Goal: Task Accomplishment & Management: Complete application form

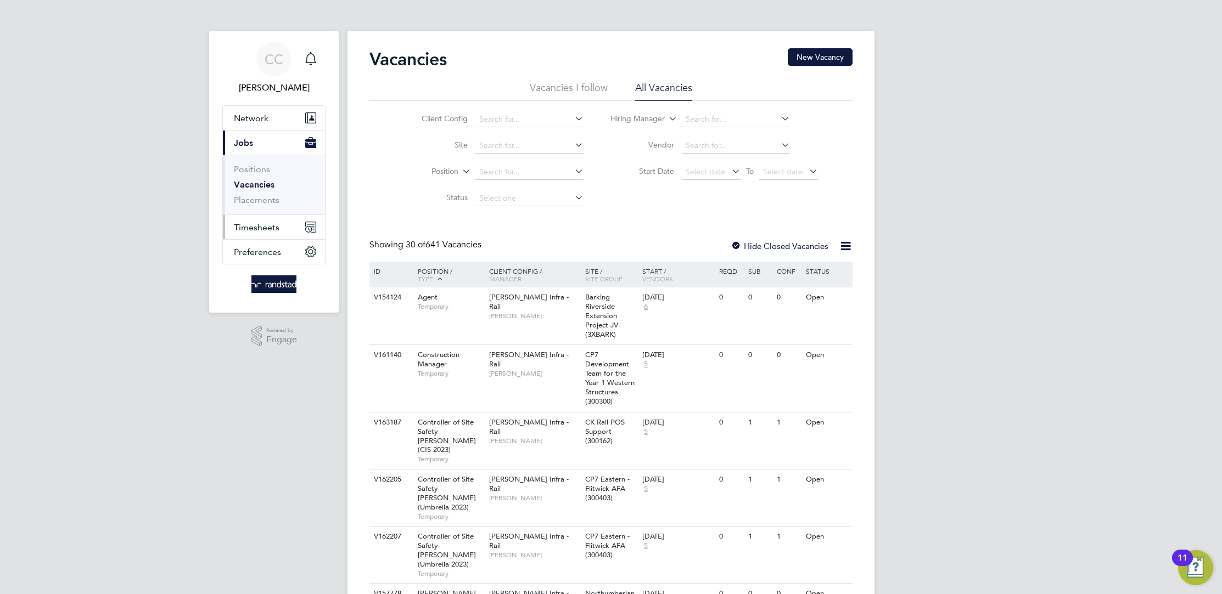
click at [260, 217] on button "Timesheets" at bounding box center [274, 227] width 102 height 24
click at [260, 192] on link "Timesheets" at bounding box center [257, 194] width 46 height 10
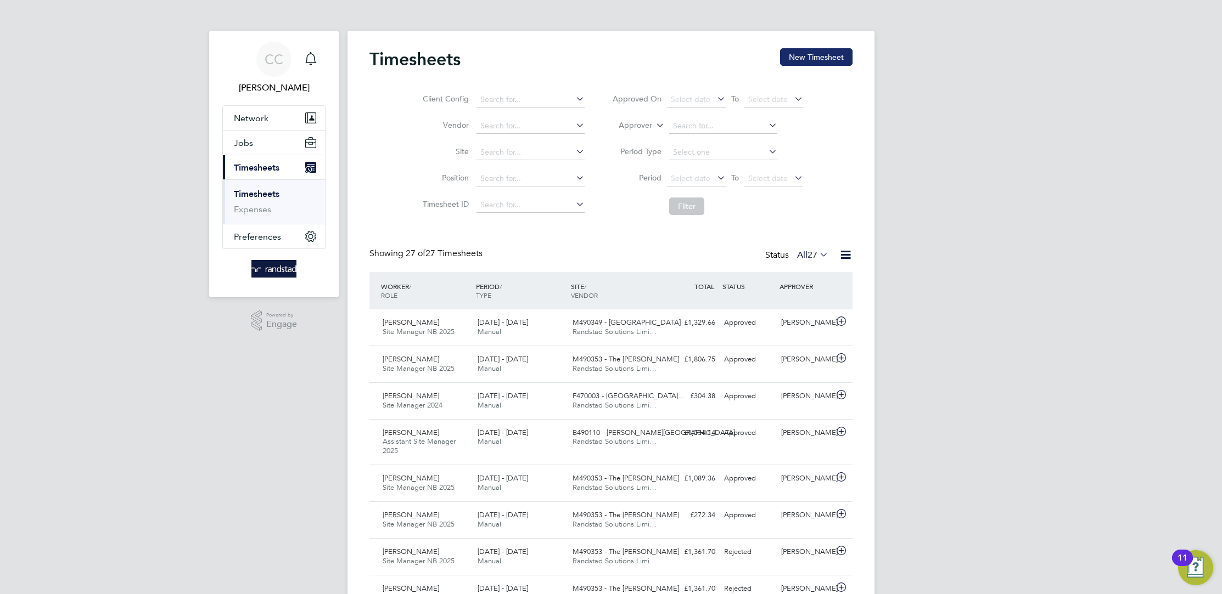
click at [819, 65] on button "New Timesheet" at bounding box center [816, 57] width 72 height 18
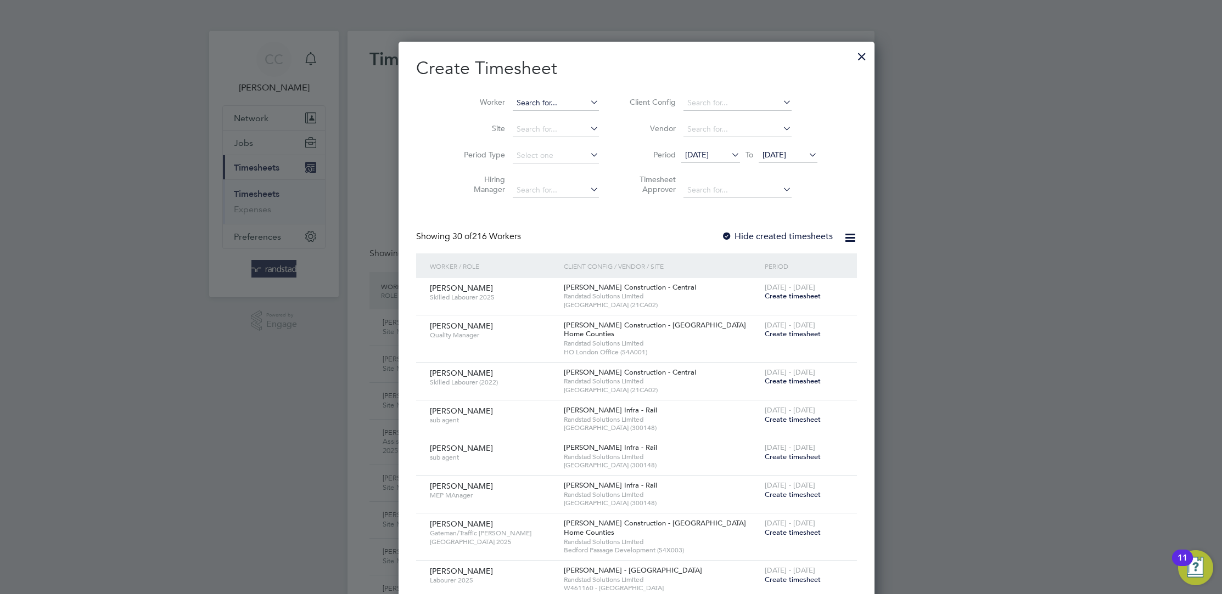
click at [521, 102] on input at bounding box center [556, 102] width 86 height 15
click at [531, 133] on li "[PERSON_NAME]" at bounding box center [555, 132] width 136 height 15
type input "[PERSON_NAME]"
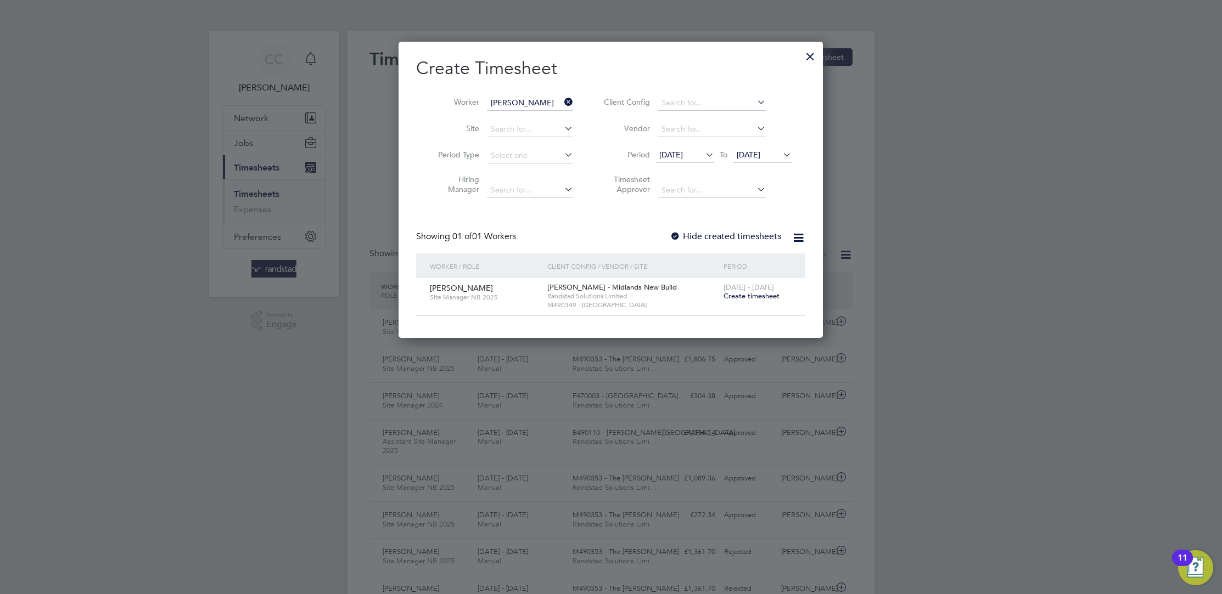
click at [766, 293] on span "Create timesheet" at bounding box center [751, 295] width 56 height 9
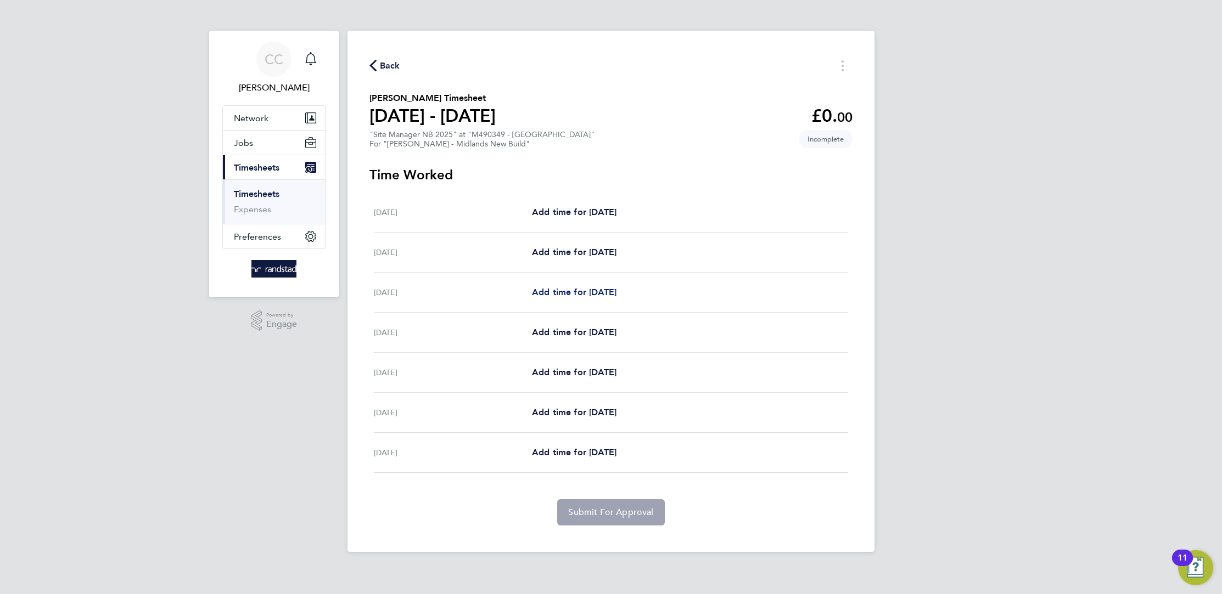
click at [554, 290] on span "Add time for [DATE]" at bounding box center [574, 292] width 85 height 10
select select "60"
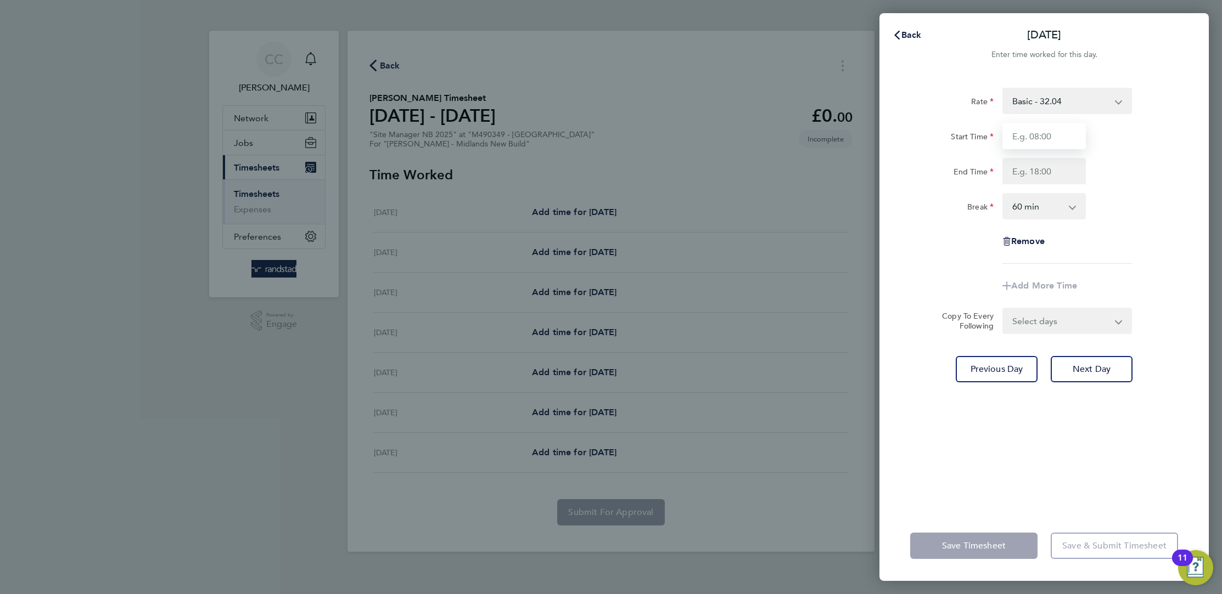
click at [1061, 129] on input "Start Time" at bounding box center [1043, 136] width 83 height 26
type input "07:30"
click at [1036, 171] on input "End Time" at bounding box center [1043, 171] width 83 height 26
type input "16:30"
click at [1034, 206] on select "0 min 15 min 30 min 45 min 60 min 75 min 90 min" at bounding box center [1037, 206] width 68 height 24
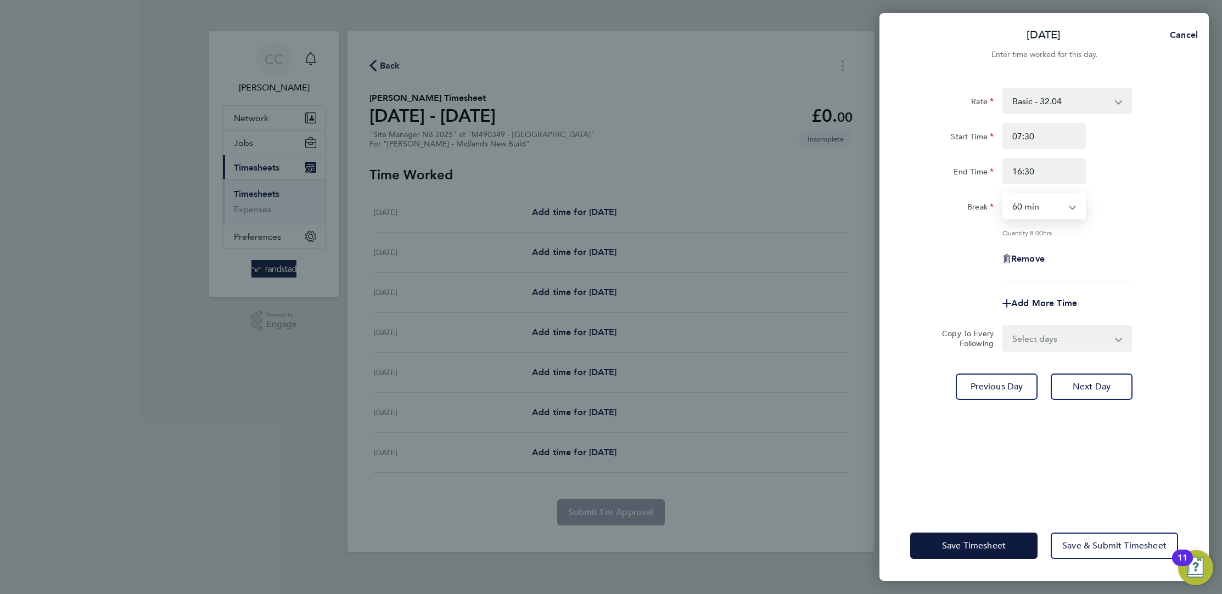
select select "30"
click at [1003, 194] on select "0 min 15 min 30 min 45 min 60 min 75 min 90 min" at bounding box center [1037, 206] width 68 height 24
click at [1048, 165] on input "16:30" at bounding box center [1043, 171] width 83 height 26
type input "1"
click at [1027, 172] on input "End Time" at bounding box center [1043, 171] width 83 height 26
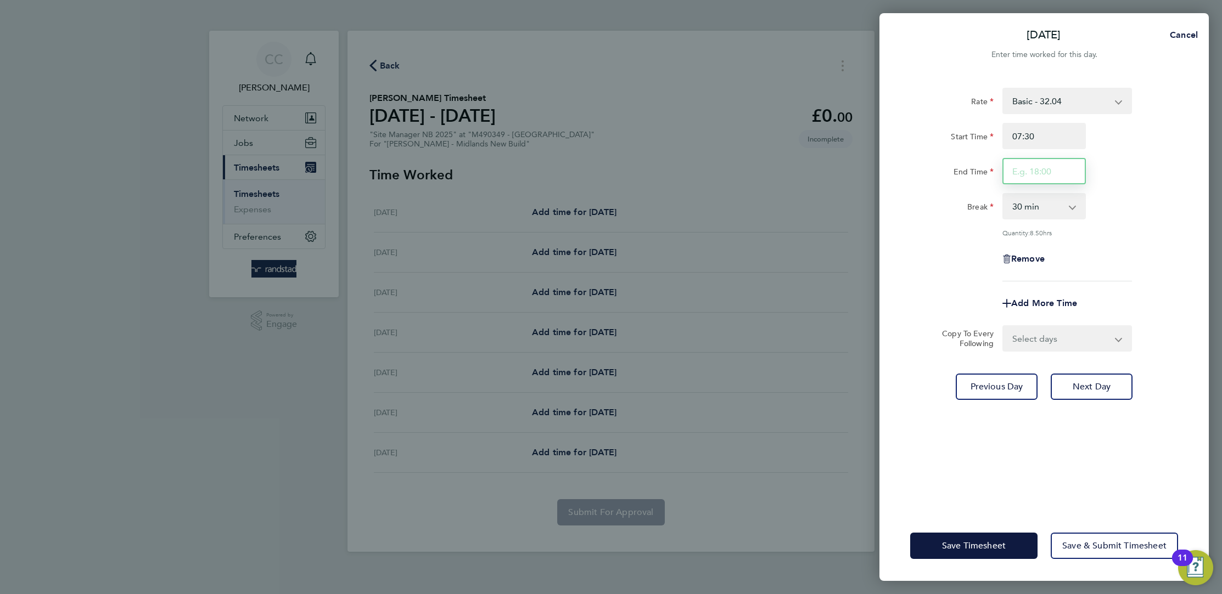
type input "17:00"
click at [1069, 160] on input "17:00" at bounding box center [1043, 171] width 83 height 26
click at [1124, 184] on div "Rate Basic - 32.04 Start Time 07:30 End Time 17:00 Break 0 min 15 min 30 min 45…" at bounding box center [1044, 185] width 268 height 194
click at [1156, 184] on div "End Time 17:00" at bounding box center [1044, 171] width 277 height 26
drag, startPoint x: 1122, startPoint y: 299, endPoint x: 1120, endPoint y: 280, distance: 19.4
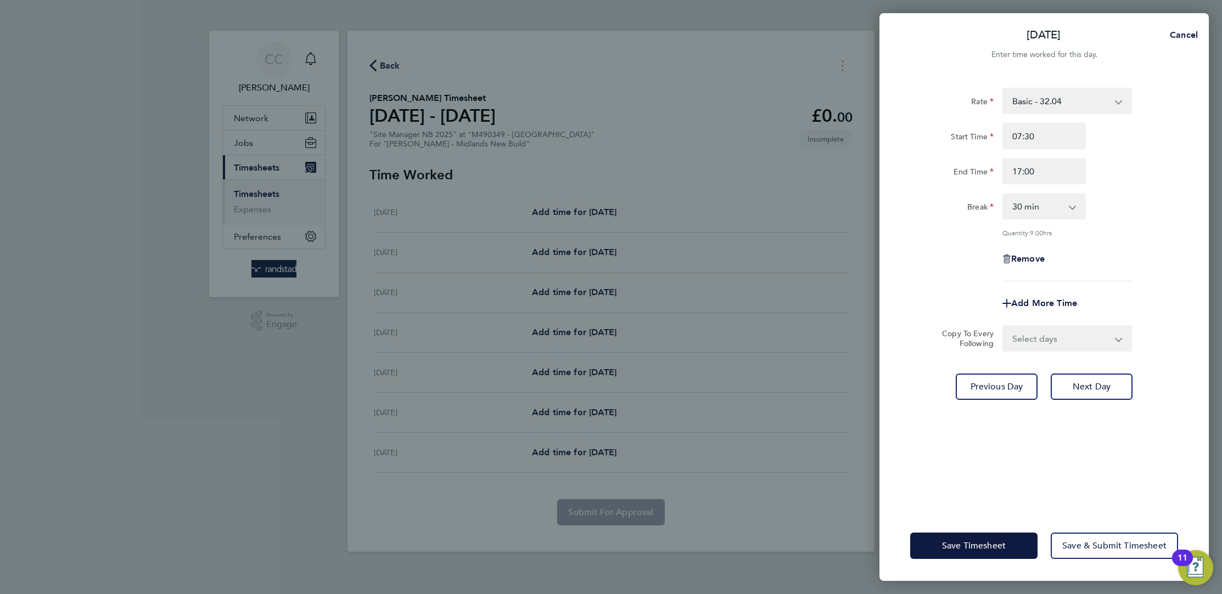
click at [1121, 293] on div "Add More Time" at bounding box center [1044, 303] width 277 height 26
click at [1039, 339] on select "Select days Day [DATE] [DATE] [DATE] [DATE]" at bounding box center [1060, 339] width 115 height 24
select select "DAY"
click at [1003, 327] on select "Select days Day [DATE] [DATE] [DATE] [DATE]" at bounding box center [1060, 339] width 115 height 24
select select "[DATE]"
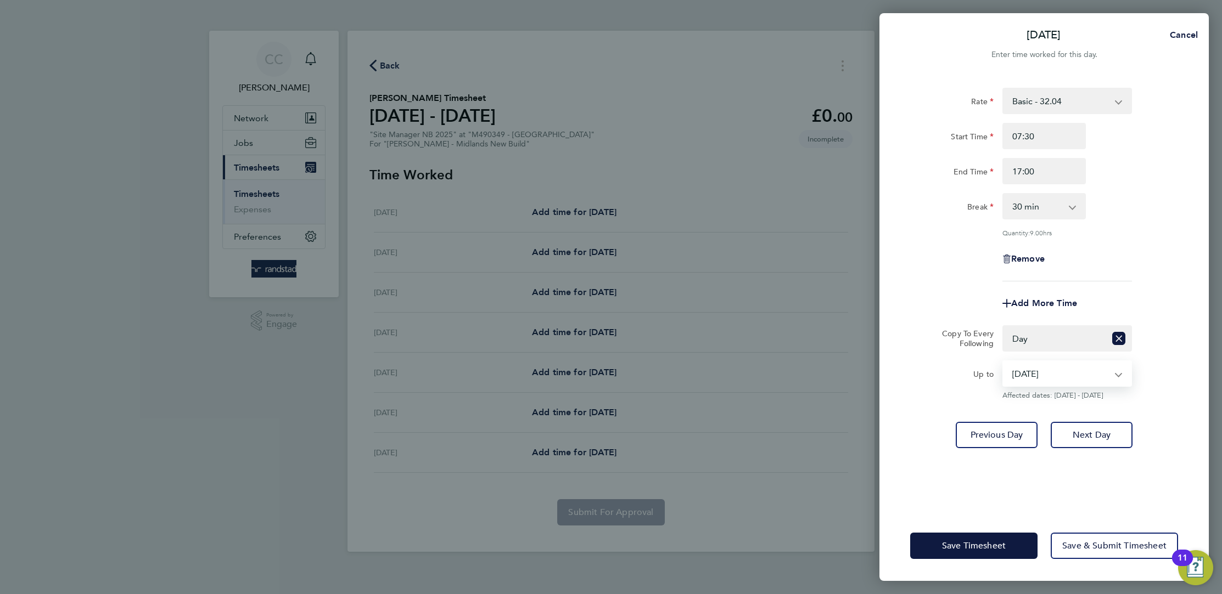
click at [1038, 373] on select "[DATE] [DATE] [DATE] [DATE]" at bounding box center [1060, 374] width 114 height 24
click at [1003, 362] on select "[DATE] [DATE] [DATE] [DATE]" at bounding box center [1060, 374] width 114 height 24
click at [988, 536] on button "Save Timesheet" at bounding box center [973, 546] width 127 height 26
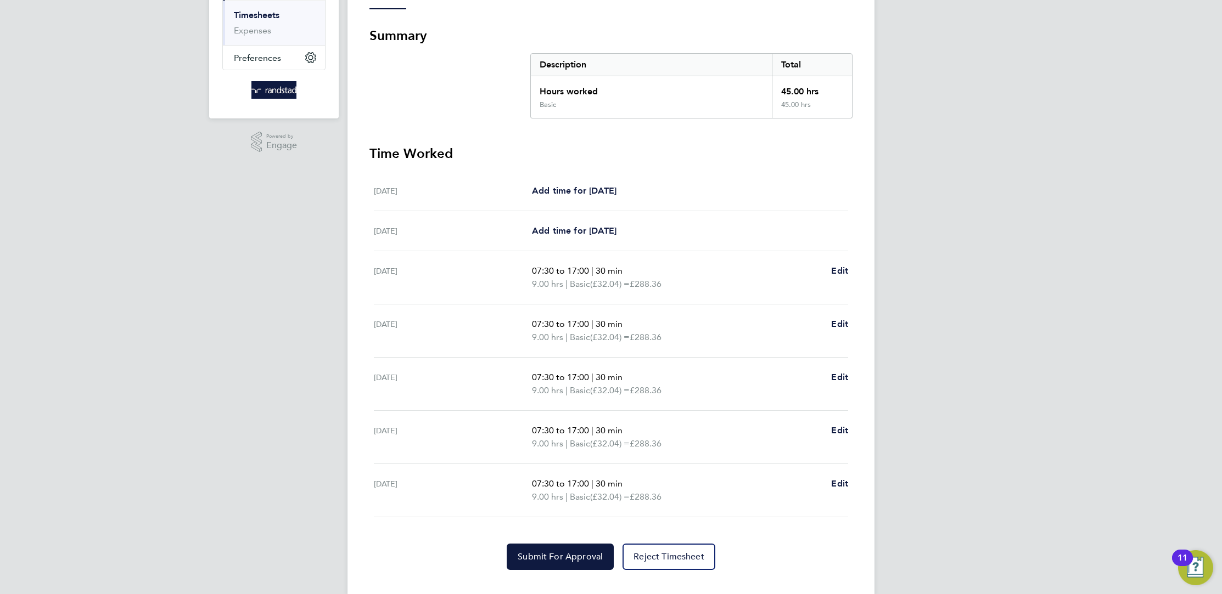
scroll to position [187, 0]
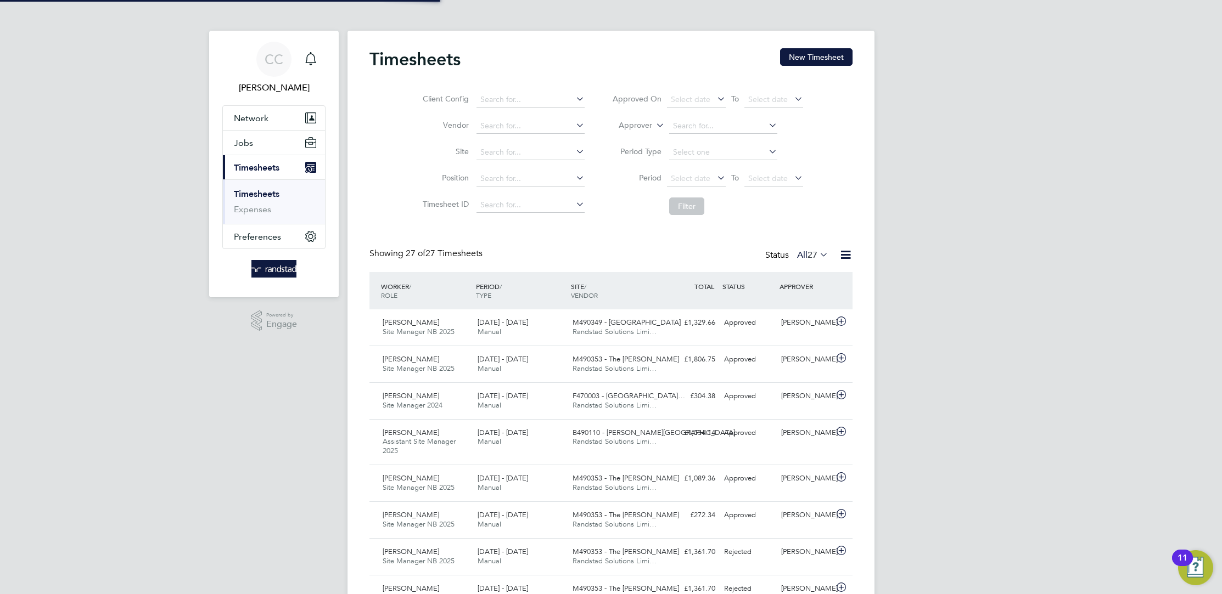
scroll to position [5, 5]
click at [827, 53] on button "New Timesheet" at bounding box center [816, 57] width 72 height 18
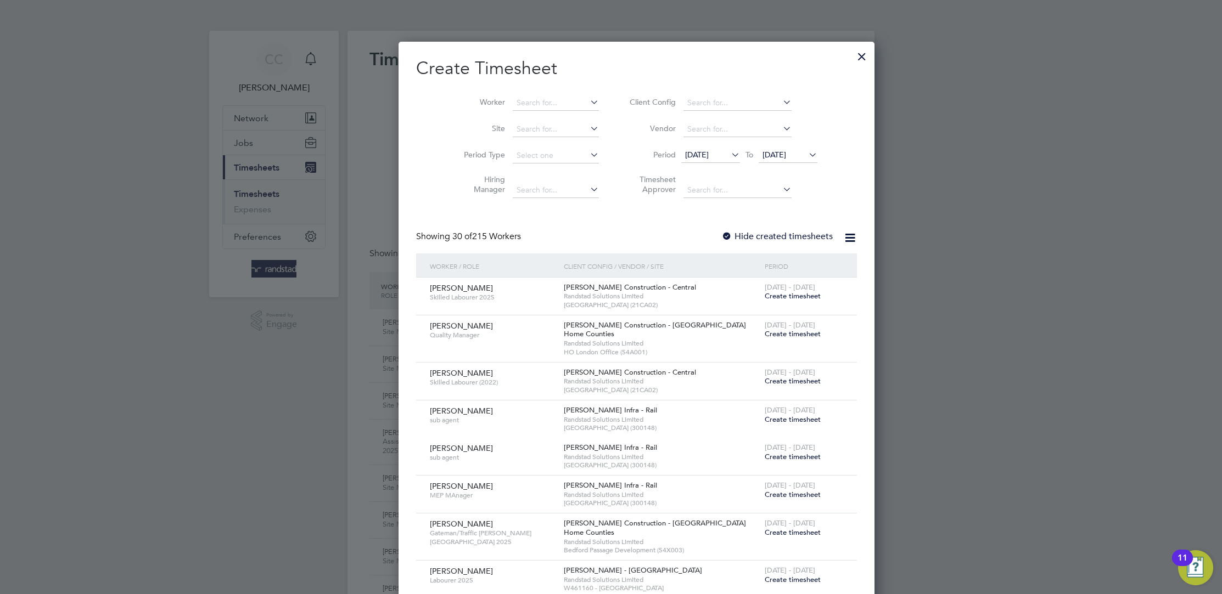
click at [721, 235] on label "Hide created timesheets" at bounding box center [776, 236] width 111 height 11
click at [524, 100] on input at bounding box center [556, 102] width 86 height 15
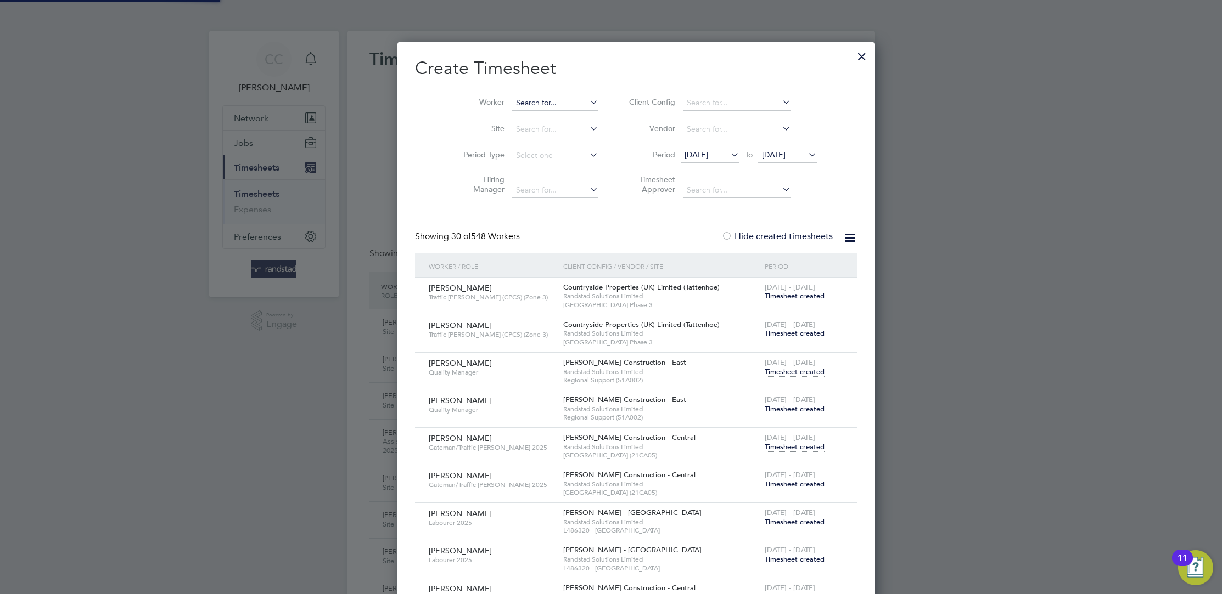
click at [530, 99] on input at bounding box center [555, 102] width 86 height 15
click at [501, 128] on b "[PERSON_NAME]" at bounding box center [523, 132] width 64 height 9
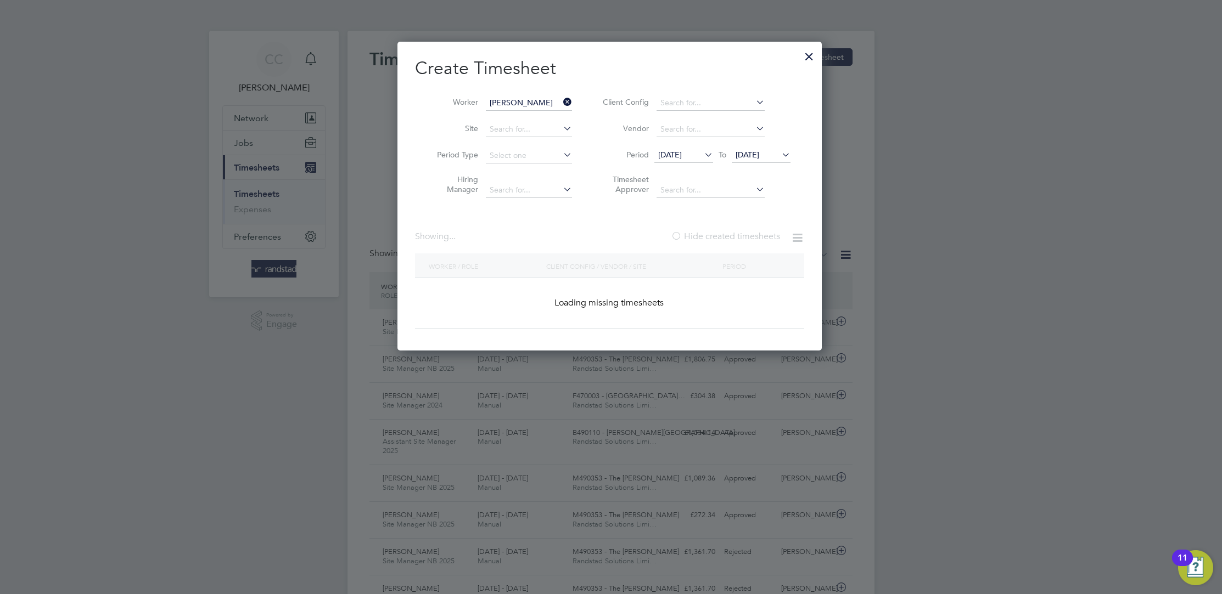
type input "[PERSON_NAME]"
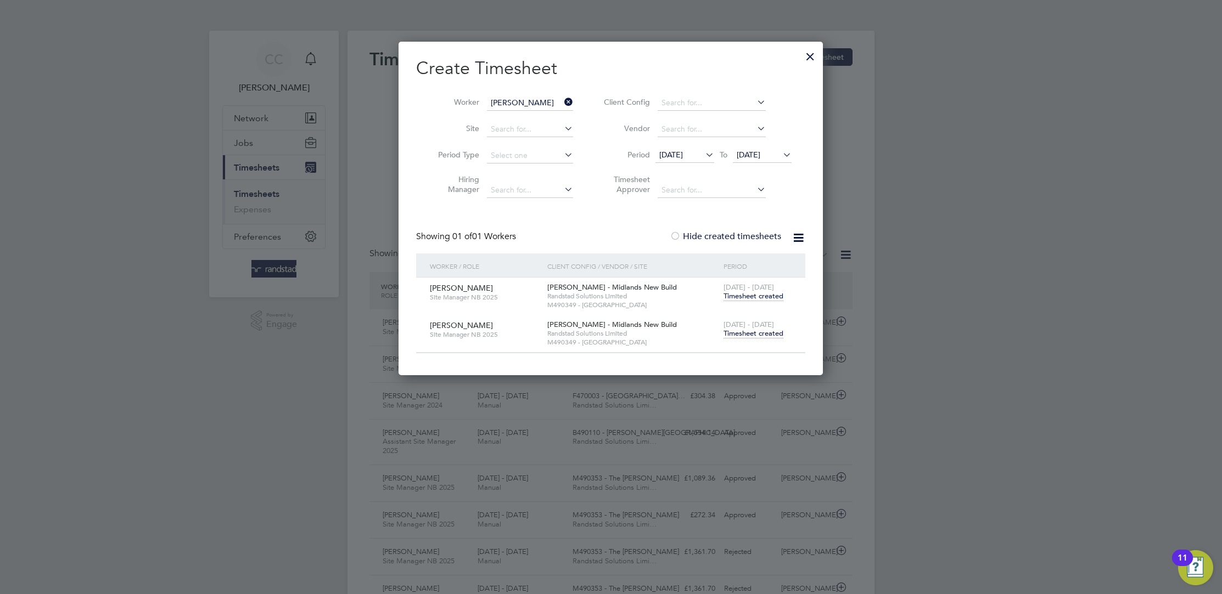
click at [771, 333] on span "Timesheet created" at bounding box center [753, 334] width 60 height 10
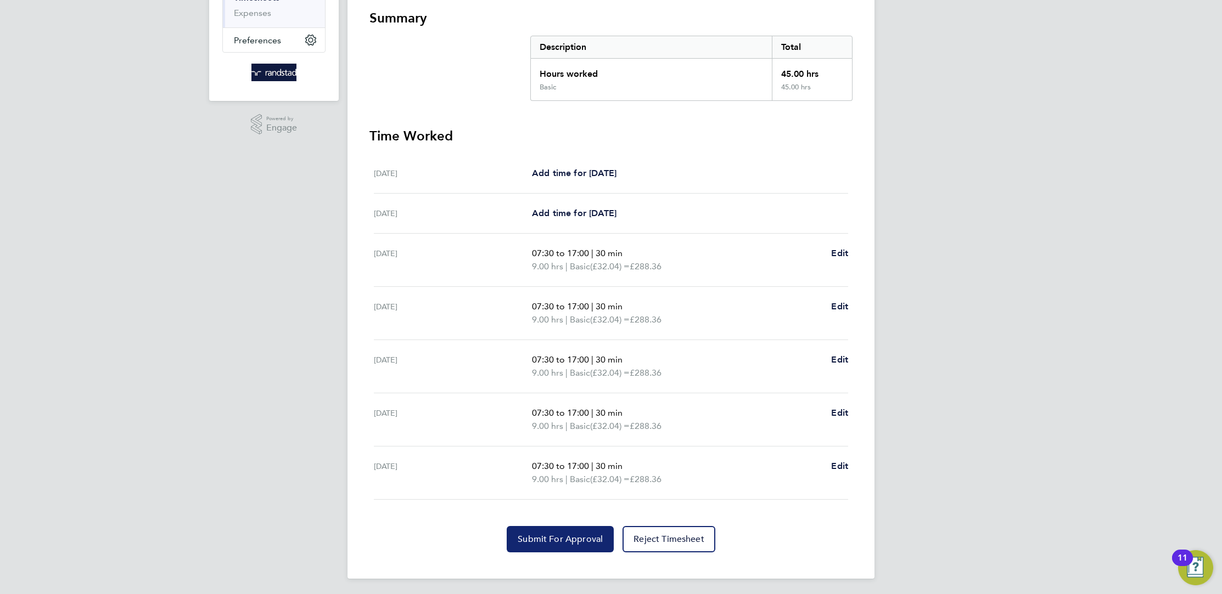
click at [586, 529] on button "Submit For Approval" at bounding box center [560, 539] width 107 height 26
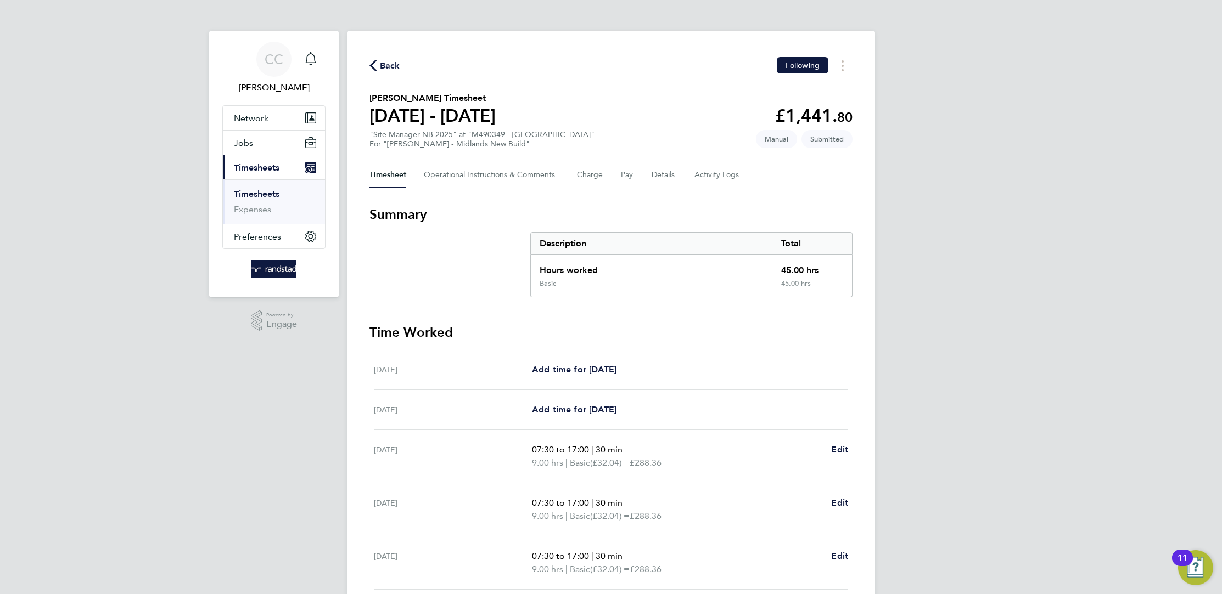
click at [381, 64] on span "Back" at bounding box center [390, 65] width 20 height 13
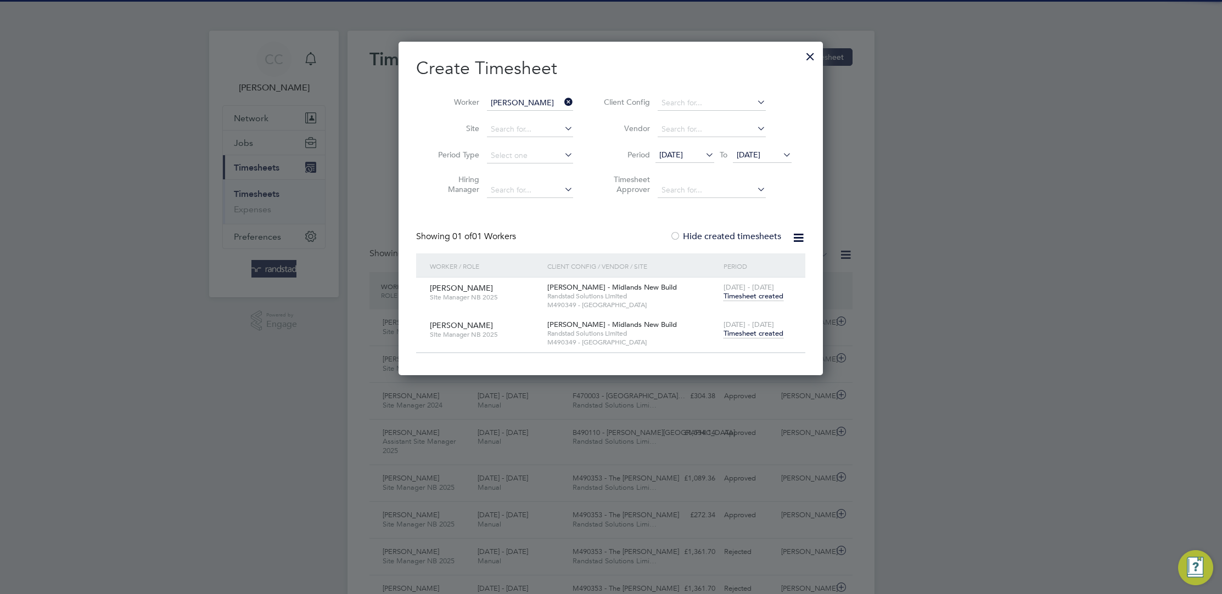
scroll to position [5, 5]
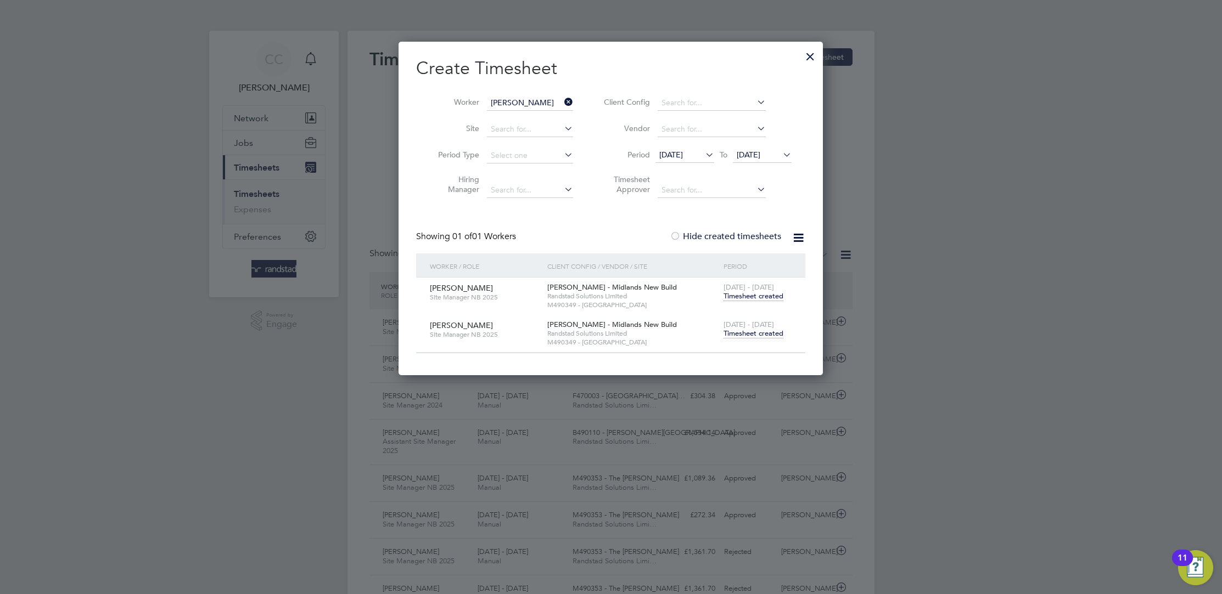
click at [771, 298] on span "Timesheet created" at bounding box center [753, 296] width 60 height 10
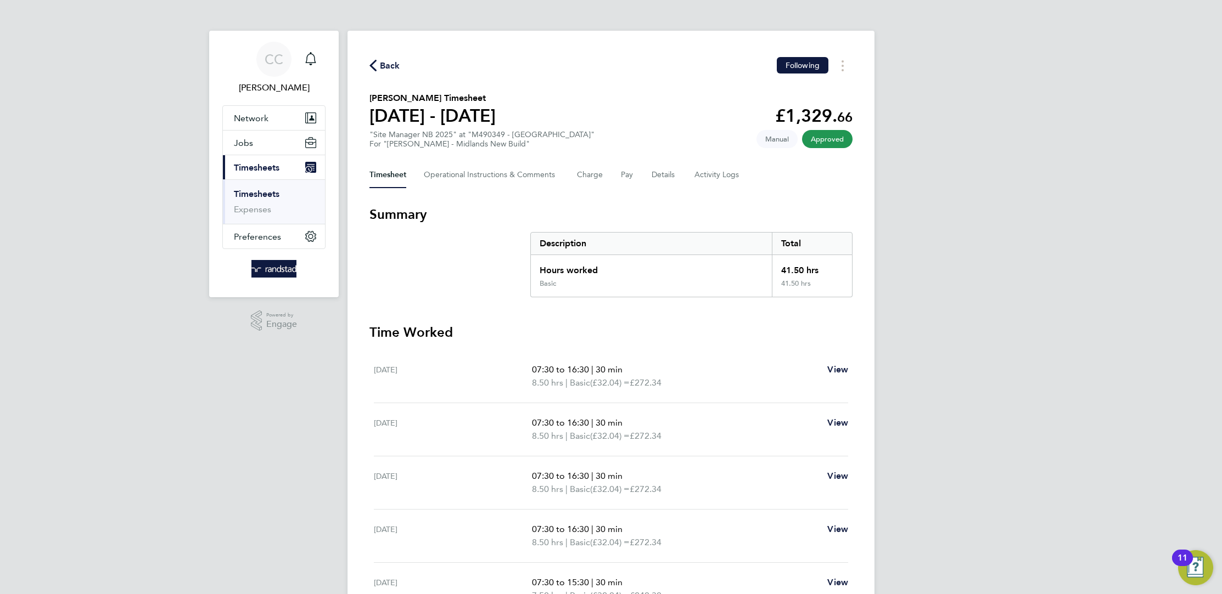
click at [399, 69] on span "Back" at bounding box center [390, 65] width 20 height 13
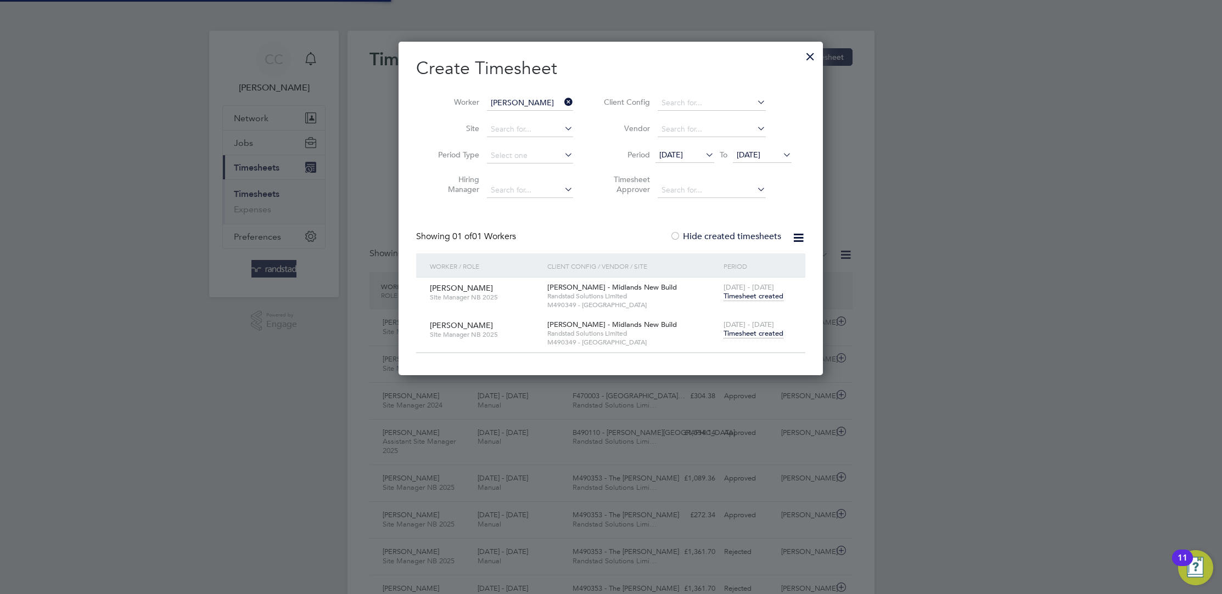
click at [756, 333] on span "Timesheet created" at bounding box center [753, 334] width 60 height 10
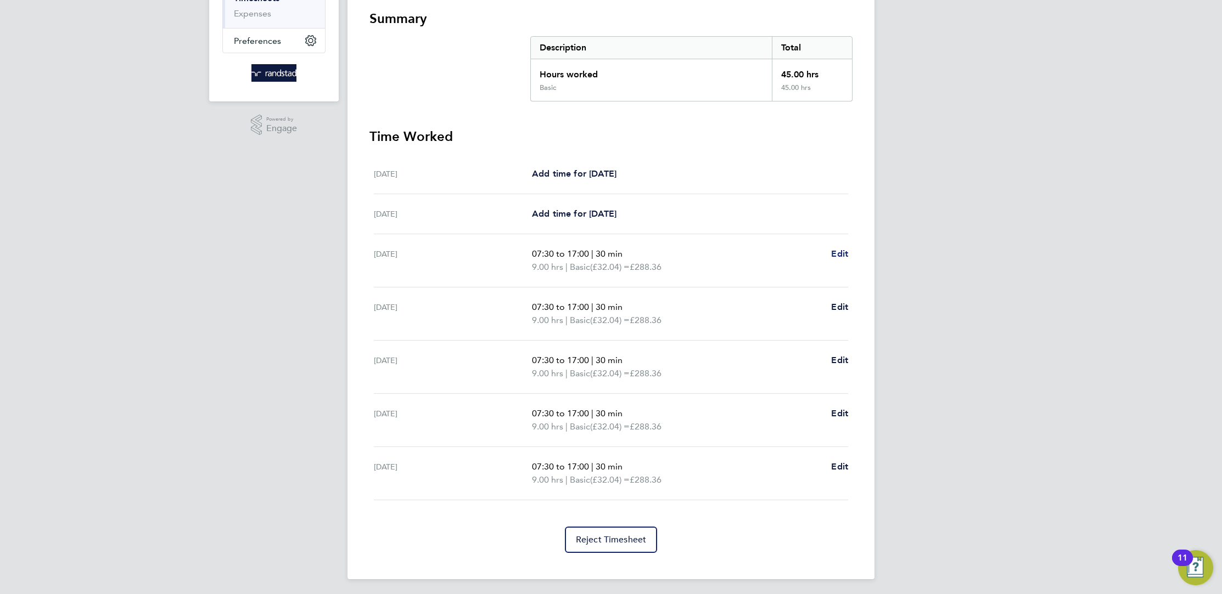
click at [841, 254] on span "Edit" at bounding box center [839, 254] width 17 height 10
select select "30"
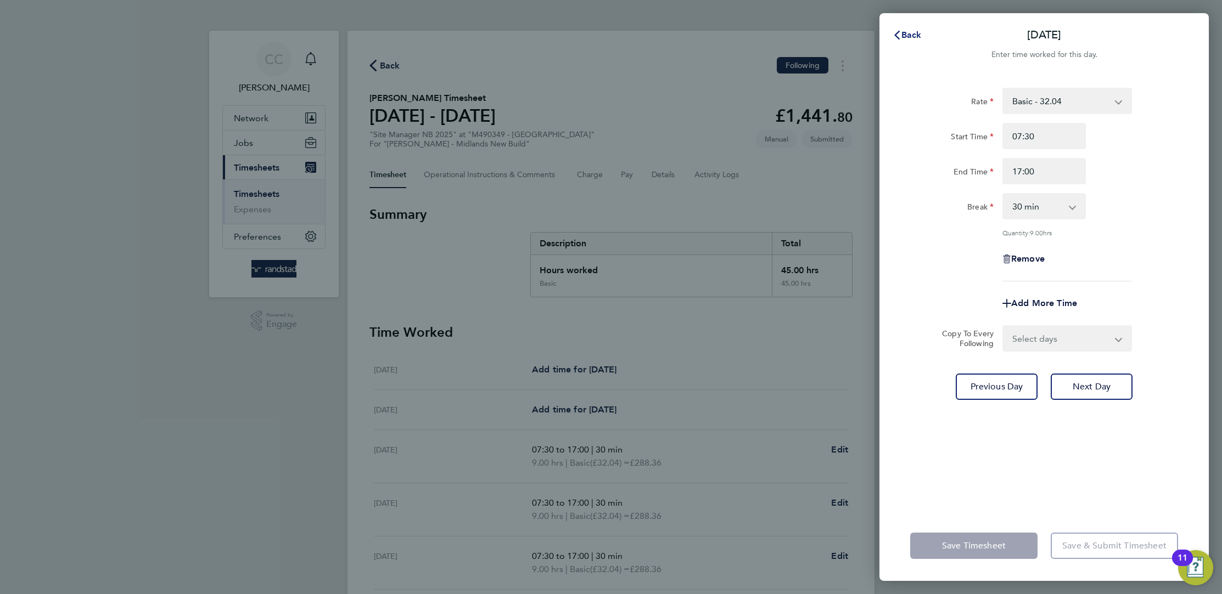
click at [915, 37] on span "Back" at bounding box center [911, 35] width 20 height 10
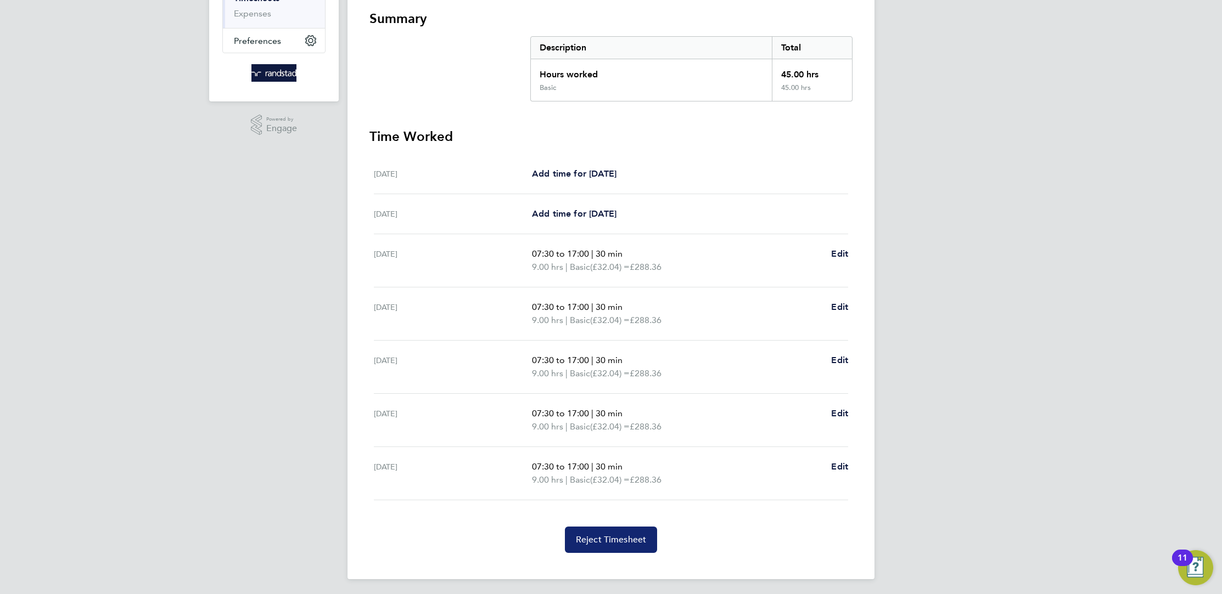
click at [620, 535] on span "Reject Timesheet" at bounding box center [611, 540] width 71 height 11
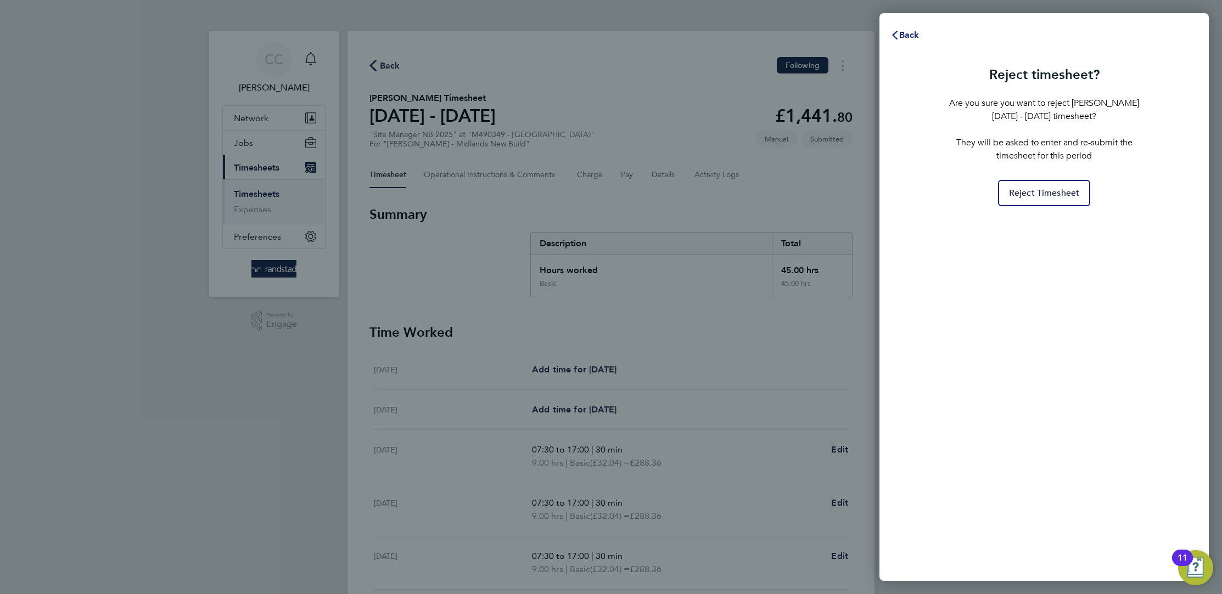
click at [904, 30] on span "Back" at bounding box center [909, 35] width 20 height 10
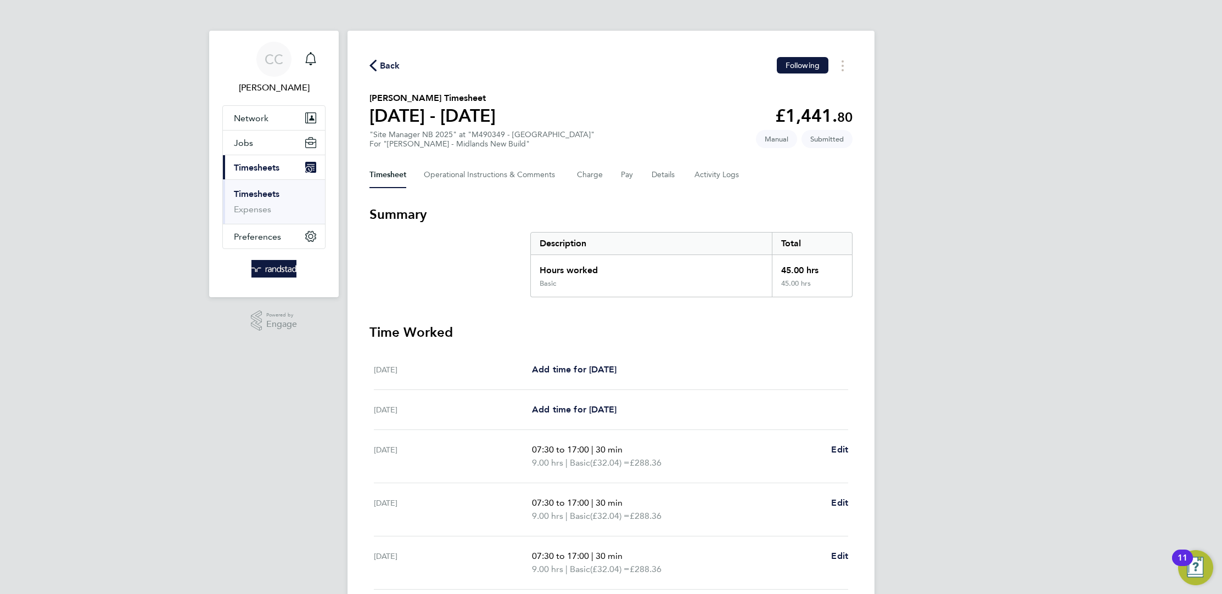
click at [395, 61] on span "Back" at bounding box center [390, 65] width 20 height 13
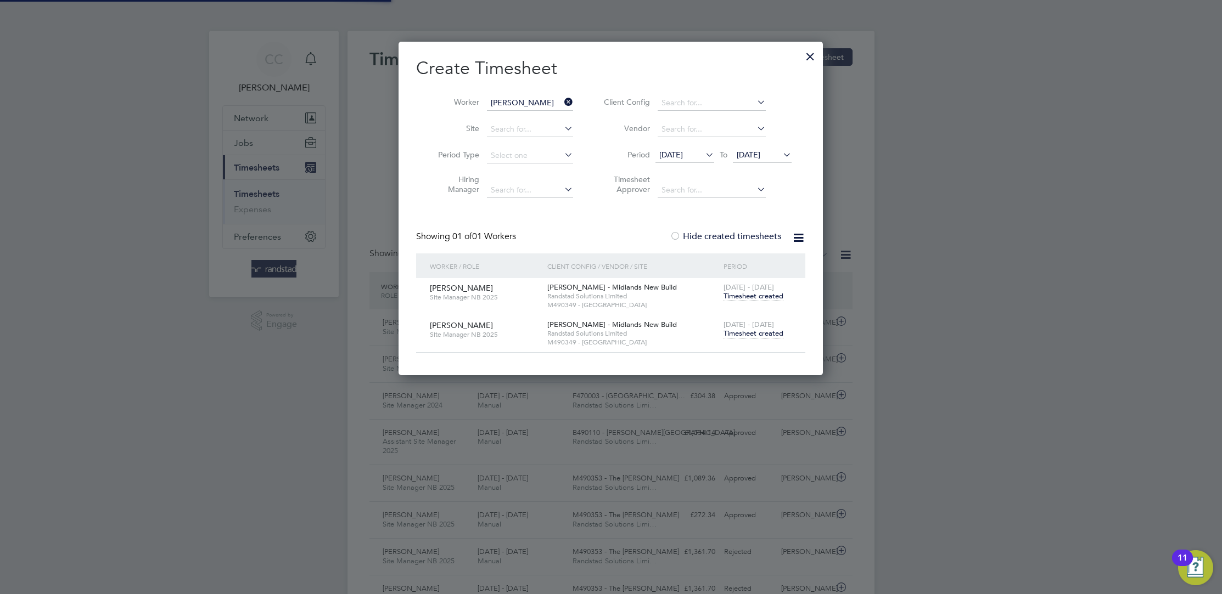
scroll to position [28, 95]
click at [743, 296] on span "Timesheet created" at bounding box center [753, 296] width 60 height 10
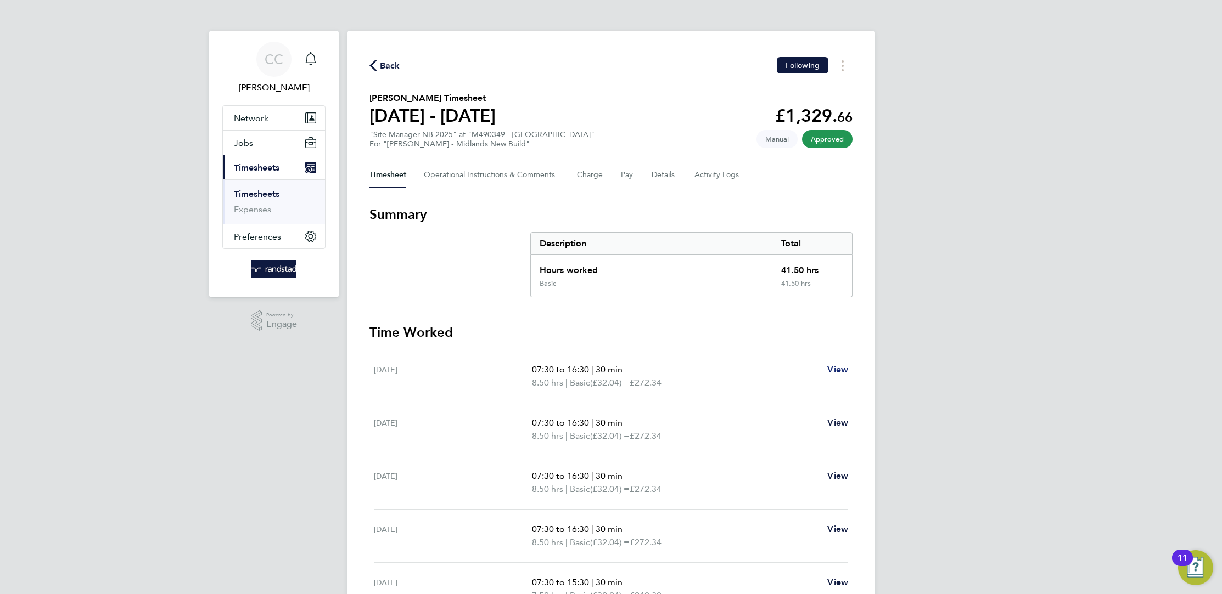
click at [846, 372] on span "View" at bounding box center [837, 369] width 21 height 10
select select "30"
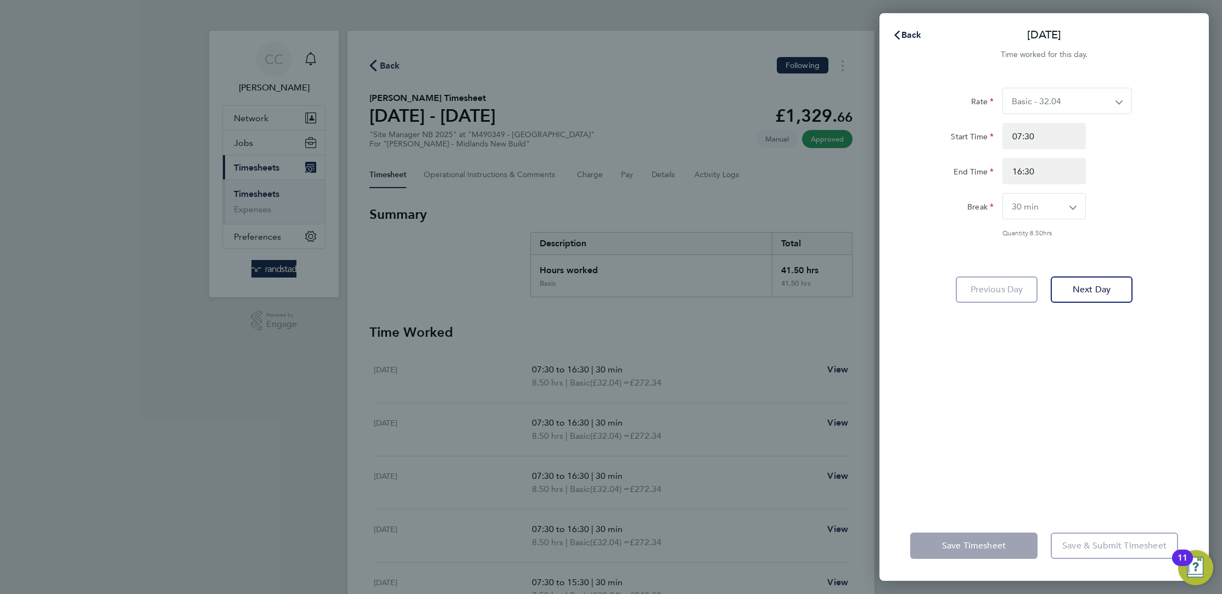
click at [378, 65] on div "Back [DATE] Time worked for this day. Rate Basic - 32.04 Start Time 07:30 End T…" at bounding box center [611, 297] width 1222 height 594
drag, startPoint x: 903, startPoint y: 34, endPoint x: 834, endPoint y: 46, distance: 70.7
click at [904, 34] on span "Back" at bounding box center [911, 35] width 20 height 10
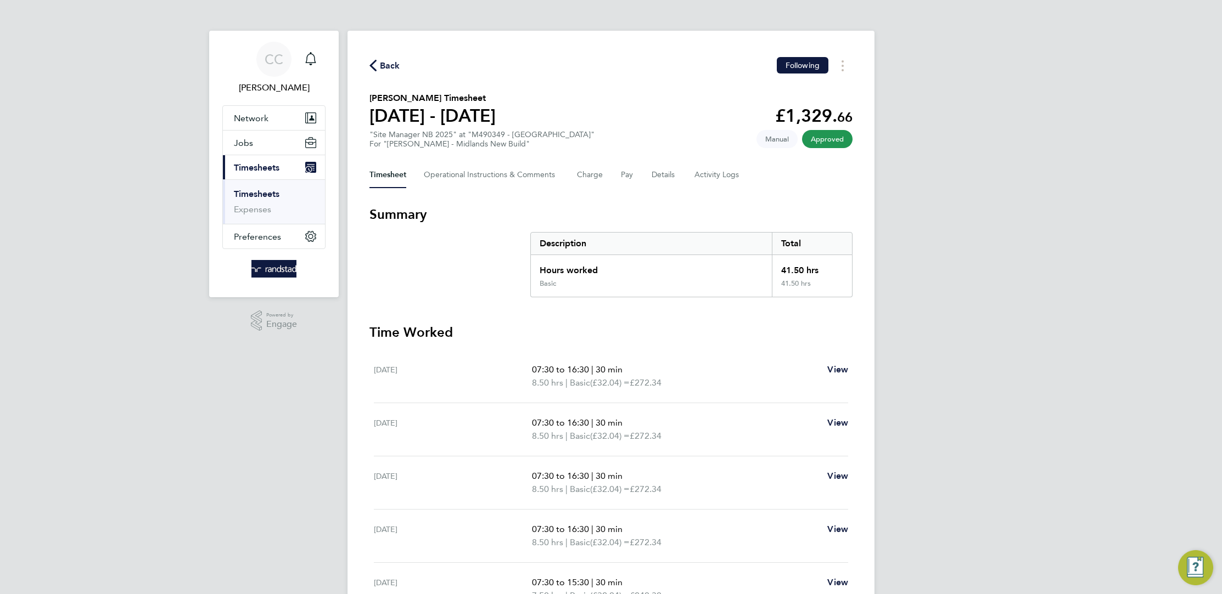
click at [382, 63] on span "Back" at bounding box center [390, 65] width 20 height 13
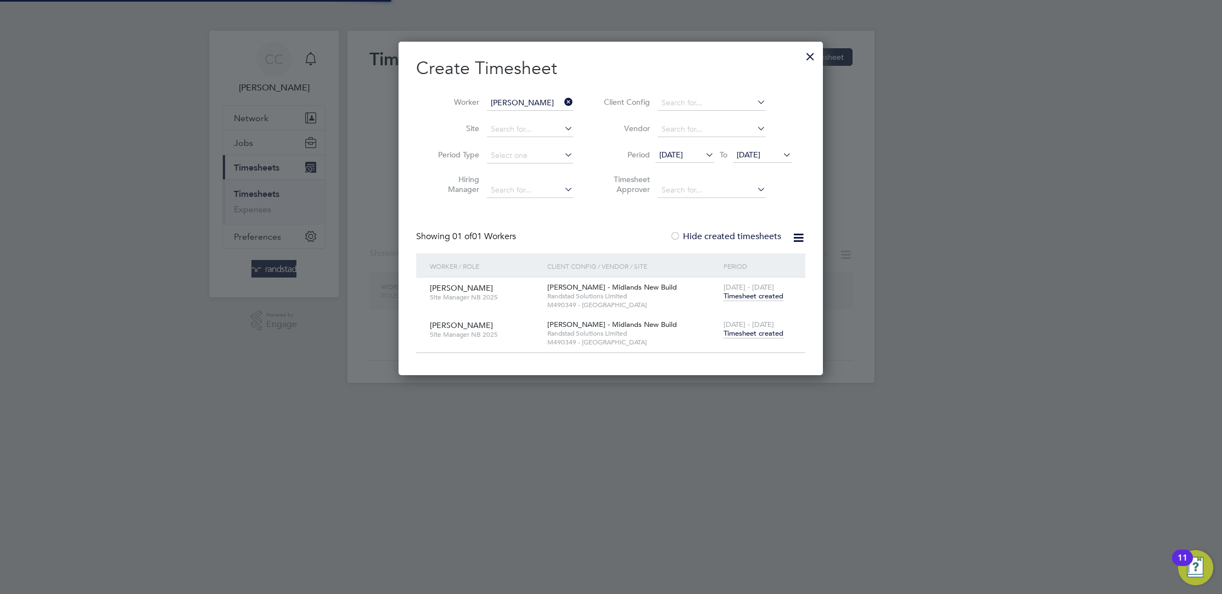
click at [772, 328] on span "[DATE] - [DATE]" at bounding box center [748, 324] width 50 height 9
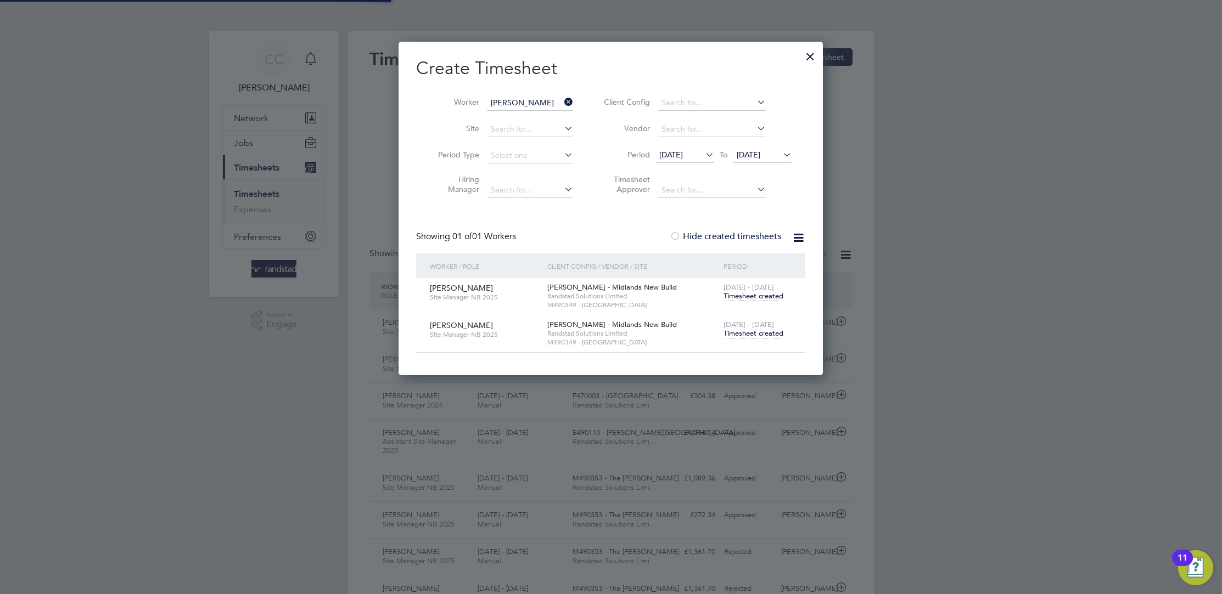
click at [769, 335] on span "Timesheet created" at bounding box center [753, 334] width 60 height 10
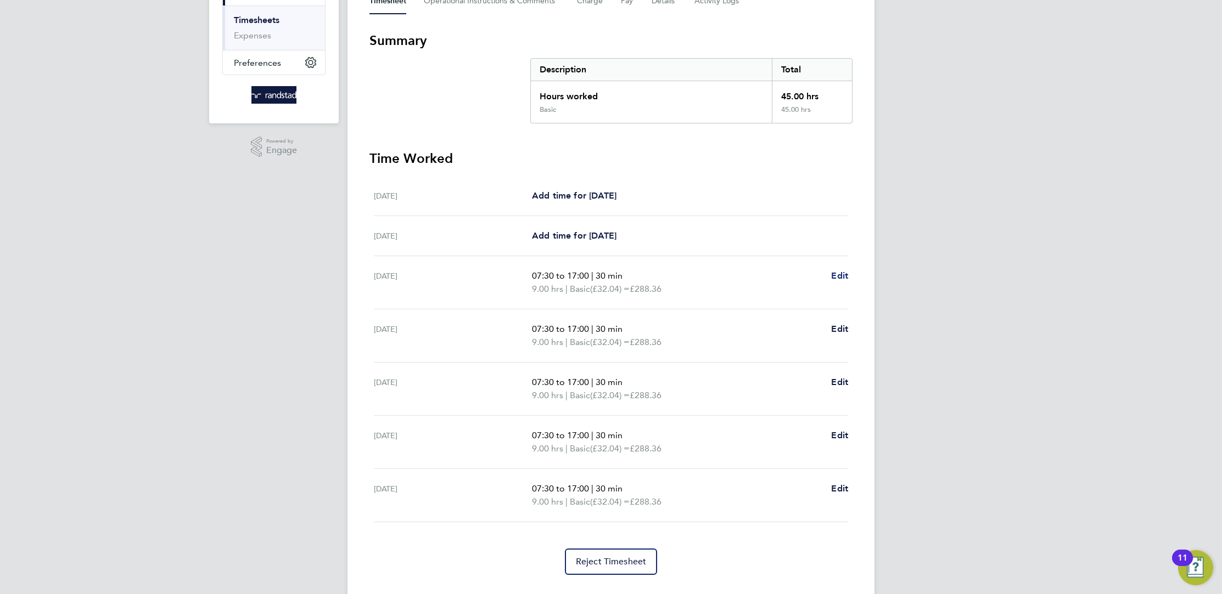
click at [831, 269] on link "Edit" at bounding box center [839, 275] width 17 height 13
select select "30"
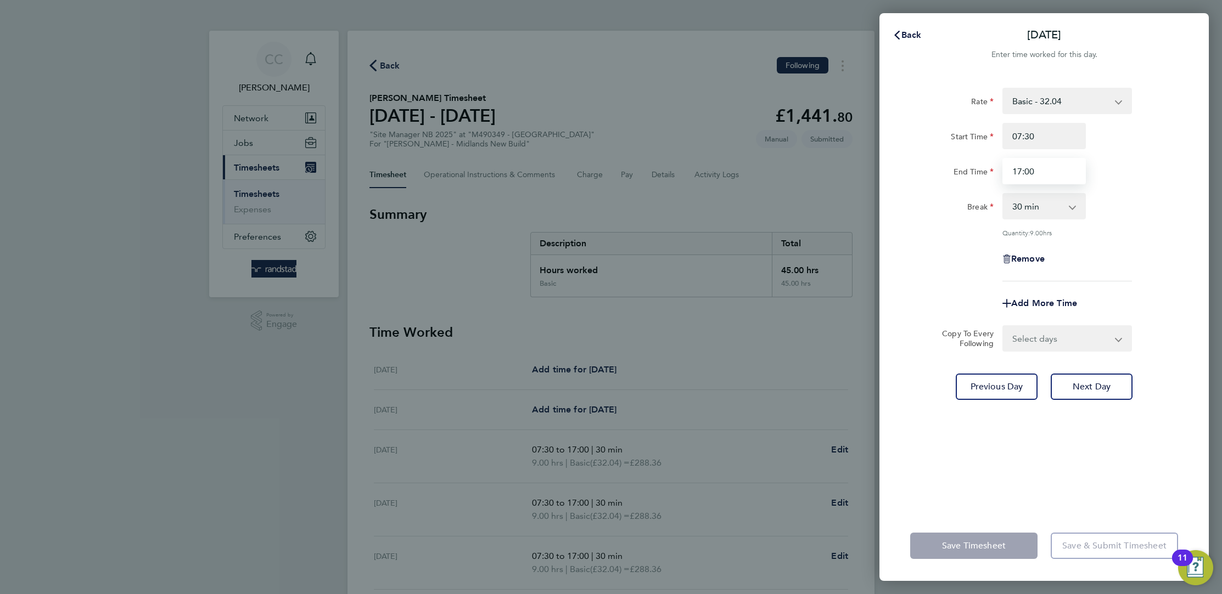
drag, startPoint x: 1051, startPoint y: 169, endPoint x: 1042, endPoint y: 171, distance: 8.9
click at [1049, 169] on input "17:00" at bounding box center [1043, 171] width 83 height 26
type input "1"
click at [1049, 179] on input "End Time" at bounding box center [1043, 171] width 83 height 26
type input "16:30"
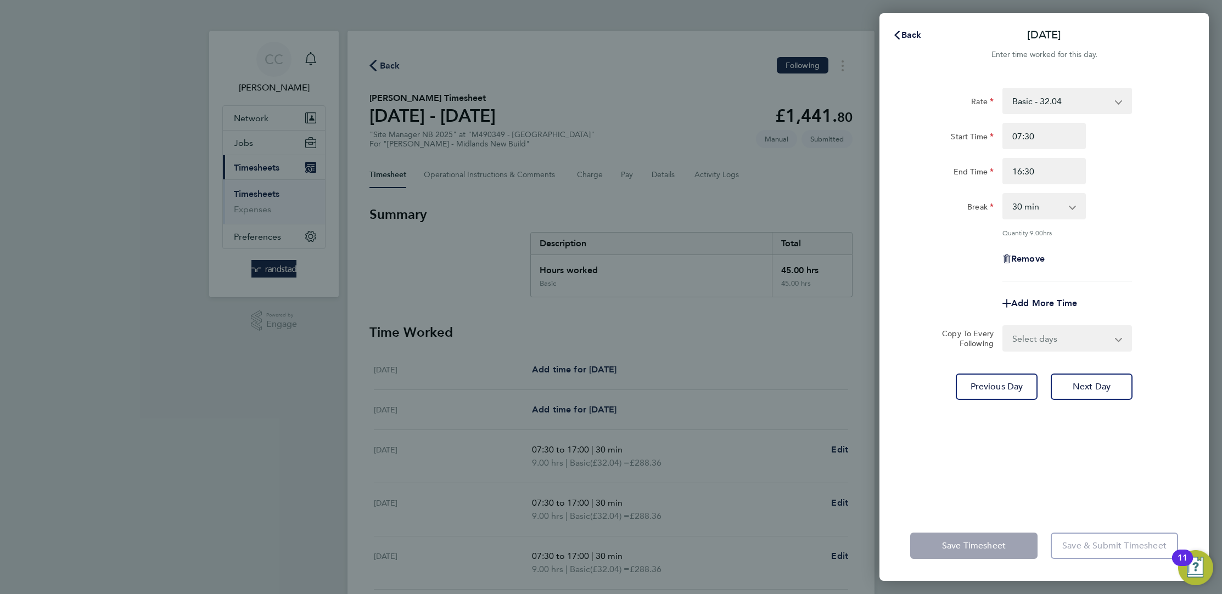
click at [1036, 346] on select "Select days Day [DATE] [DATE] [DATE] [DATE]" at bounding box center [1060, 339] width 115 height 24
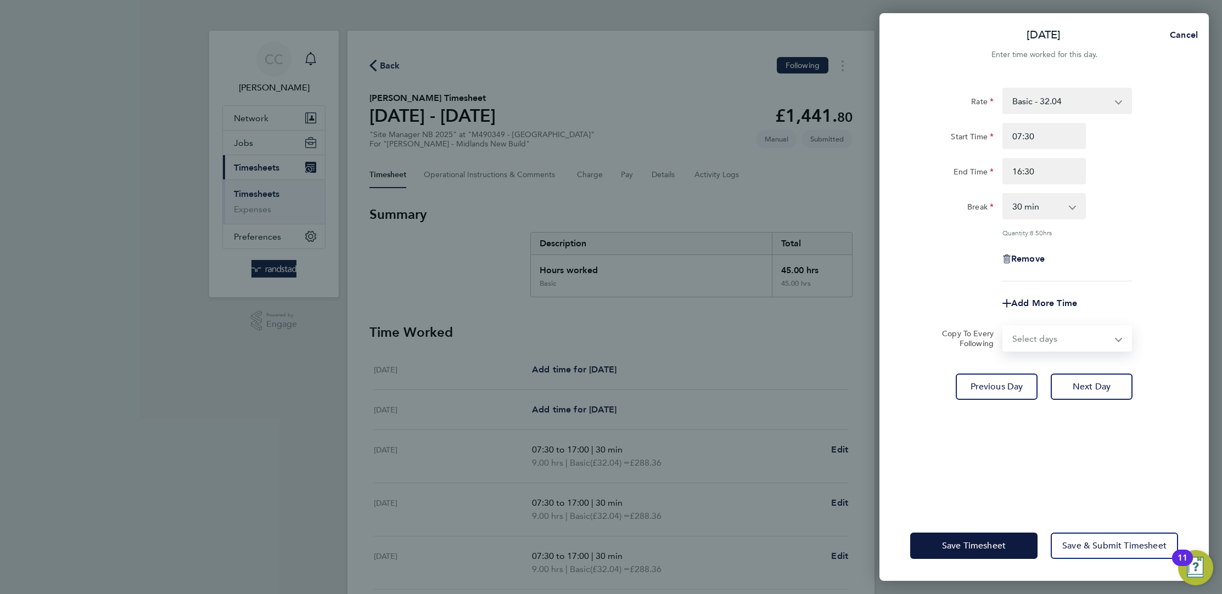
select select "FRI"
click at [1003, 327] on select "Select days Day [DATE] [DATE] [DATE] [DATE]" at bounding box center [1060, 339] width 115 height 24
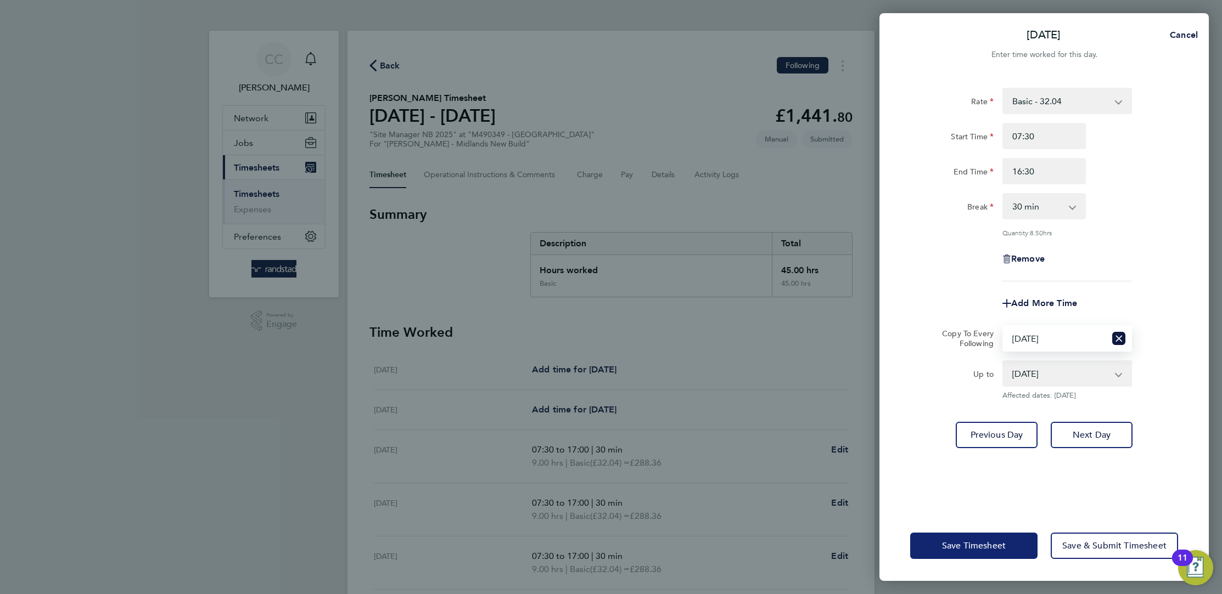
click at [986, 538] on button "Save Timesheet" at bounding box center [973, 546] width 127 height 26
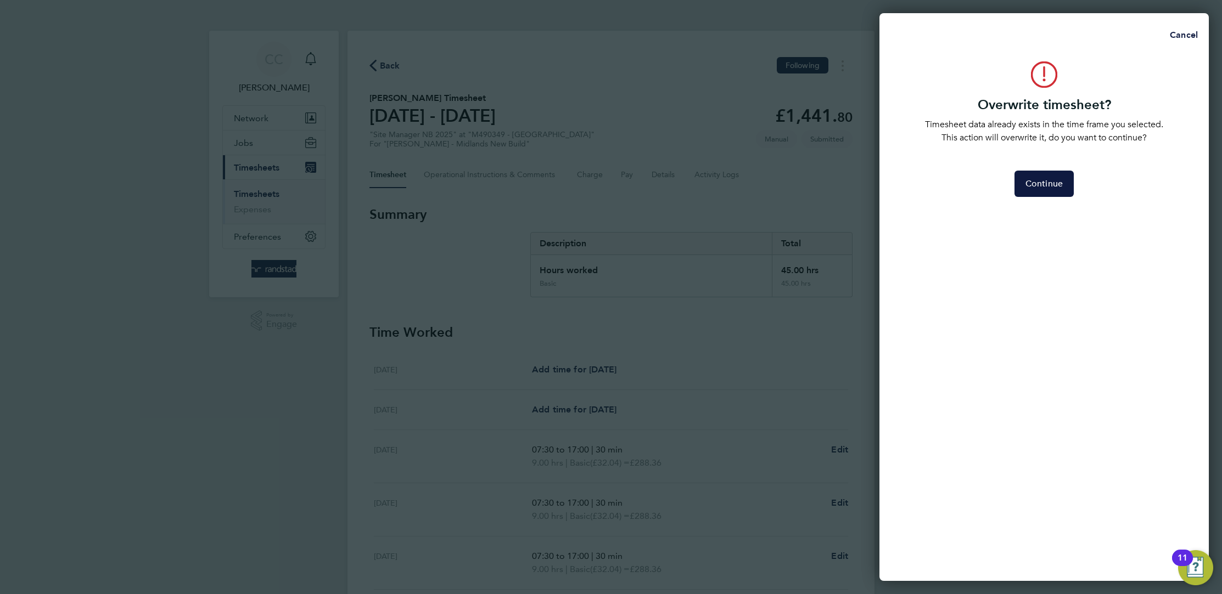
click at [1077, 183] on div "Continue" at bounding box center [1044, 184] width 277 height 26
click at [1066, 187] on button "Continue" at bounding box center [1043, 184] width 59 height 26
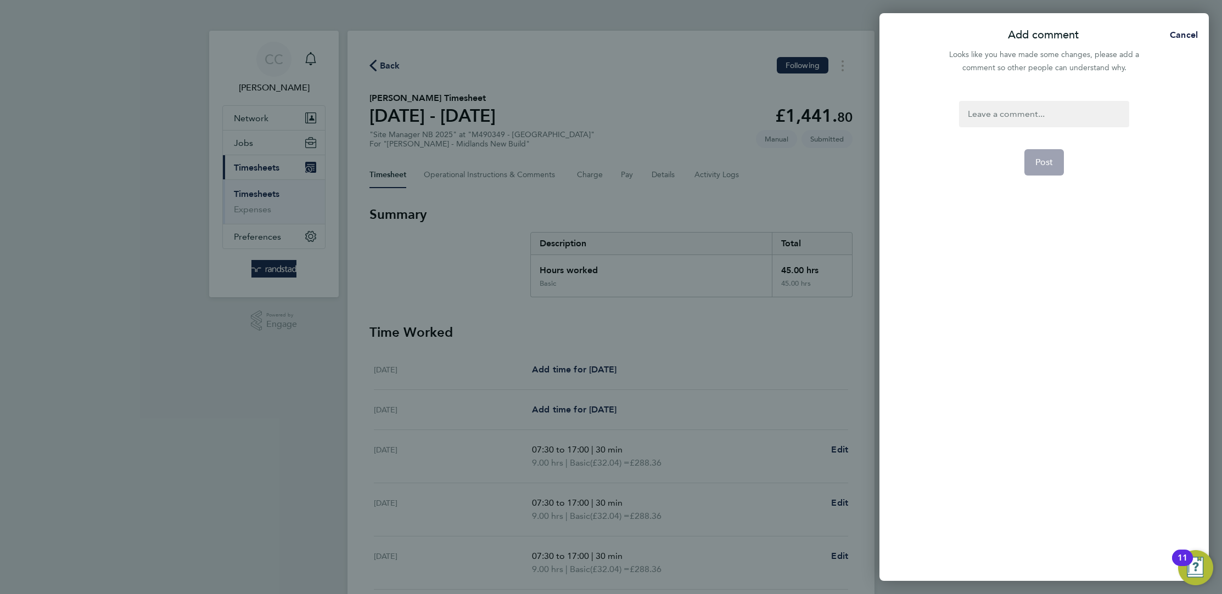
drag, startPoint x: 1039, startPoint y: 92, endPoint x: 1064, endPoint y: 114, distance: 33.0
click at [1049, 103] on div "Post" at bounding box center [1043, 334] width 329 height 493
click at [1064, 114] on div at bounding box center [1044, 114] width 170 height 26
click at [1021, 111] on div at bounding box center [1044, 114] width 170 height 26
click at [1038, 117] on div at bounding box center [1044, 114] width 170 height 26
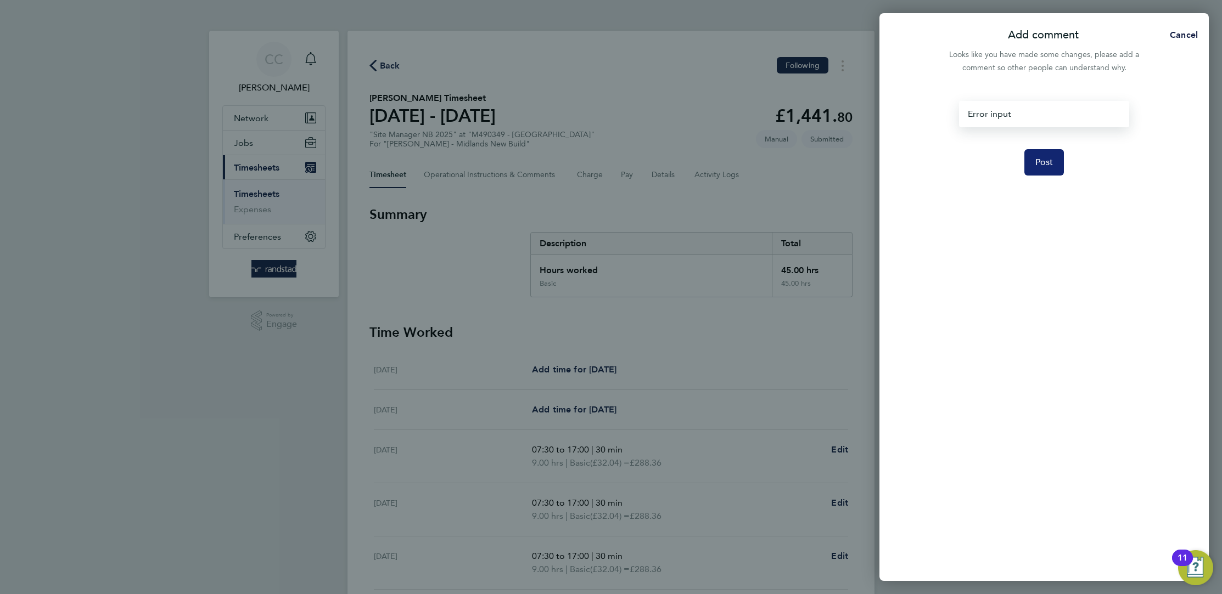
click at [1044, 153] on button "Post" at bounding box center [1044, 162] width 40 height 26
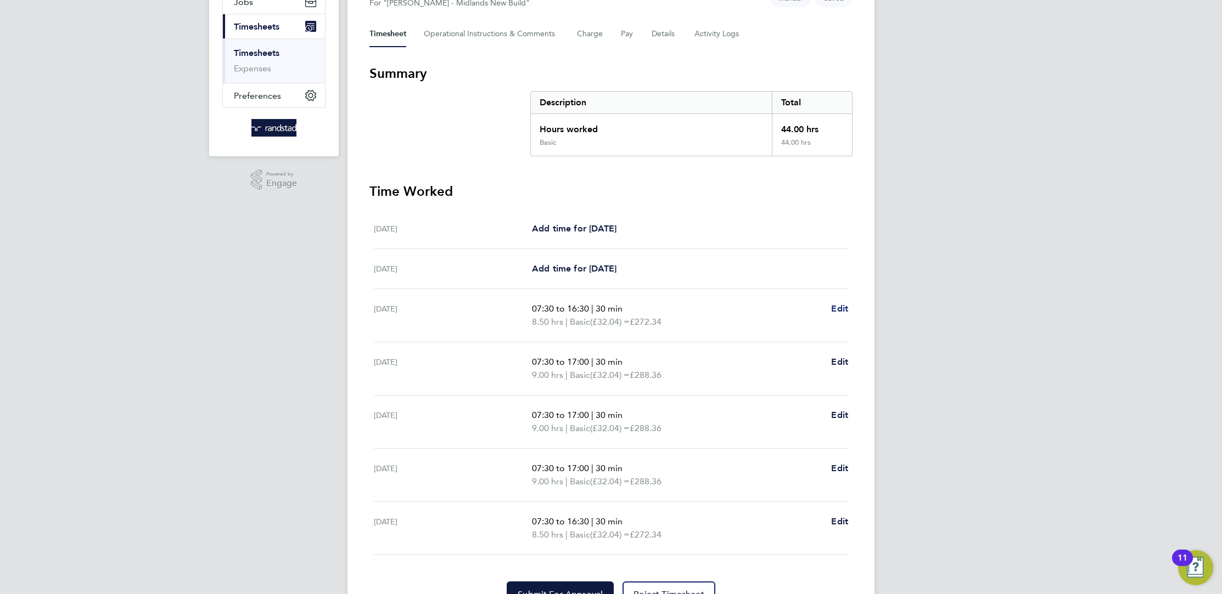
click at [841, 307] on span "Edit" at bounding box center [839, 308] width 17 height 10
select select "30"
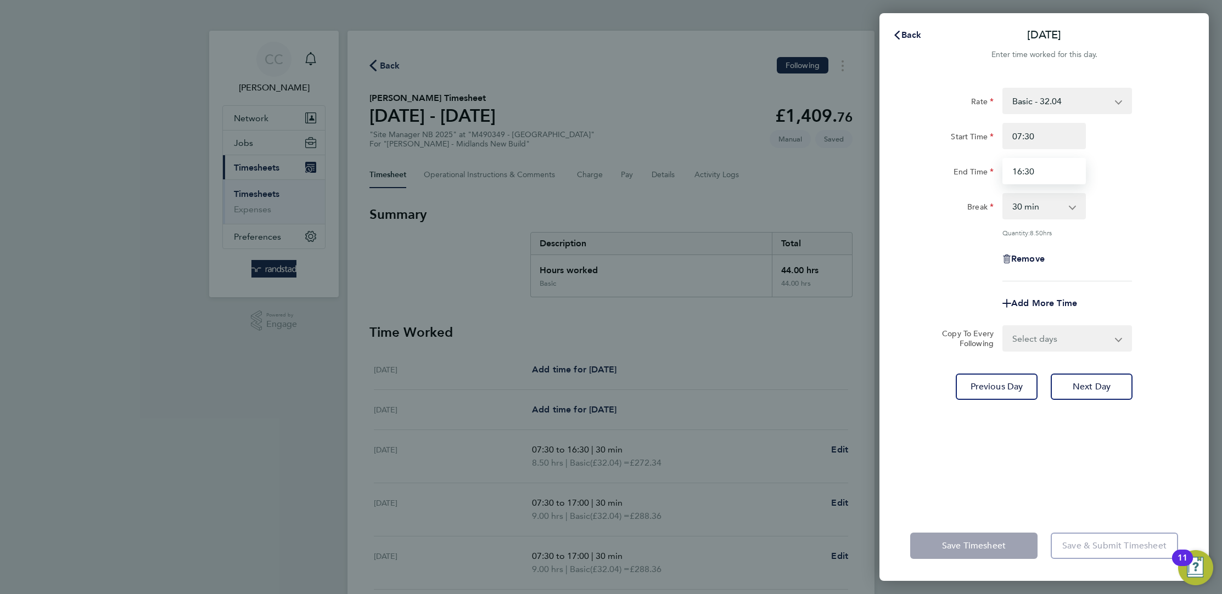
click at [1042, 177] on input "16:30" at bounding box center [1043, 171] width 83 height 26
type input "16:00"
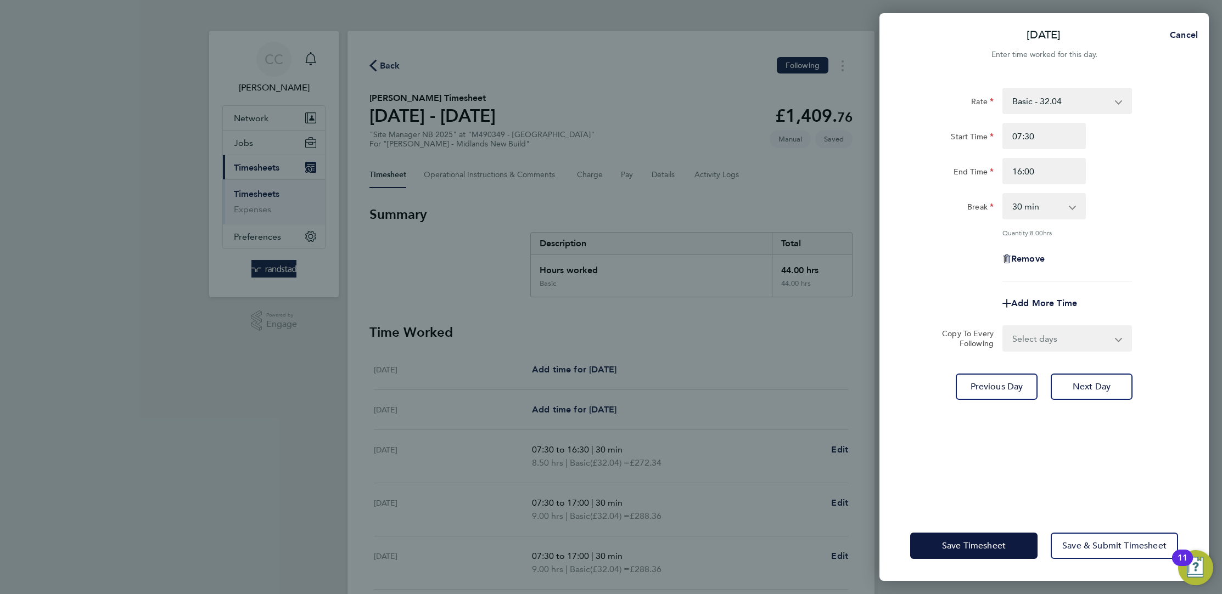
click at [1136, 271] on div "Remove" at bounding box center [1044, 259] width 277 height 26
click at [1042, 341] on select "Select days Day [DATE] [DATE] [DATE] [DATE]" at bounding box center [1060, 339] width 115 height 24
click at [1003, 327] on select "Select days Day [DATE] [DATE] [DATE] [DATE]" at bounding box center [1060, 339] width 115 height 24
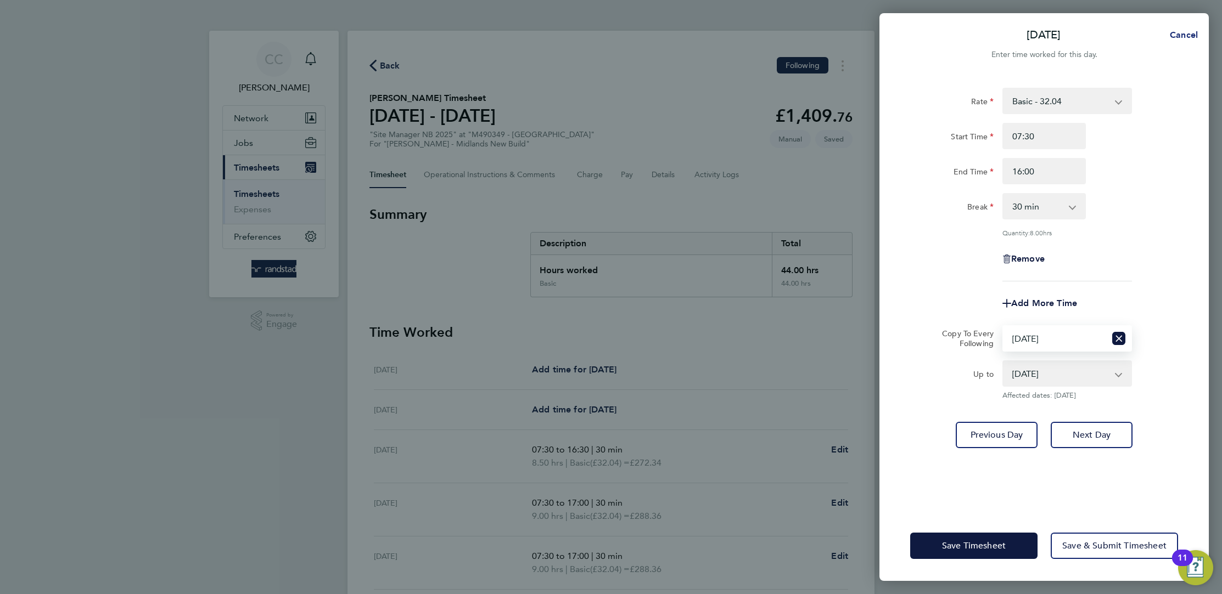
drag, startPoint x: 1185, startPoint y: 35, endPoint x: 1088, endPoint y: 81, distance: 107.3
click at [1185, 36] on span "Cancel" at bounding box center [1181, 35] width 31 height 10
select select "0: null"
select select "30"
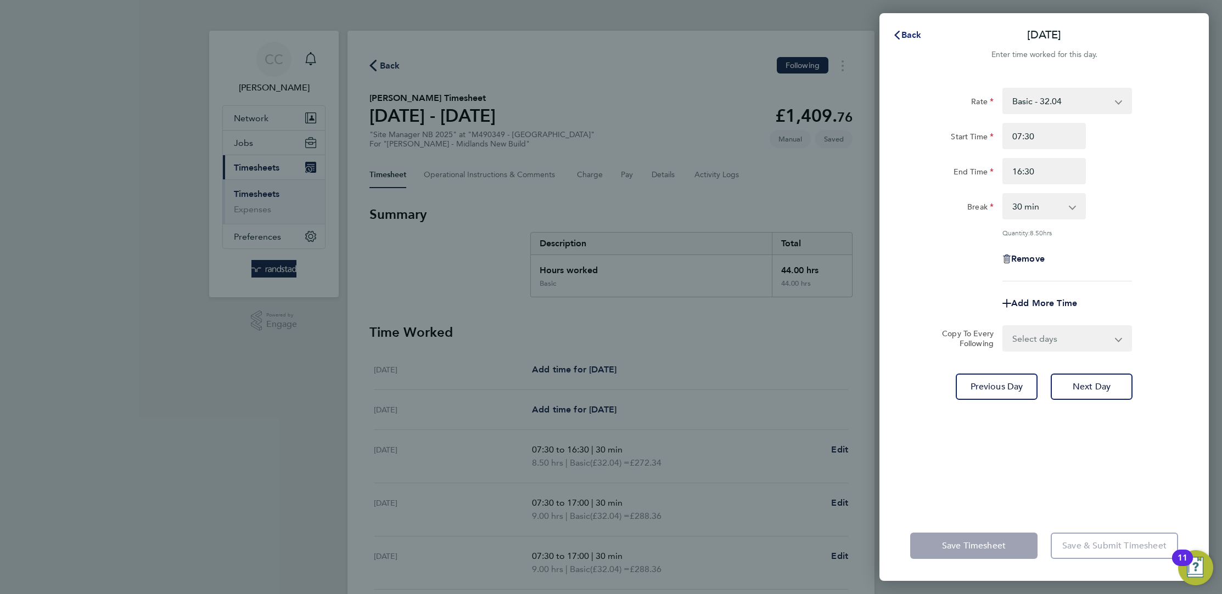
click at [909, 32] on span "Back" at bounding box center [911, 35] width 20 height 10
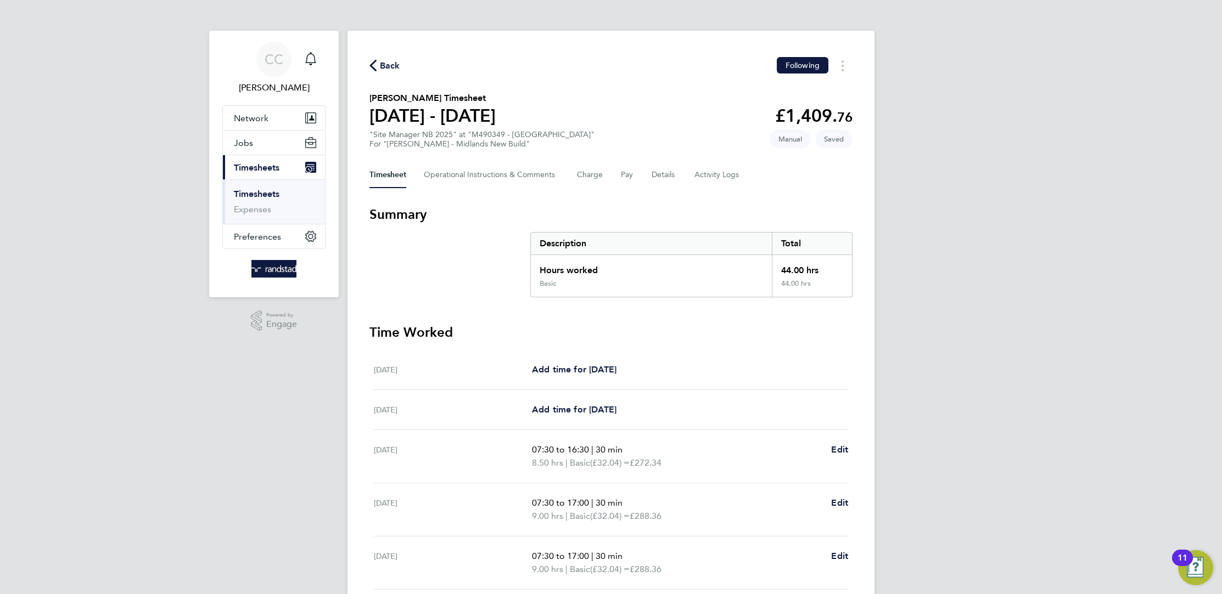
click at [965, 251] on div "CC [PERSON_NAME] Notifications Applications: Network Businesses Sites Workers C…" at bounding box center [611, 396] width 1222 height 793
click at [394, 67] on span "Back" at bounding box center [390, 65] width 20 height 13
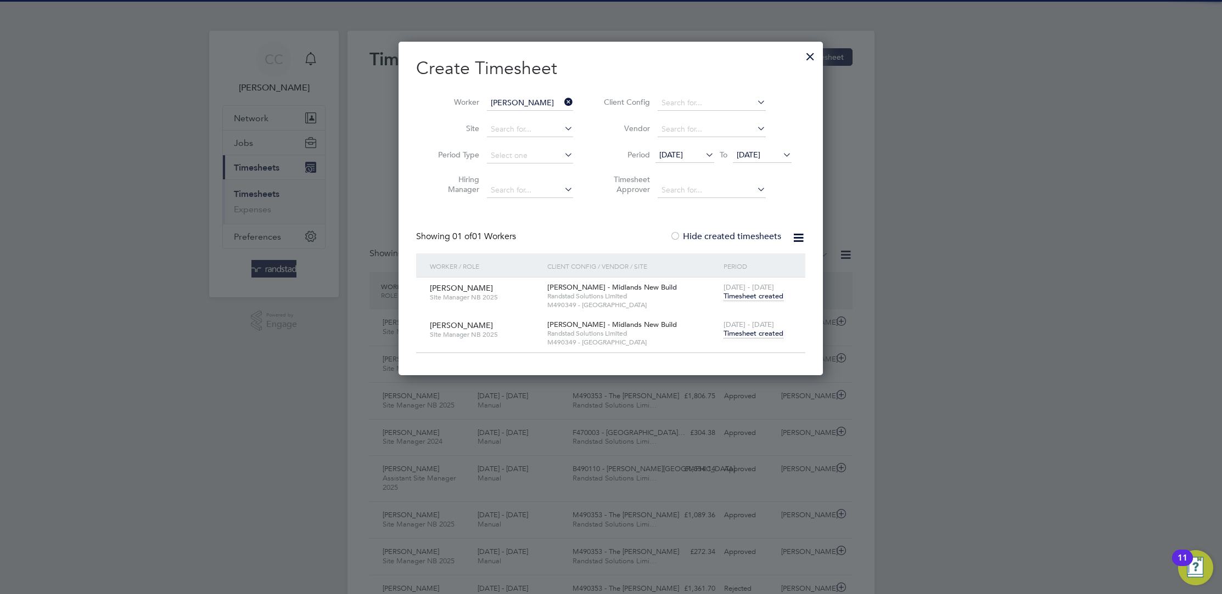
scroll to position [28, 95]
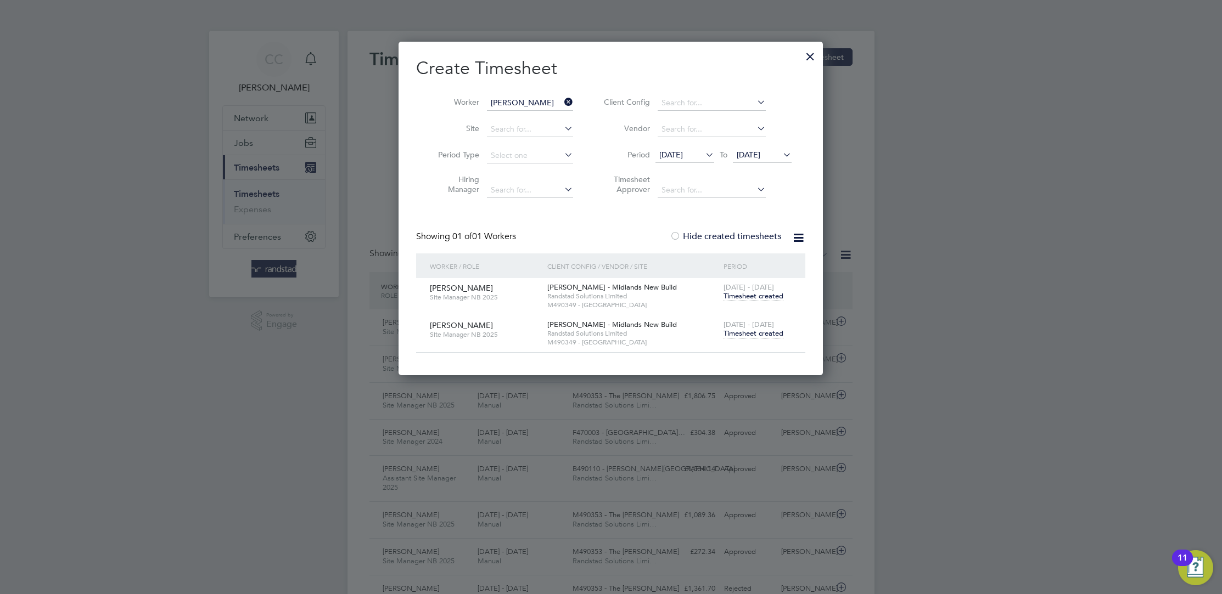
click at [769, 332] on span "Timesheet created" at bounding box center [753, 334] width 60 height 10
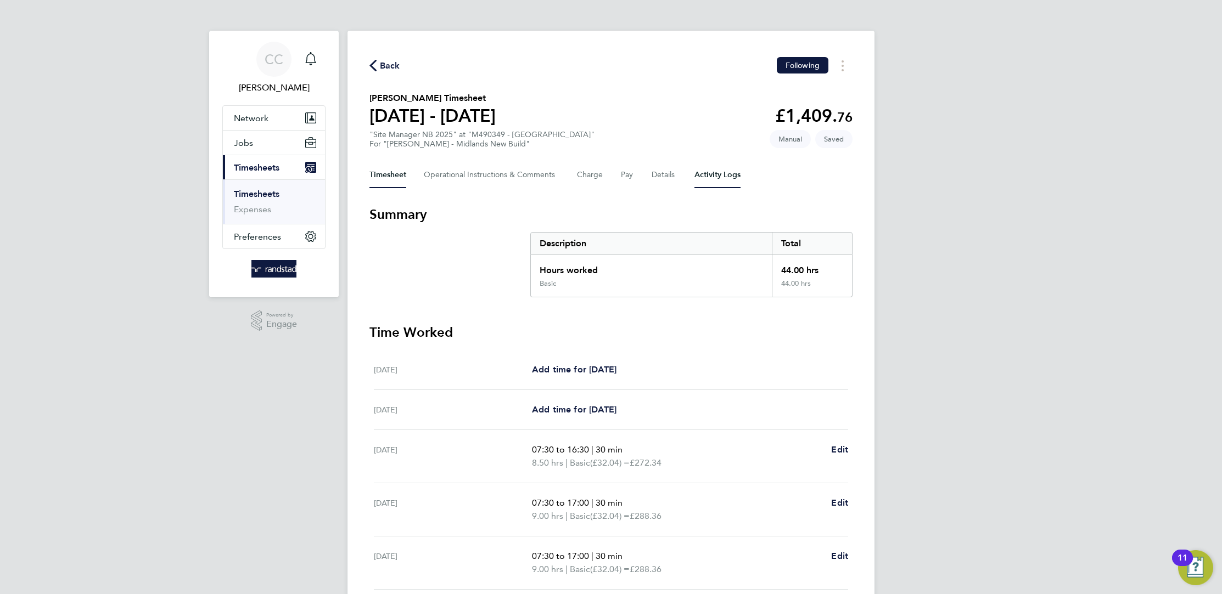
click at [705, 176] on Logs-tab "Activity Logs" at bounding box center [717, 175] width 46 height 26
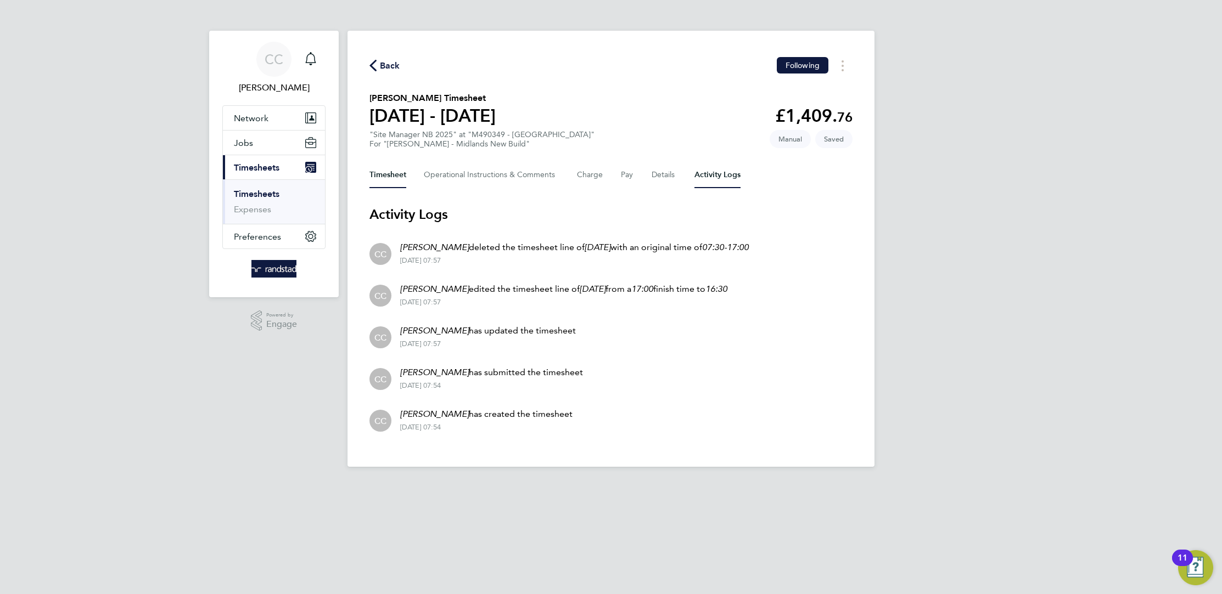
click at [392, 170] on button "Timesheet" at bounding box center [387, 175] width 37 height 26
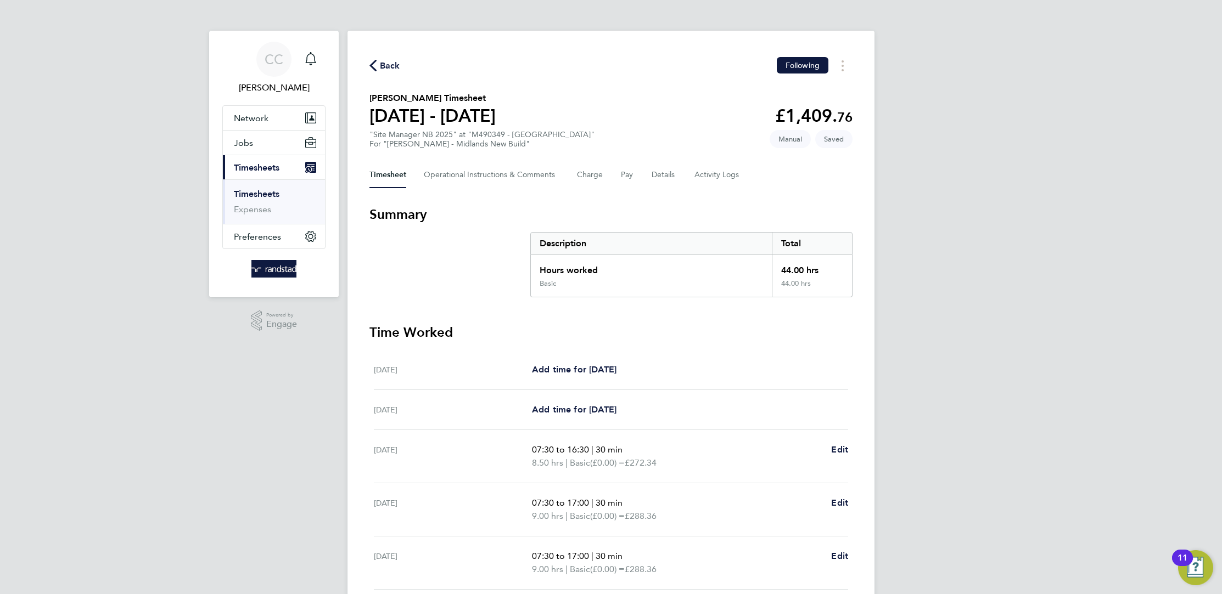
click at [378, 66] on span "Back" at bounding box center [384, 65] width 31 height 10
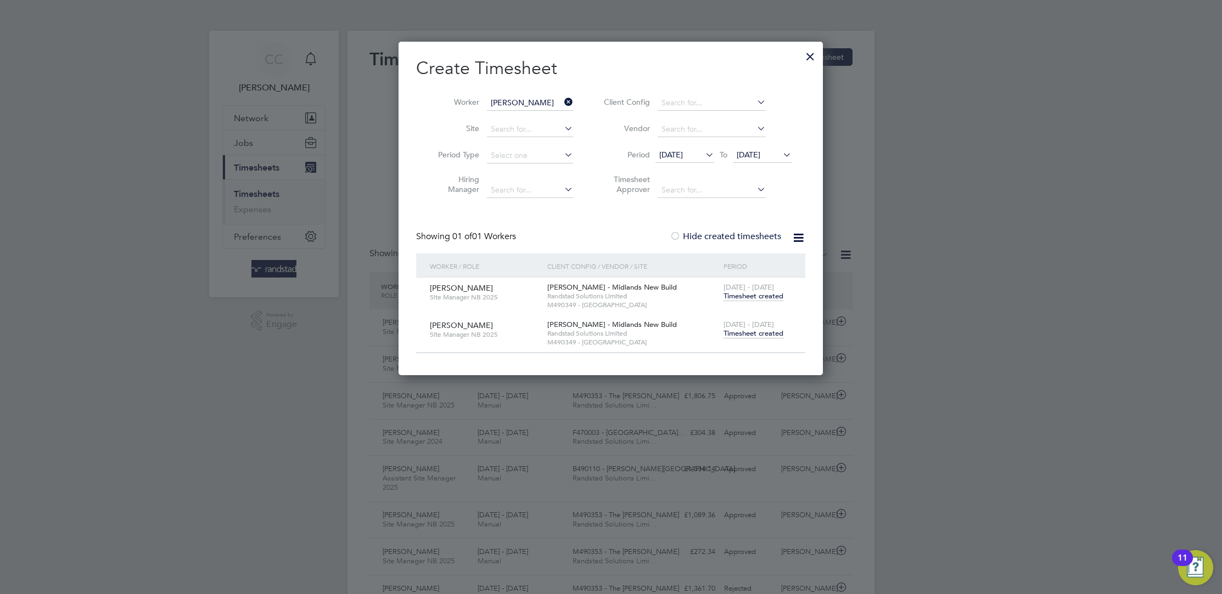
click at [562, 99] on icon at bounding box center [562, 101] width 0 height 15
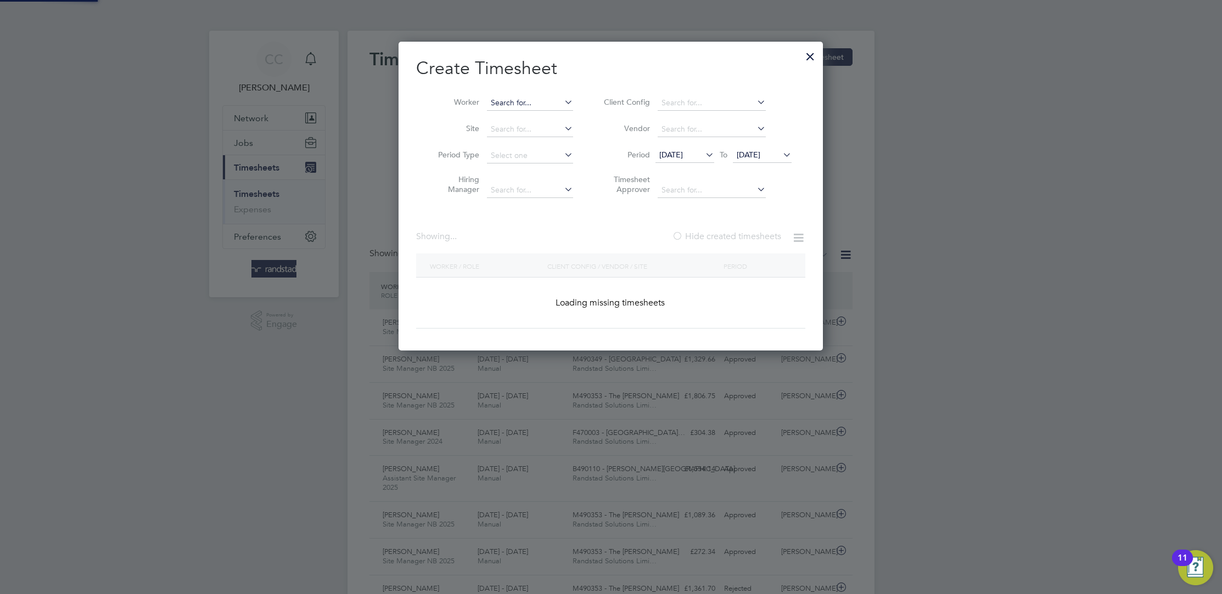
click at [524, 98] on input at bounding box center [530, 102] width 86 height 15
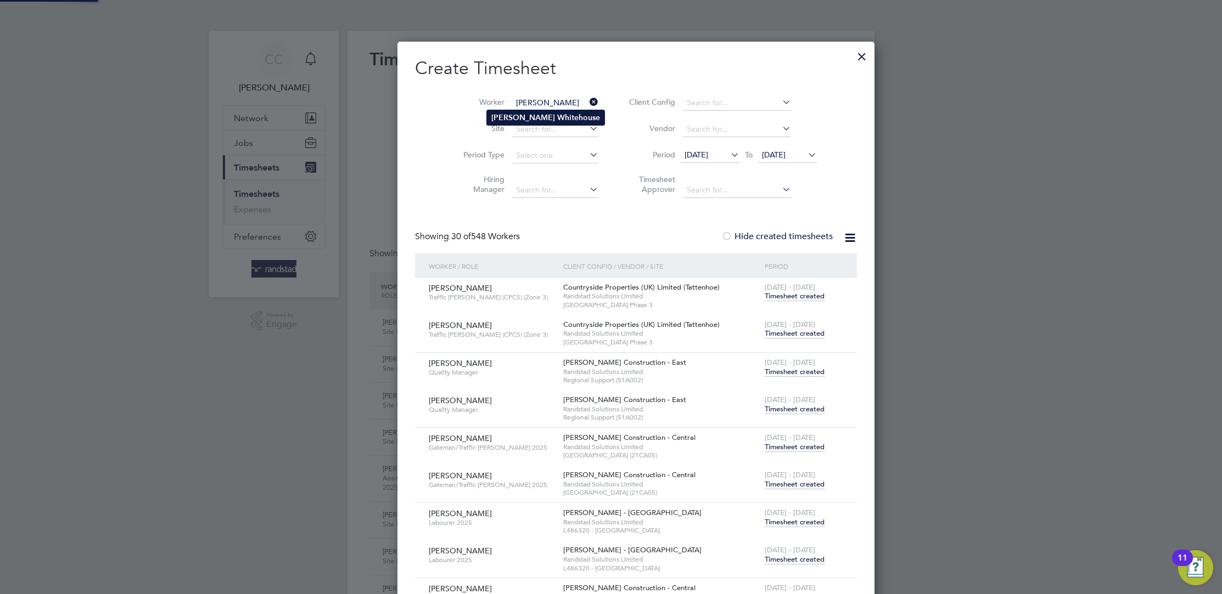
click at [525, 111] on li "[PERSON_NAME]" at bounding box center [545, 117] width 117 height 15
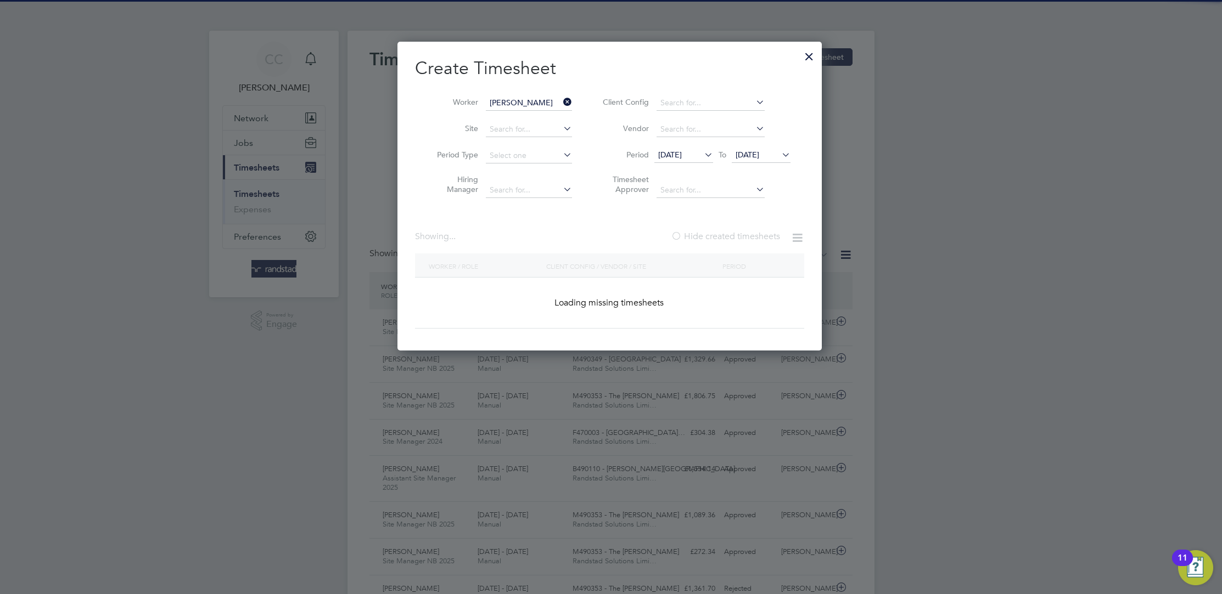
type input "[PERSON_NAME]"
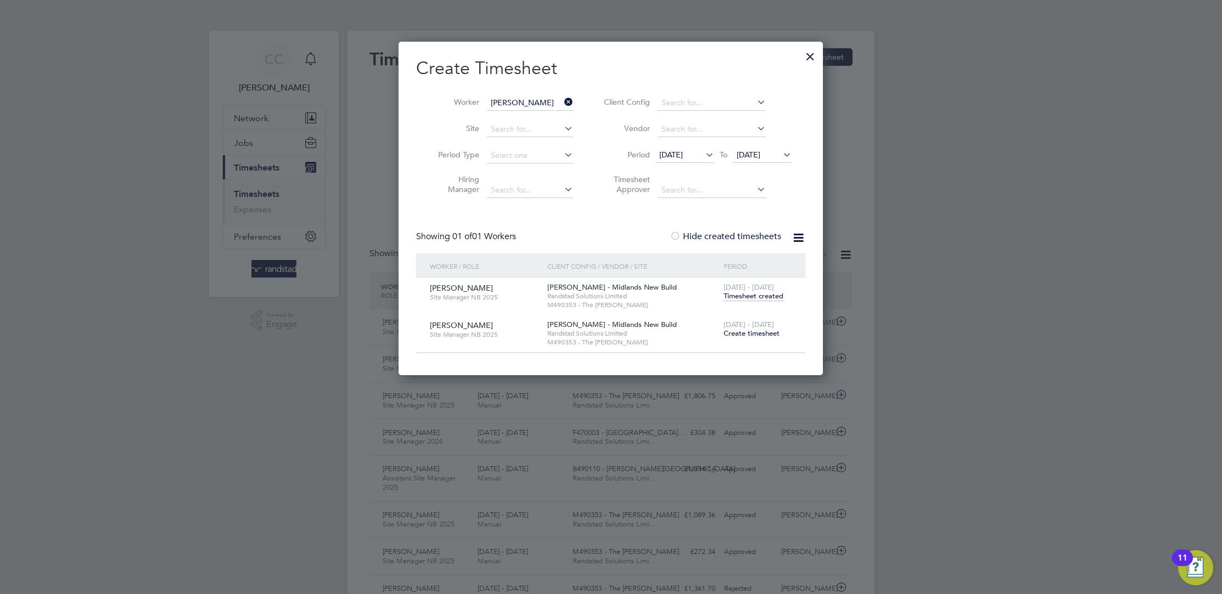
click at [741, 335] on span "Create timesheet" at bounding box center [751, 333] width 56 height 9
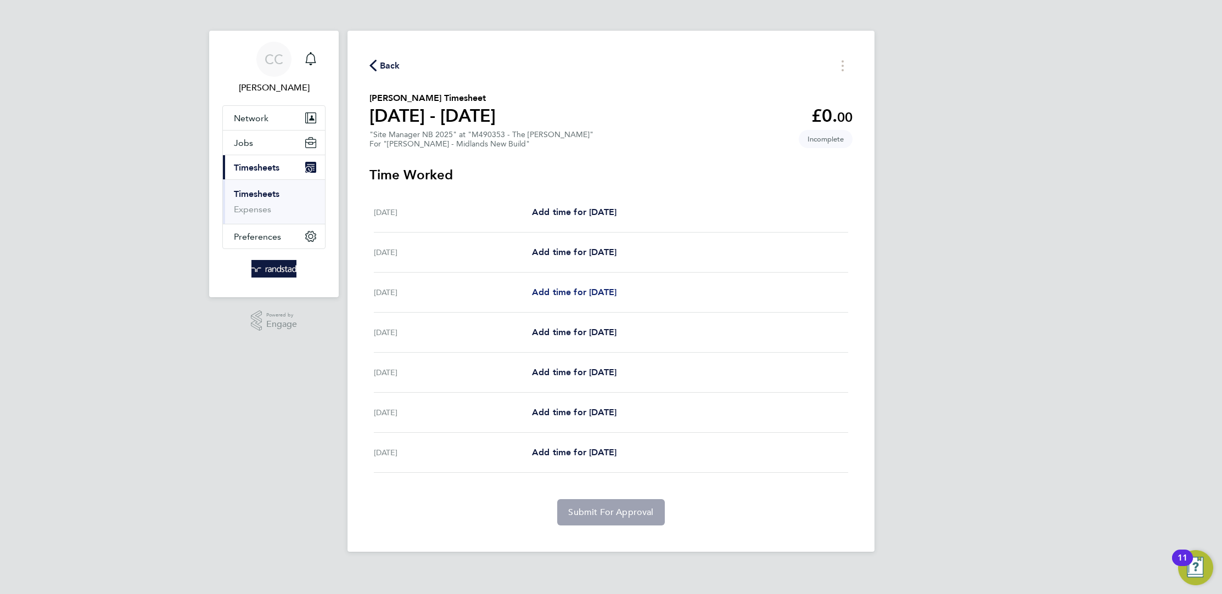
click at [556, 289] on span "Add time for [DATE]" at bounding box center [574, 292] width 85 height 10
select select "60"
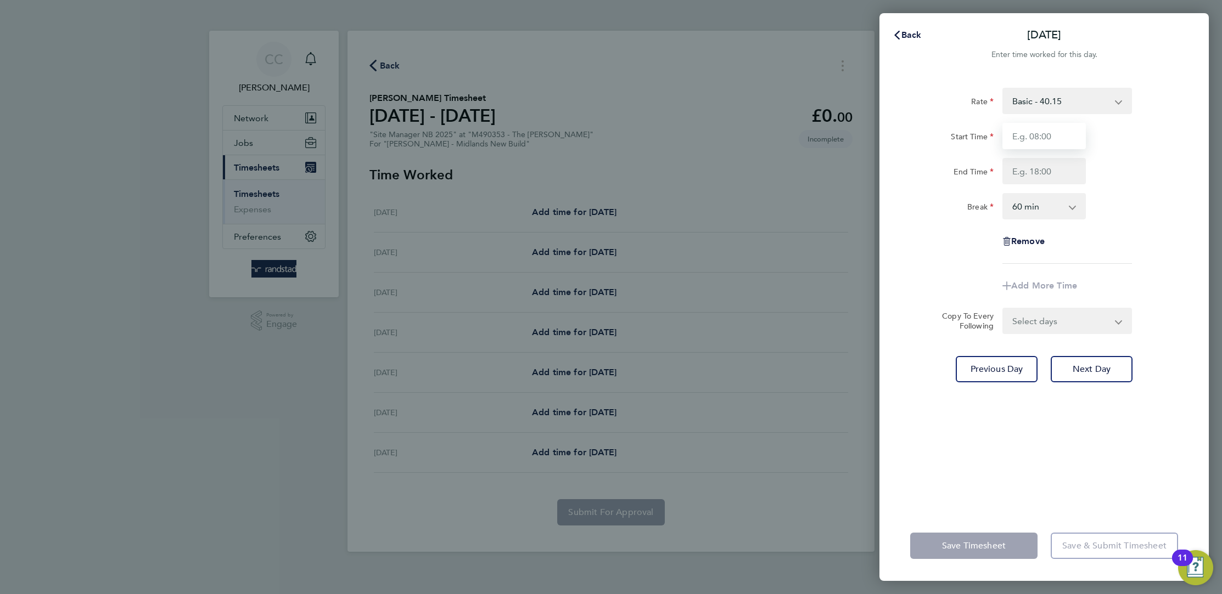
click at [1037, 130] on input "Start Time" at bounding box center [1043, 136] width 83 height 26
type input "07:30"
click at [1050, 183] on input "End Time" at bounding box center [1043, 171] width 83 height 26
type input "17:30"
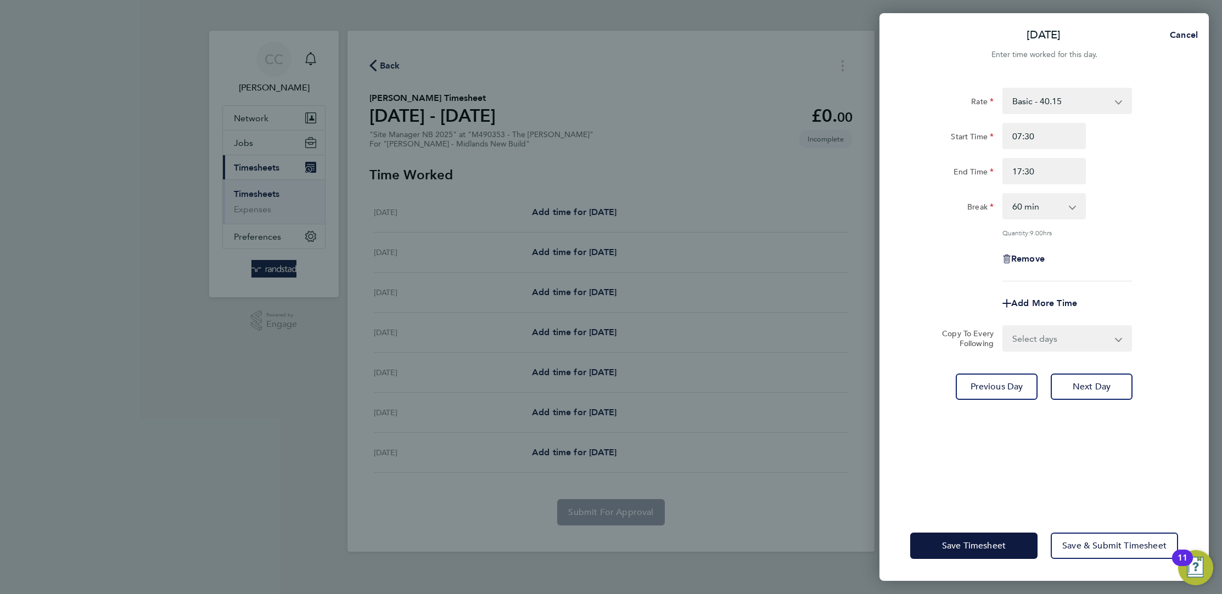
click at [1049, 220] on div "Rate Basic - 40.15 Start Time 07:30 End Time 17:30 Break 0 min 15 min 30 min 45…" at bounding box center [1044, 185] width 268 height 194
click at [1045, 218] on select "0 min 15 min 30 min 45 min 60 min 75 min 90 min" at bounding box center [1037, 206] width 68 height 24
select select "30"
click at [1003, 194] on select "0 min 15 min 30 min 45 min 60 min 75 min 90 min" at bounding box center [1037, 206] width 68 height 24
click at [1049, 176] on input "17:30" at bounding box center [1043, 171] width 83 height 26
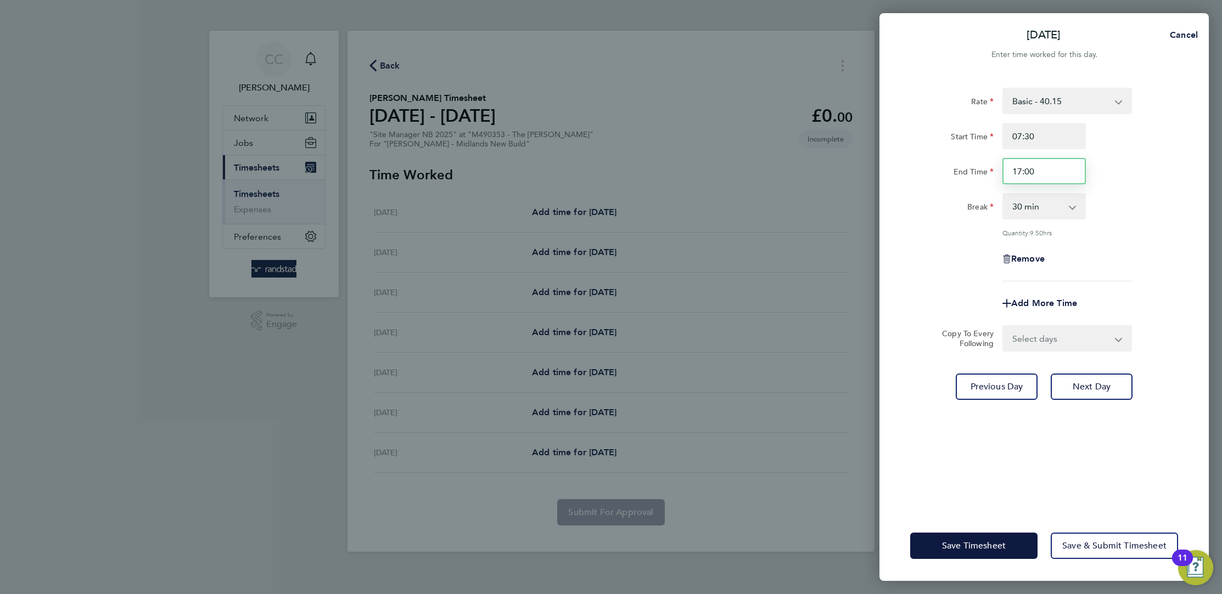
type input "17:00"
click at [1154, 192] on div "Rate Basic - 40.15 Start Time 07:30 End Time 17:00 Break 0 min 15 min 30 min 45…" at bounding box center [1044, 185] width 268 height 194
click at [1053, 332] on select "Select days Day [DATE] [DATE] [DATE] [DATE]" at bounding box center [1060, 339] width 115 height 24
select select "FRI"
click at [1003, 327] on select "Select days Day [DATE] [DATE] [DATE] [DATE]" at bounding box center [1060, 339] width 115 height 24
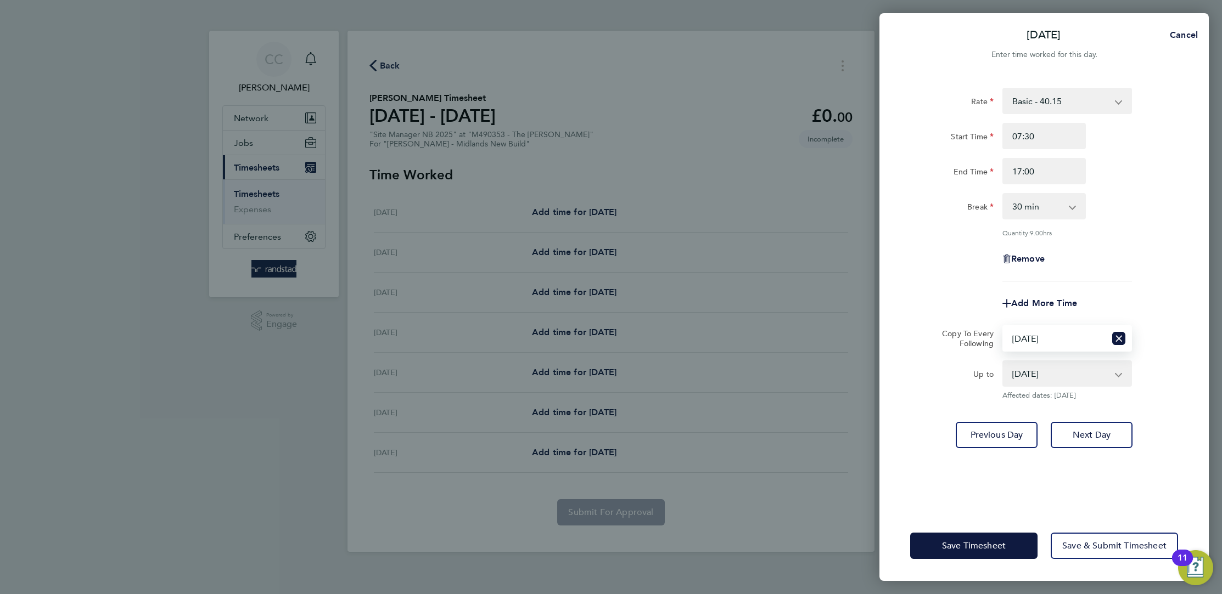
click at [1044, 373] on select "[DATE]" at bounding box center [1060, 374] width 114 height 24
click at [1003, 362] on select "[DATE]" at bounding box center [1060, 374] width 114 height 24
click at [990, 538] on button "Save Timesheet" at bounding box center [973, 546] width 127 height 26
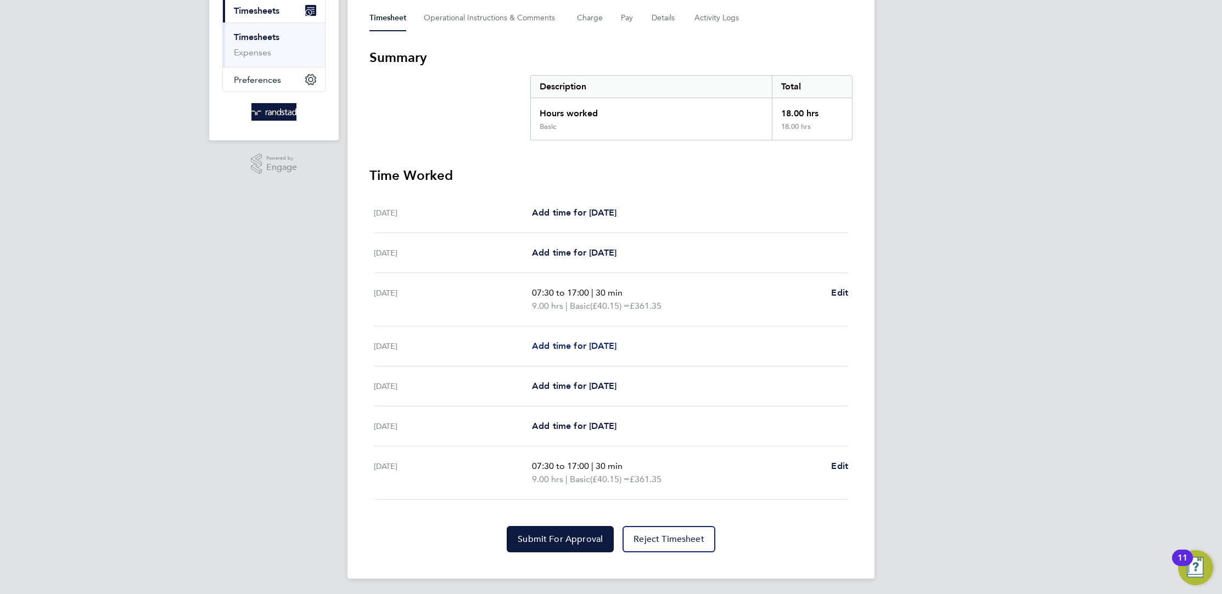
click at [601, 345] on span "Add time for [DATE]" at bounding box center [574, 346] width 85 height 10
select select "60"
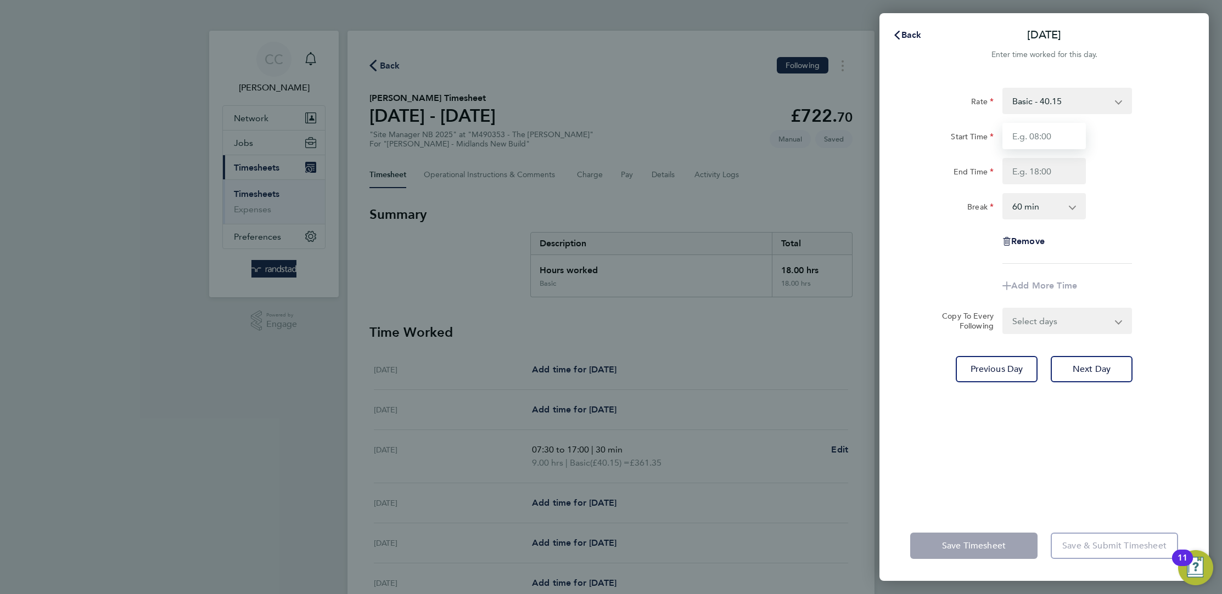
click at [1051, 136] on input "Start Time" at bounding box center [1043, 136] width 83 height 26
type input "07:30"
click at [1049, 170] on input "End Time" at bounding box center [1043, 171] width 83 height 26
type input "17:00"
click at [1036, 205] on select "0 min 15 min 30 min 45 min 60 min 75 min 90 min" at bounding box center [1037, 206] width 68 height 24
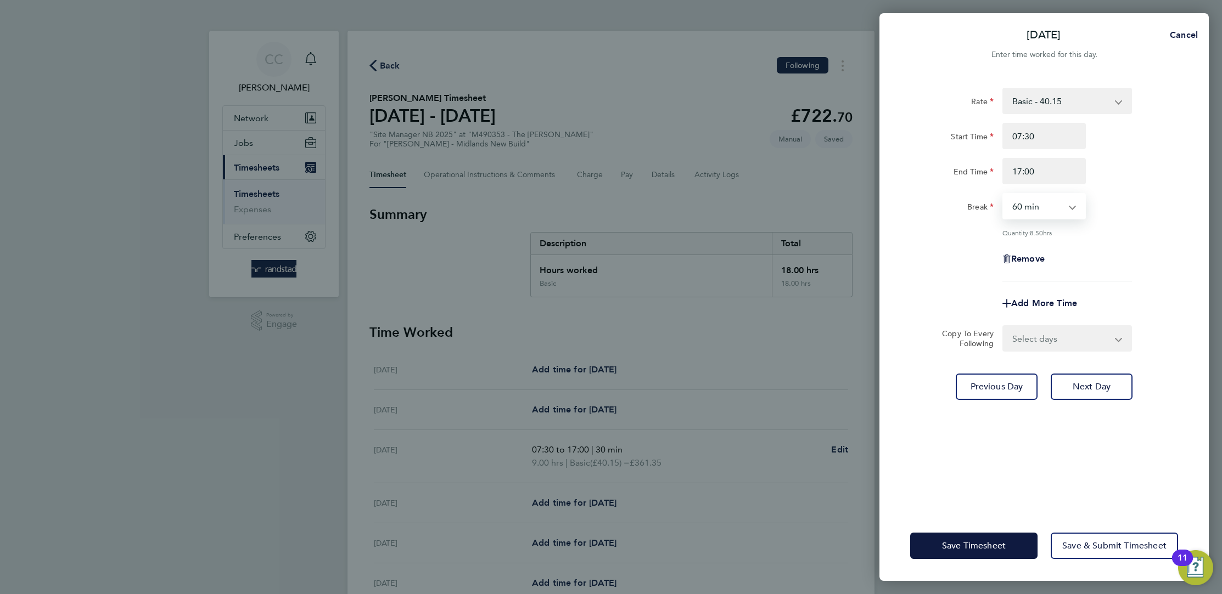
select select "30"
click at [1003, 194] on select "0 min 15 min 30 min 45 min 60 min 75 min 90 min" at bounding box center [1037, 206] width 68 height 24
click at [1051, 336] on select "Select days Day [DATE] [DATE] [DATE]" at bounding box center [1060, 339] width 115 height 24
select select "DAY"
click at [1003, 327] on select "Select days Day [DATE] [DATE] [DATE]" at bounding box center [1060, 339] width 115 height 24
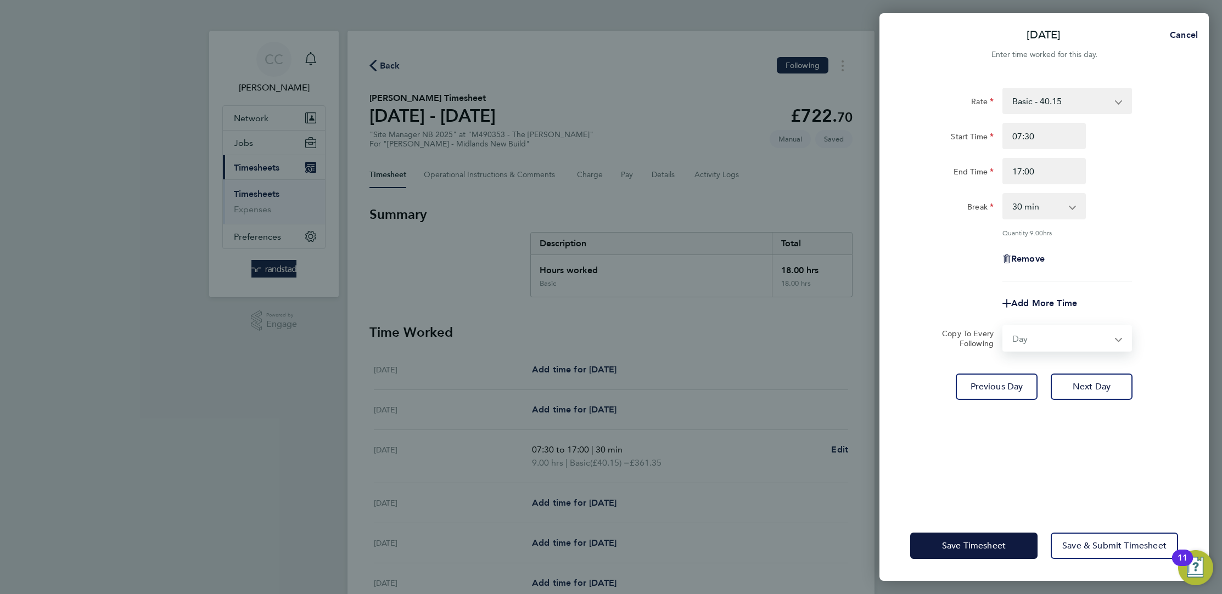
select select "[DATE]"
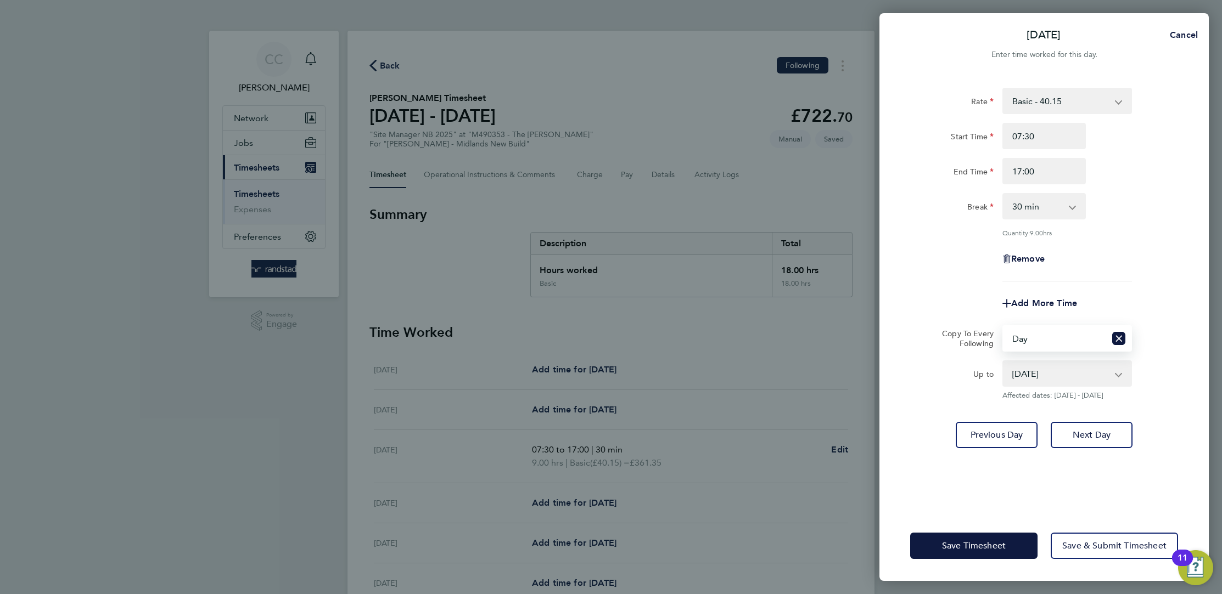
click at [1037, 373] on select "[DATE] [DATE] [DATE]" at bounding box center [1060, 374] width 114 height 24
click at [1003, 362] on select "[DATE] [DATE] [DATE]" at bounding box center [1060, 374] width 114 height 24
click at [985, 532] on div "Save Timesheet Save & Submit Timesheet" at bounding box center [1043, 546] width 329 height 70
click at [989, 546] on span "Save Timesheet" at bounding box center [974, 546] width 64 height 11
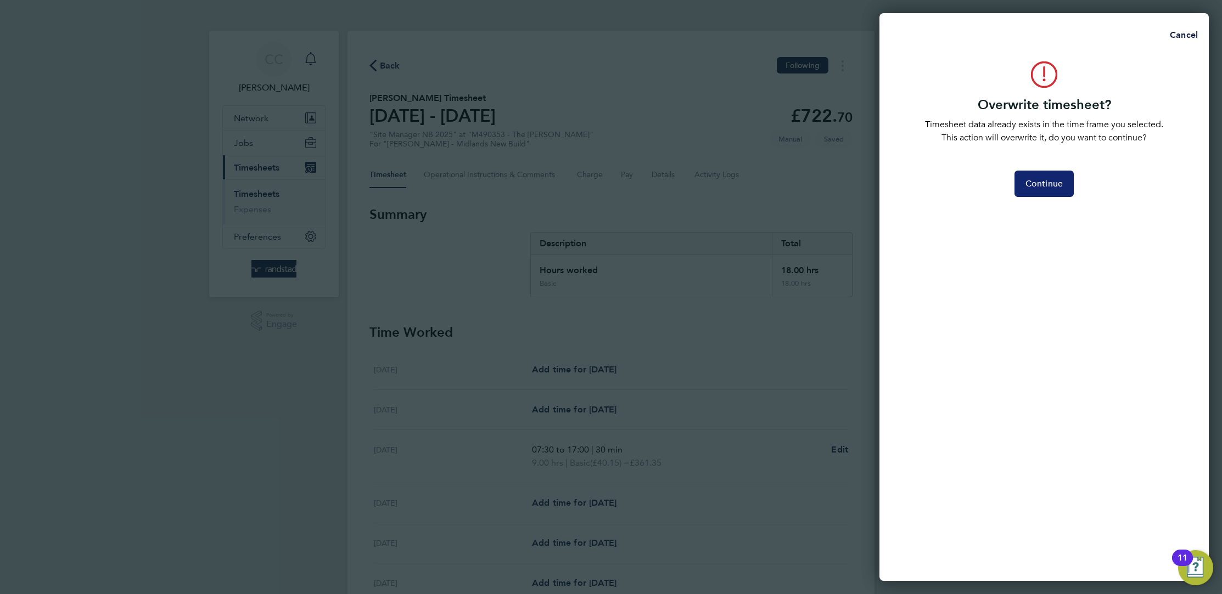
click at [1038, 187] on span "Continue" at bounding box center [1043, 183] width 37 height 11
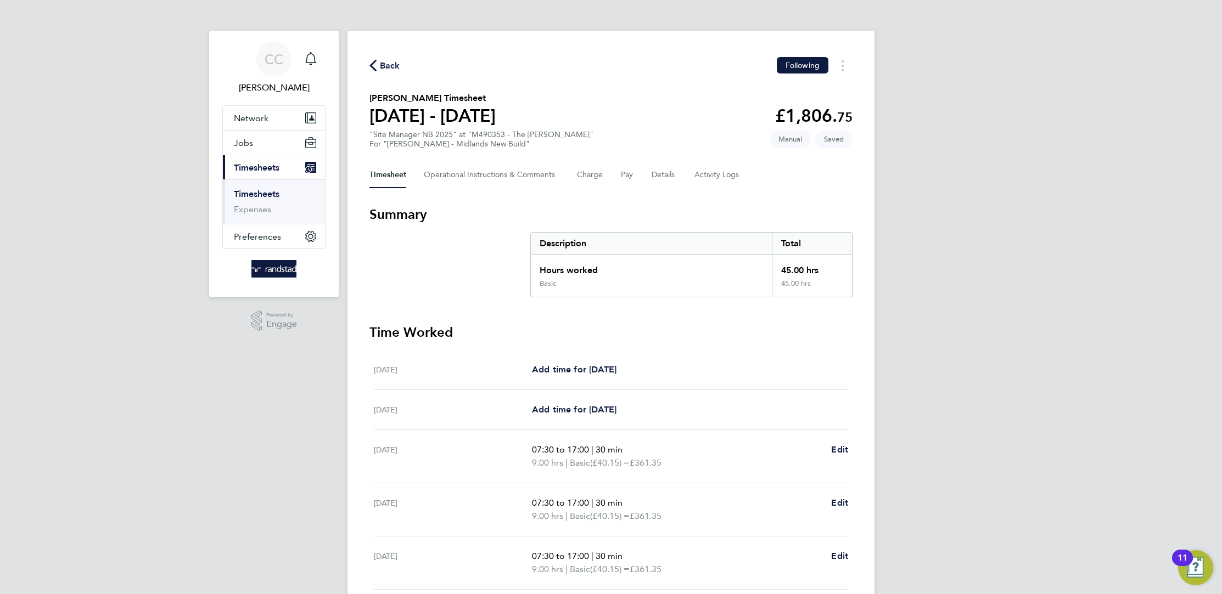
scroll to position [196, 0]
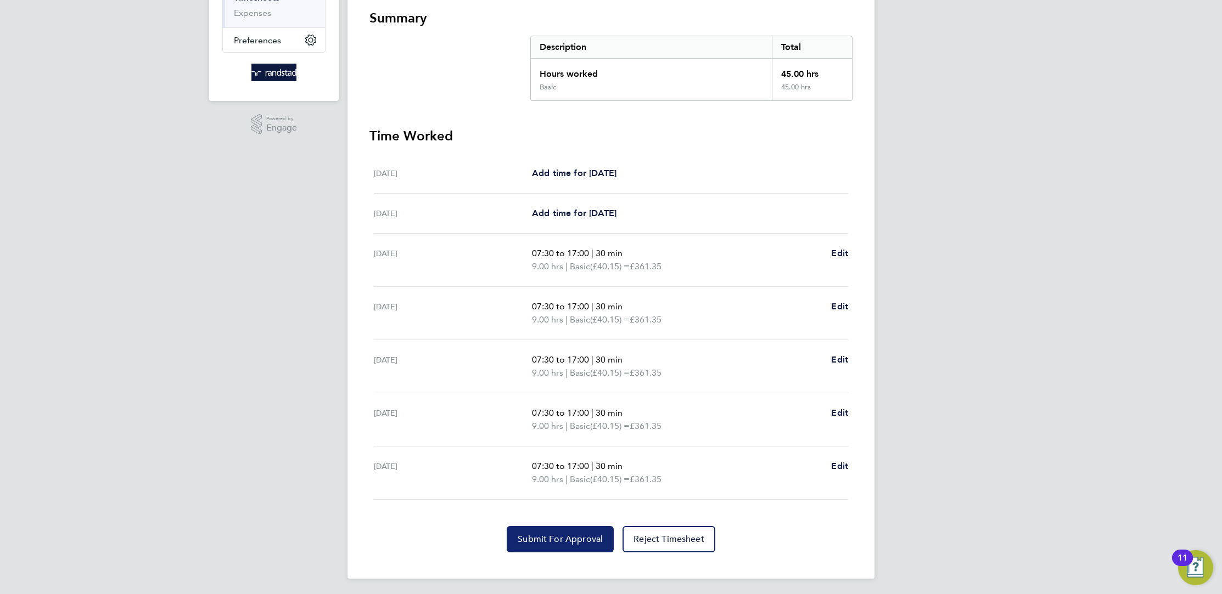
click at [551, 541] on span "Submit For Approval" at bounding box center [560, 539] width 85 height 11
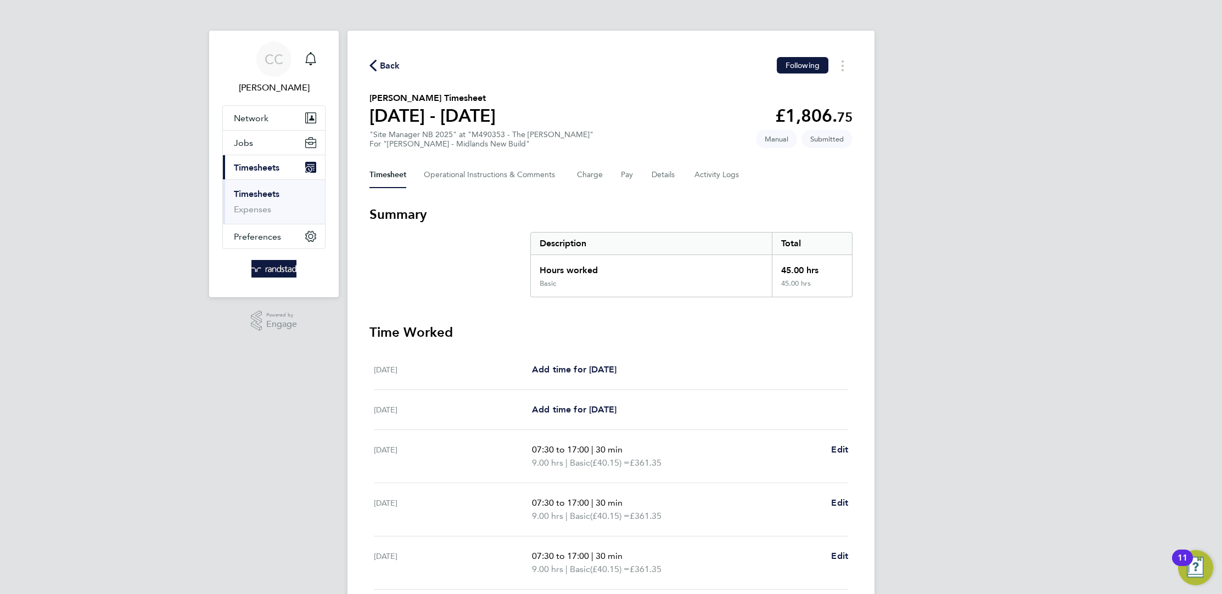
click at [396, 63] on span "Back" at bounding box center [390, 65] width 20 height 13
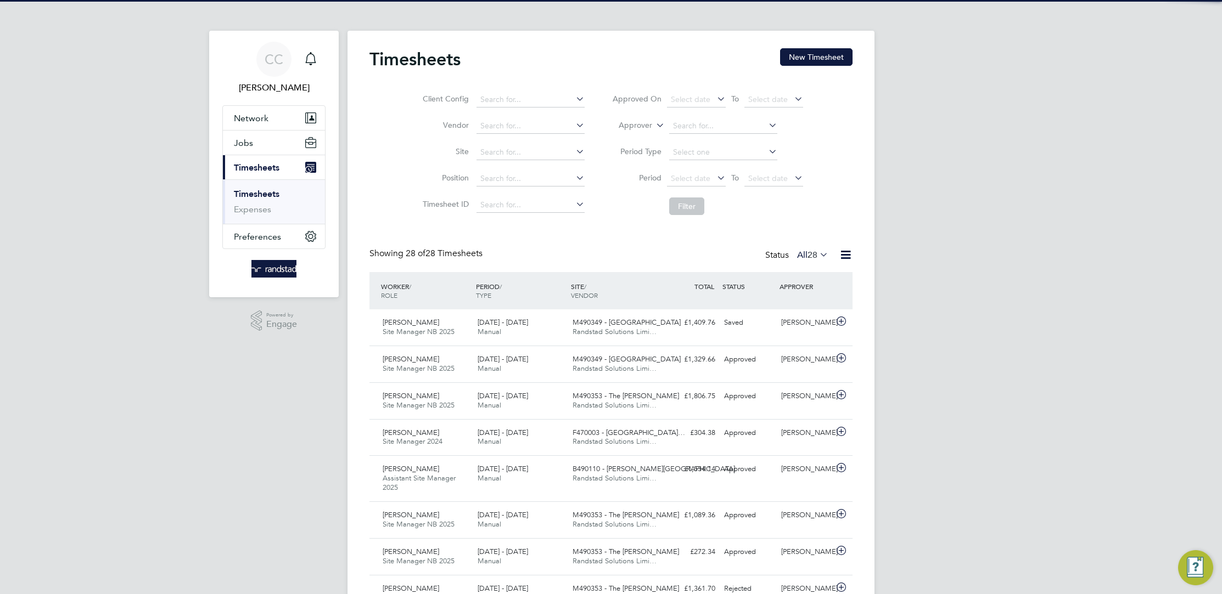
scroll to position [28, 95]
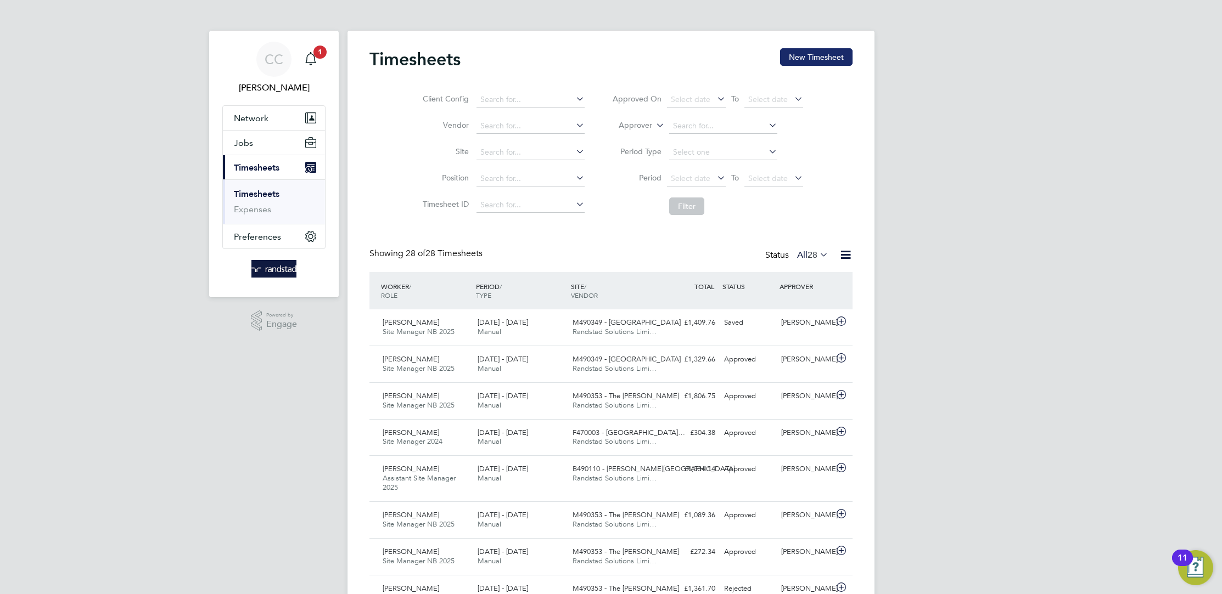
click at [839, 59] on button "New Timesheet" at bounding box center [816, 57] width 72 height 18
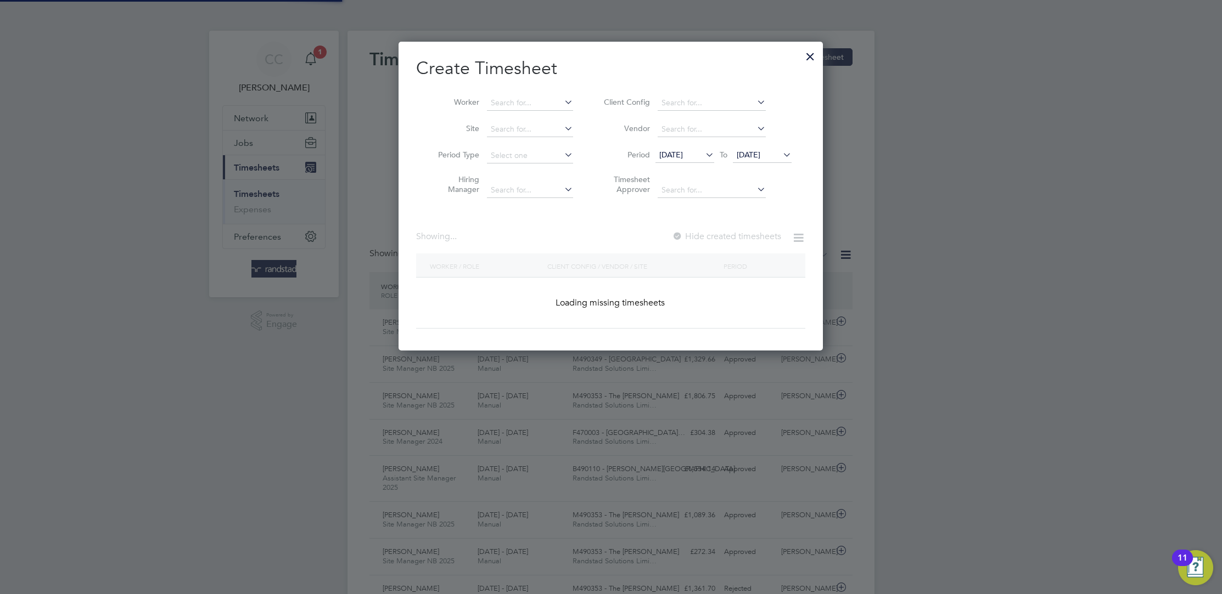
scroll to position [309, 424]
click at [521, 103] on input at bounding box center [530, 102] width 86 height 15
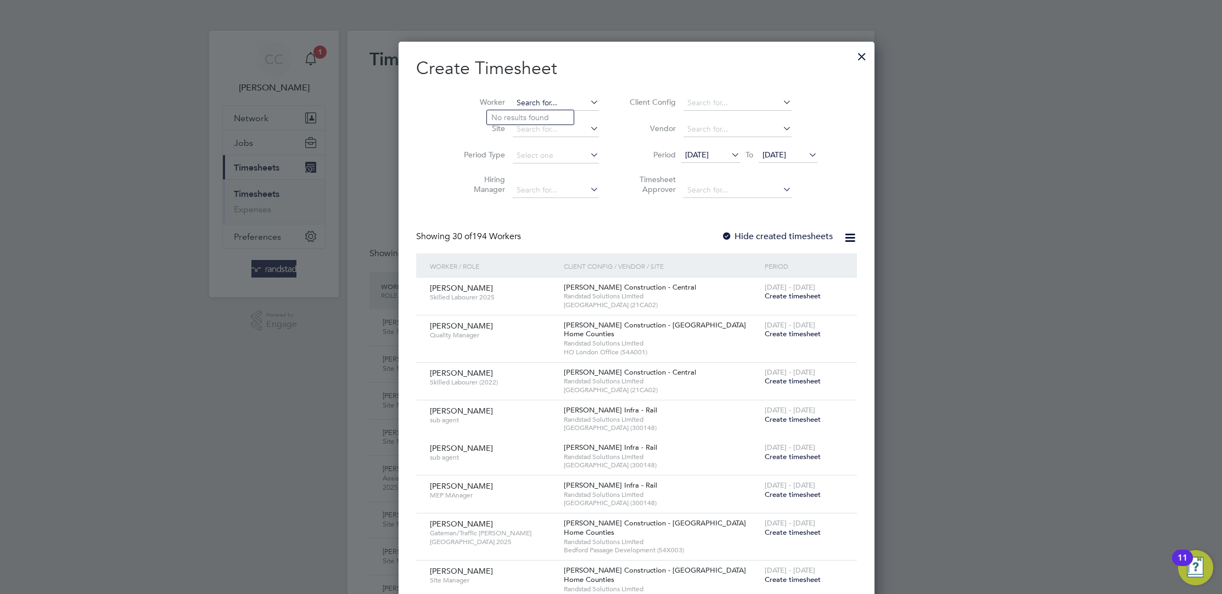
scroll to position [1948, 424]
type input "[PERSON_NAME]"
click at [512, 122] on li "[PERSON_NAME]" at bounding box center [556, 117] width 138 height 15
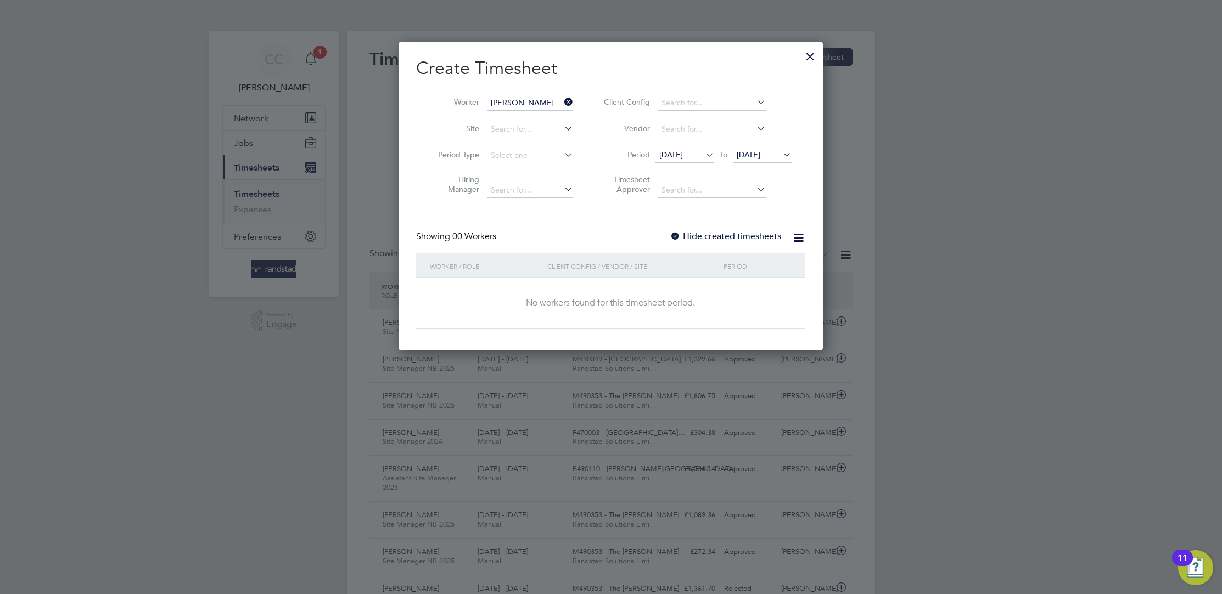
scroll to position [309, 424]
click at [679, 237] on div at bounding box center [675, 237] width 11 height 11
click at [703, 153] on icon at bounding box center [703, 154] width 0 height 15
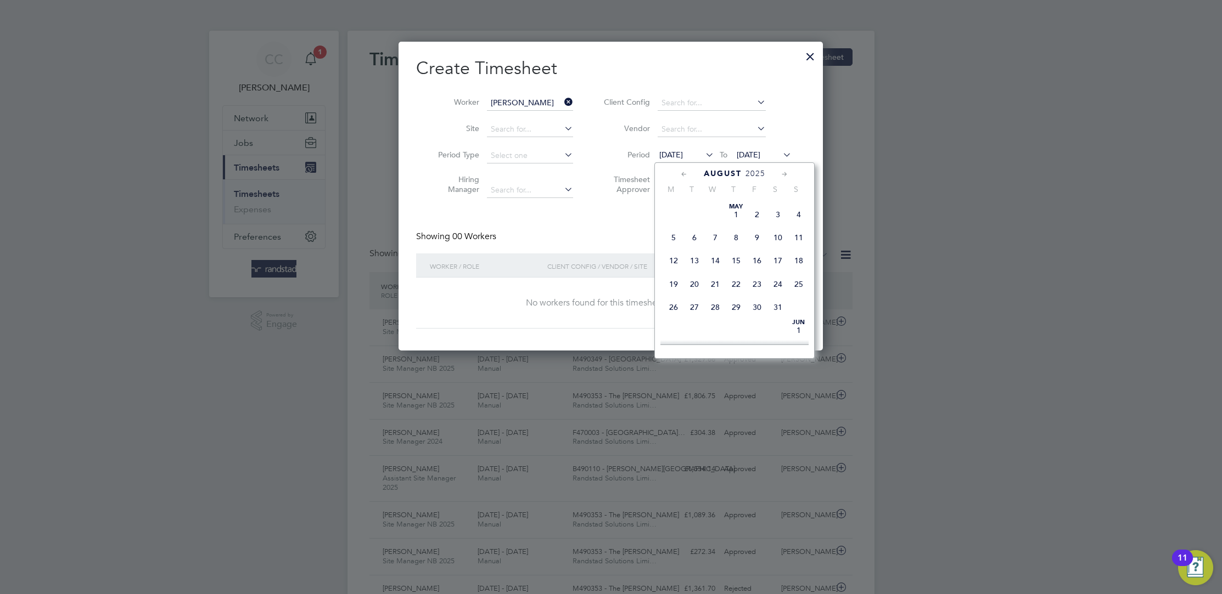
scroll to position [379, 0]
click at [802, 262] on span "17" at bounding box center [798, 251] width 21 height 21
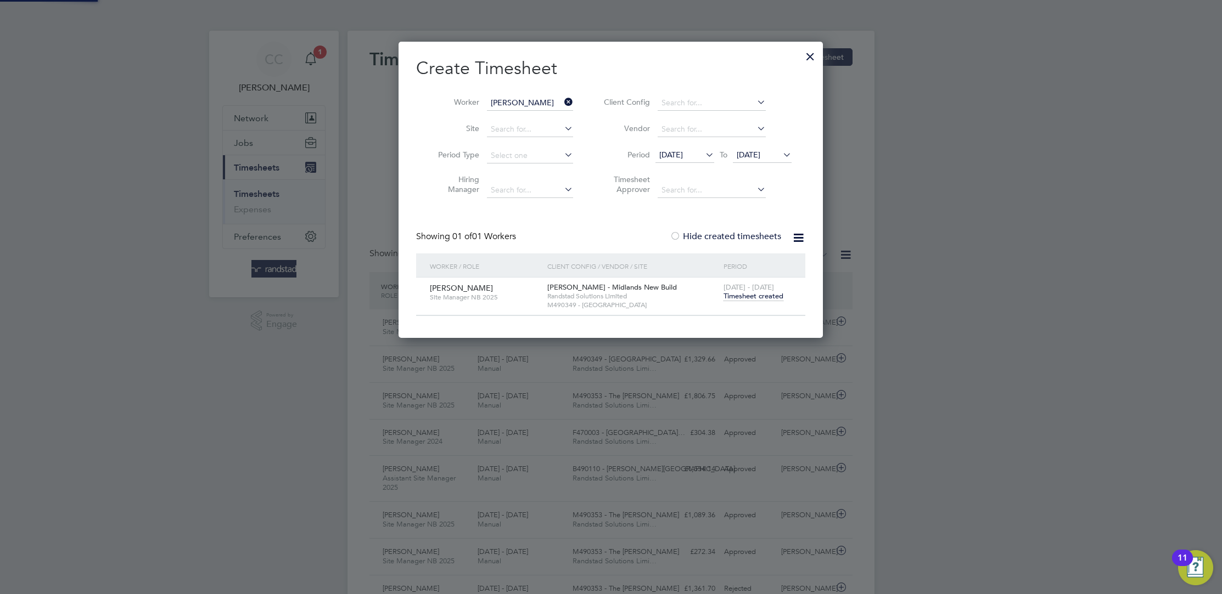
scroll to position [296, 424]
click at [769, 296] on span "Timesheet created" at bounding box center [753, 296] width 60 height 10
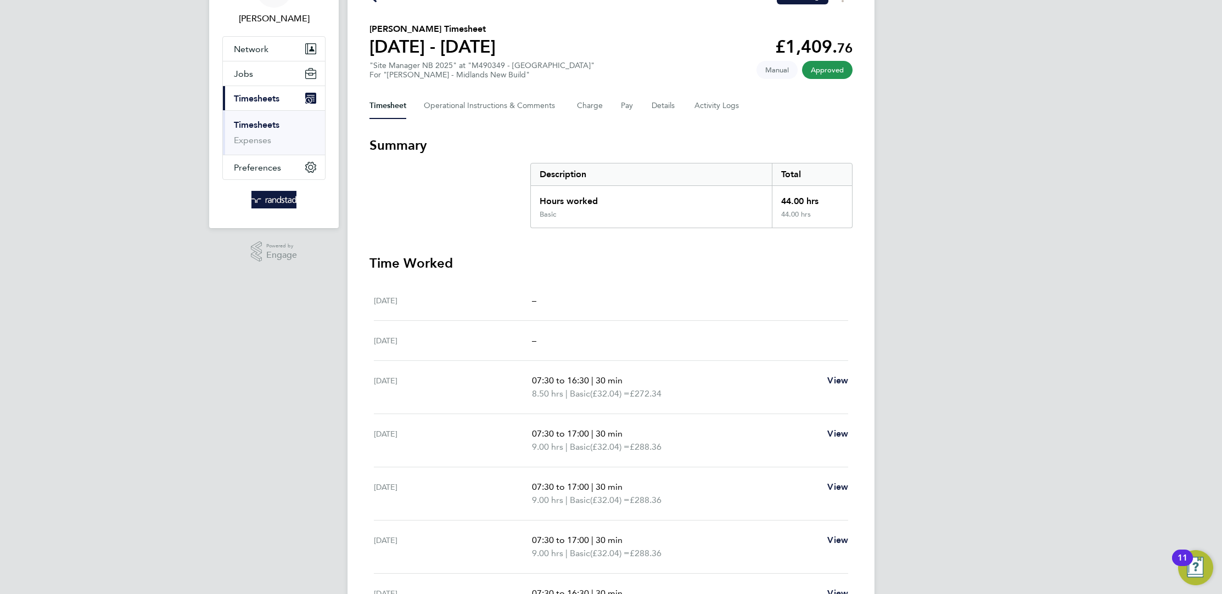
scroll to position [143, 0]
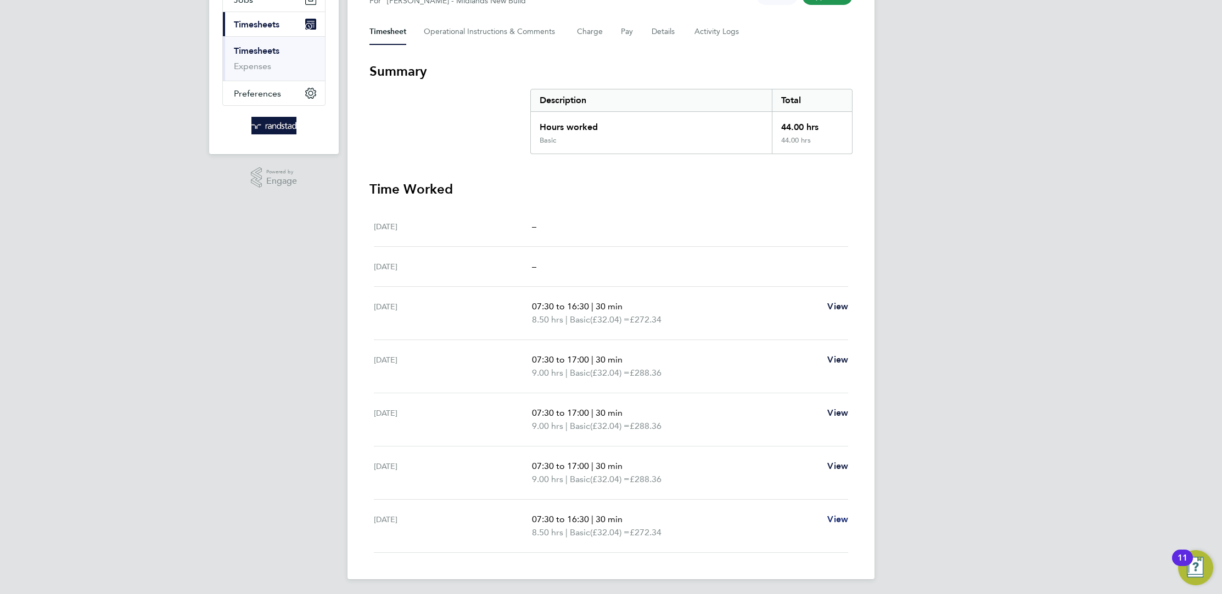
click at [829, 514] on span "View" at bounding box center [837, 519] width 21 height 10
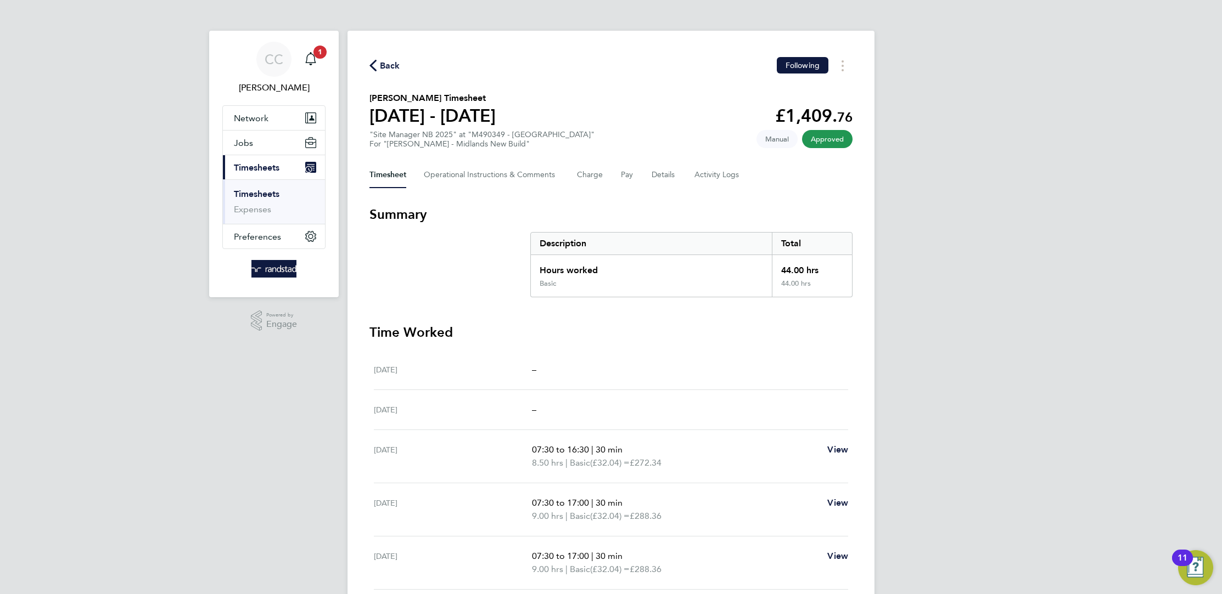
select select "30"
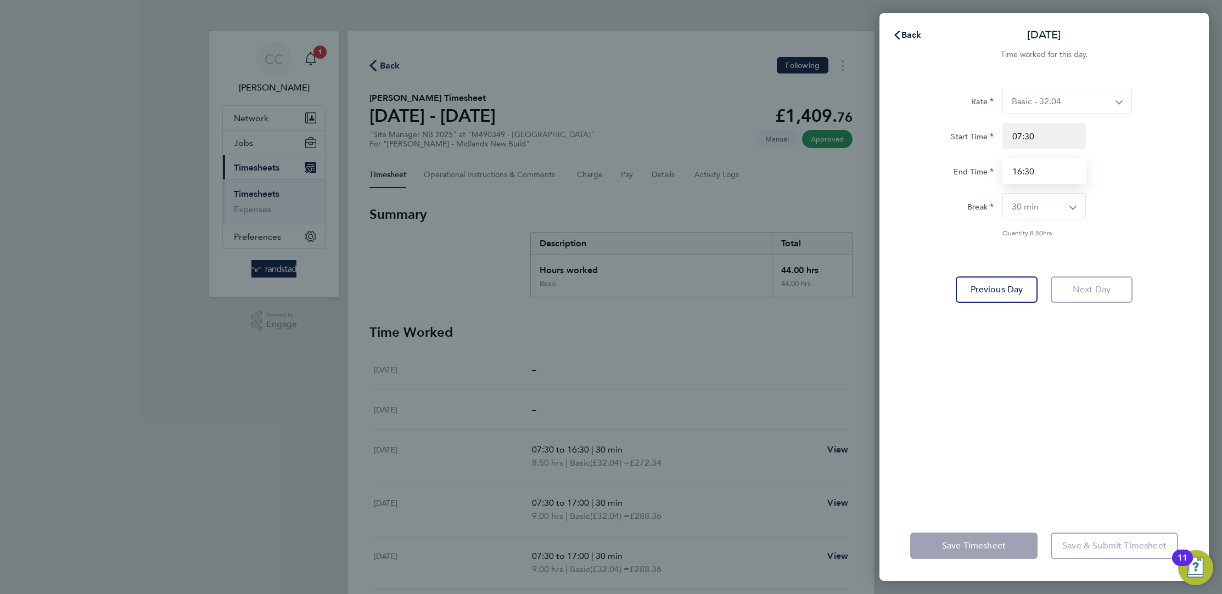
click at [1038, 171] on input "16:30" at bounding box center [1043, 171] width 83 height 26
type input "1"
type input "15:30"
click at [1166, 232] on div "Quantity: 8.50 hrs" at bounding box center [1044, 232] width 277 height 9
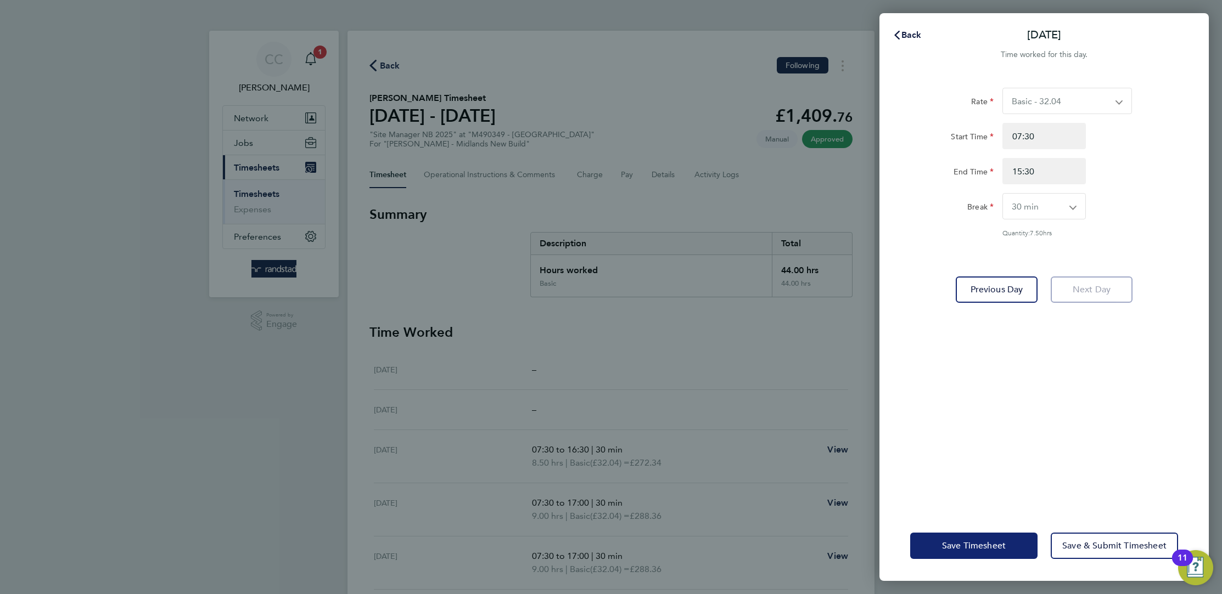
click at [1002, 537] on button "Save Timesheet" at bounding box center [973, 546] width 127 height 26
click at [990, 541] on span "Save Timesheet" at bounding box center [974, 546] width 64 height 11
click at [908, 28] on button "Back" at bounding box center [906, 35] width 51 height 22
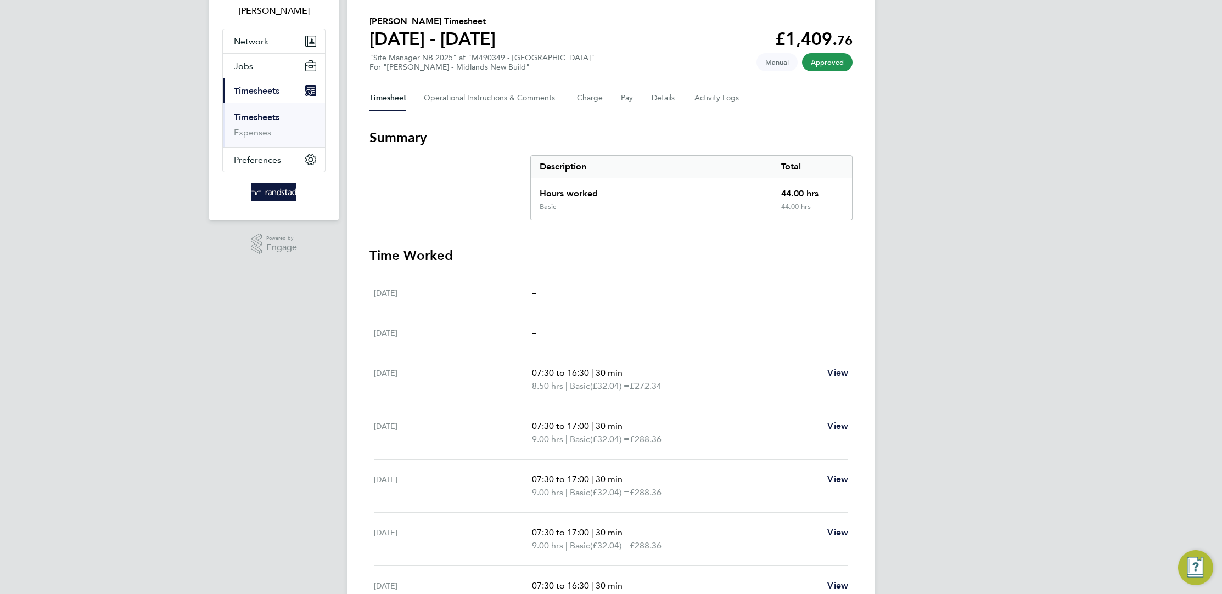
scroll to position [143, 0]
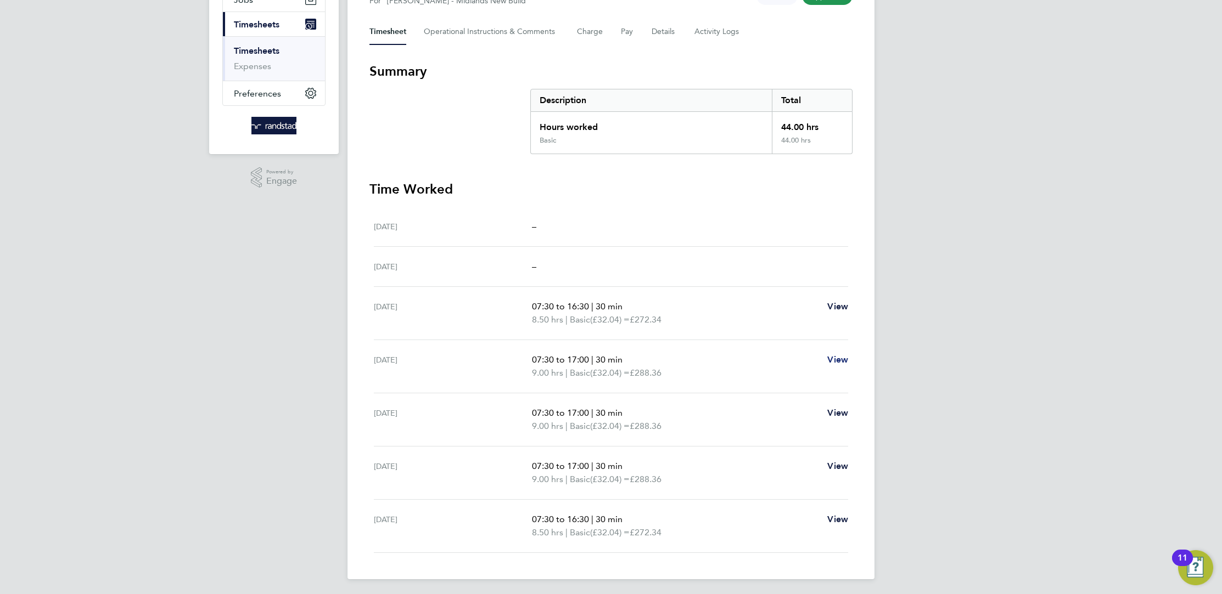
click at [829, 355] on span "View" at bounding box center [837, 360] width 21 height 10
select select "30"
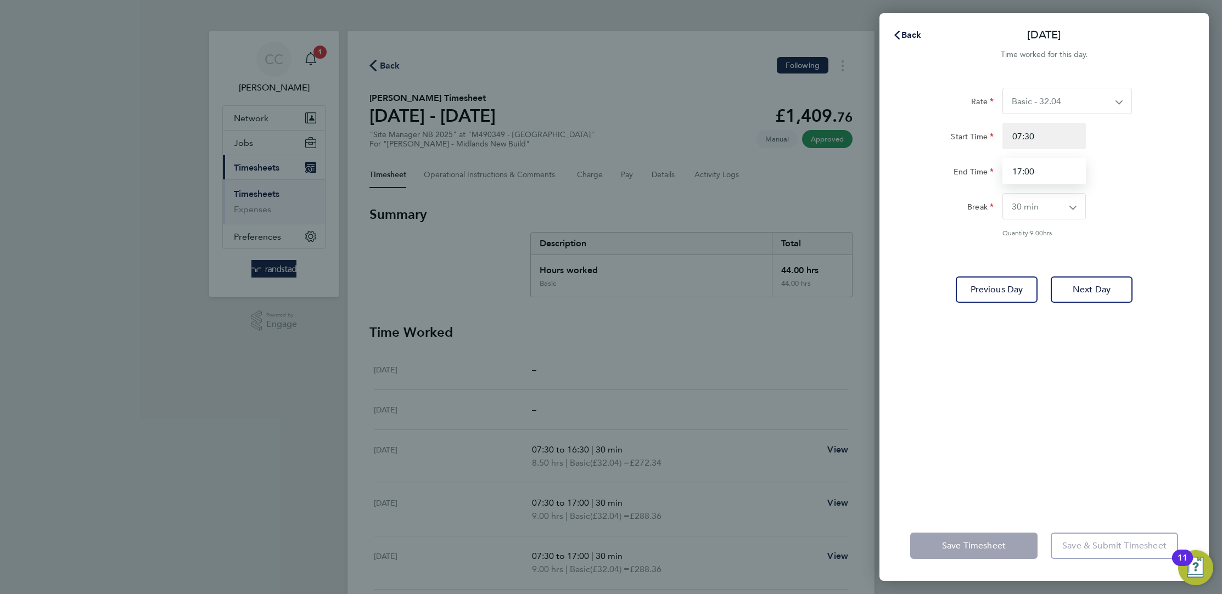
drag, startPoint x: 1038, startPoint y: 161, endPoint x: 1044, endPoint y: 168, distance: 10.1
click at [1038, 161] on input "17:00" at bounding box center [1043, 171] width 83 height 26
type input "1"
type input "16:30"
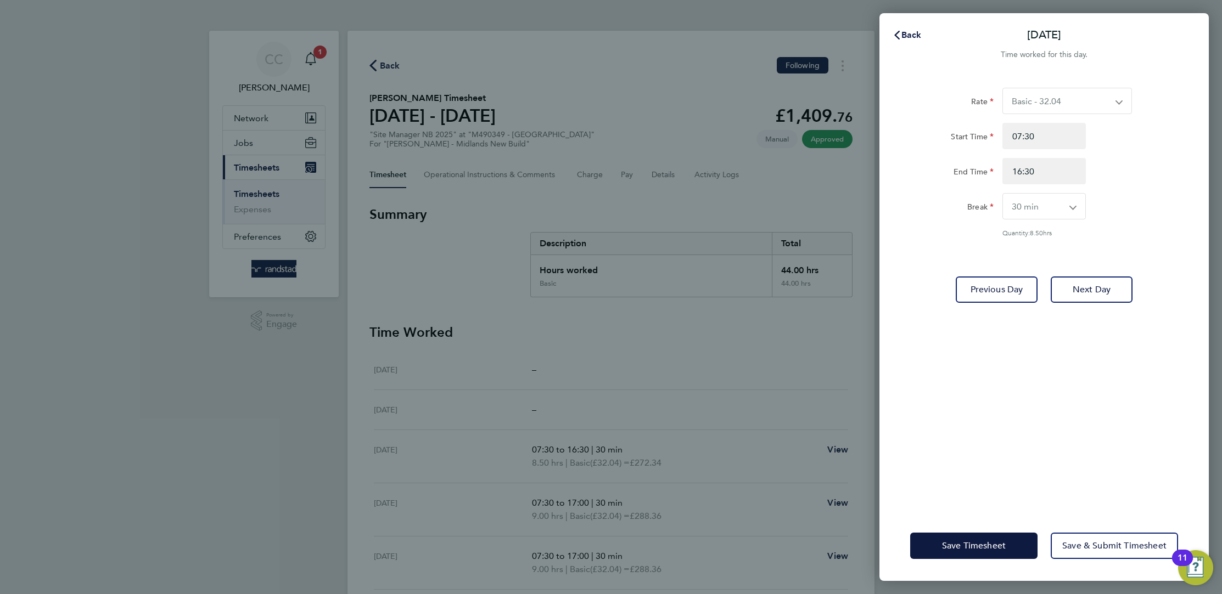
drag, startPoint x: 992, startPoint y: 401, endPoint x: 998, endPoint y: 400, distance: 6.3
click at [996, 401] on div "Rate Basic - 32.04 Start Time 07:30 End Time 16:30 Break 0 min 15 min 30 min 45…" at bounding box center [1043, 293] width 329 height 436
click at [983, 544] on span "Save Timesheet" at bounding box center [974, 546] width 64 height 11
click at [986, 546] on span "Save Timesheet" at bounding box center [974, 546] width 64 height 11
click at [985, 546] on span "Save Timesheet" at bounding box center [974, 546] width 64 height 11
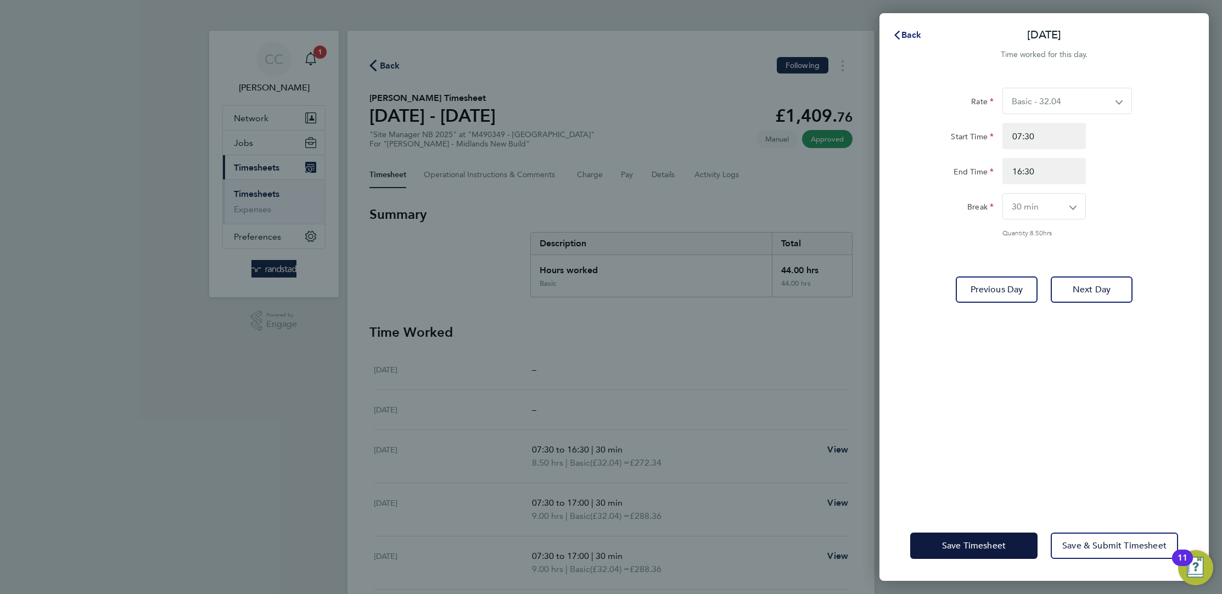
click at [908, 27] on button "Back" at bounding box center [906, 35] width 51 height 22
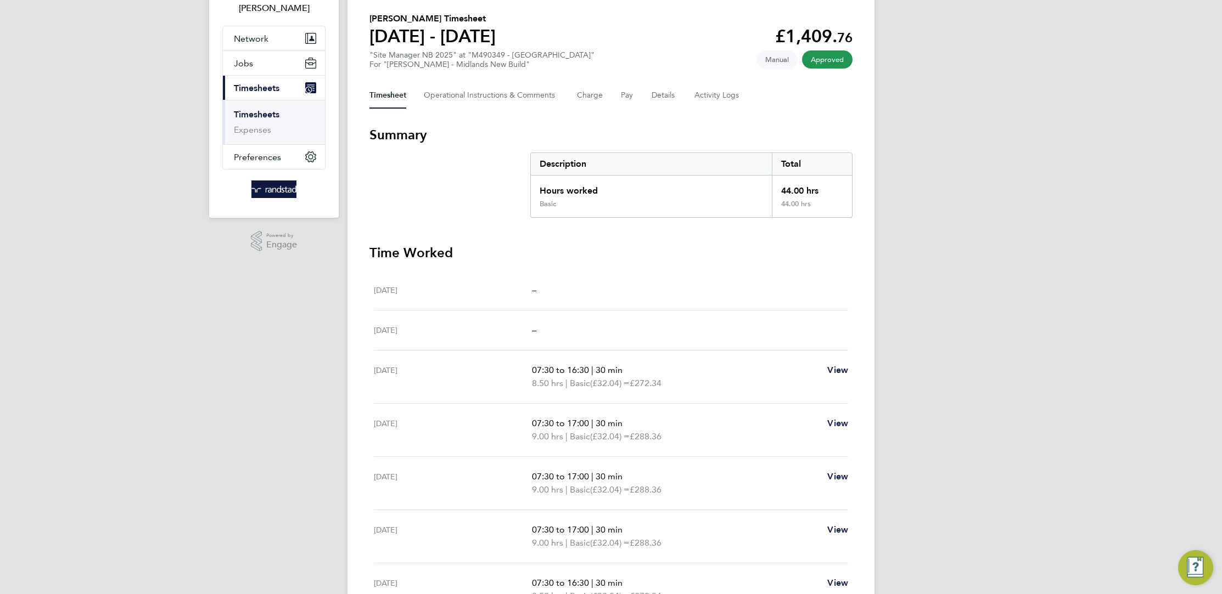
scroll to position [143, 0]
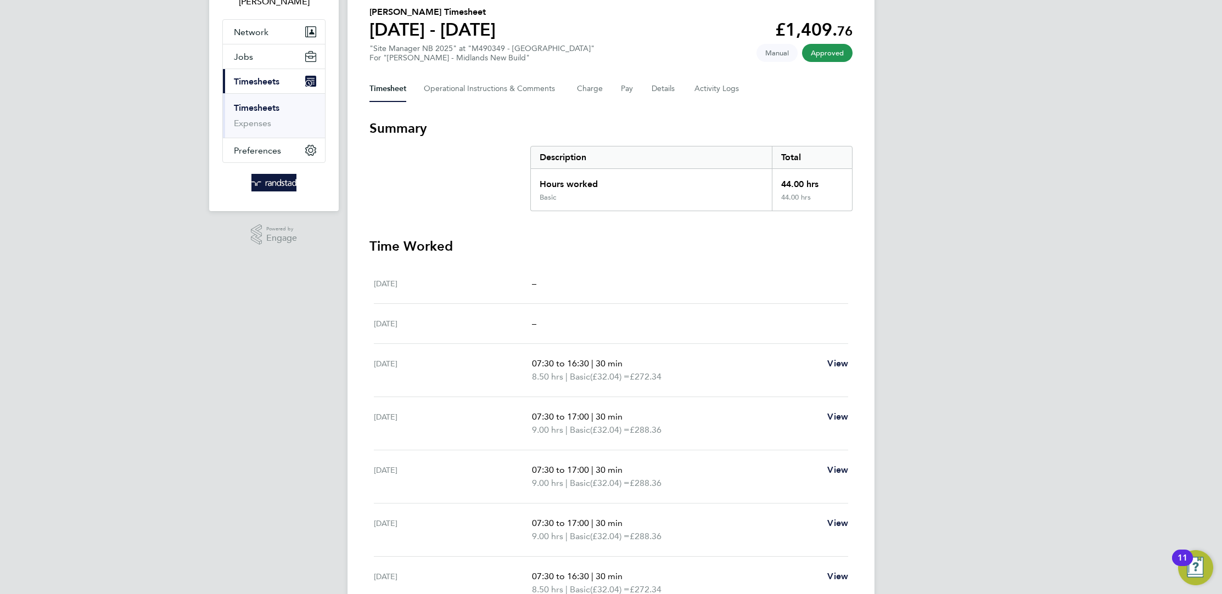
scroll to position [86, 0]
click at [713, 94] on Logs-tab "Activity Logs" at bounding box center [717, 89] width 46 height 26
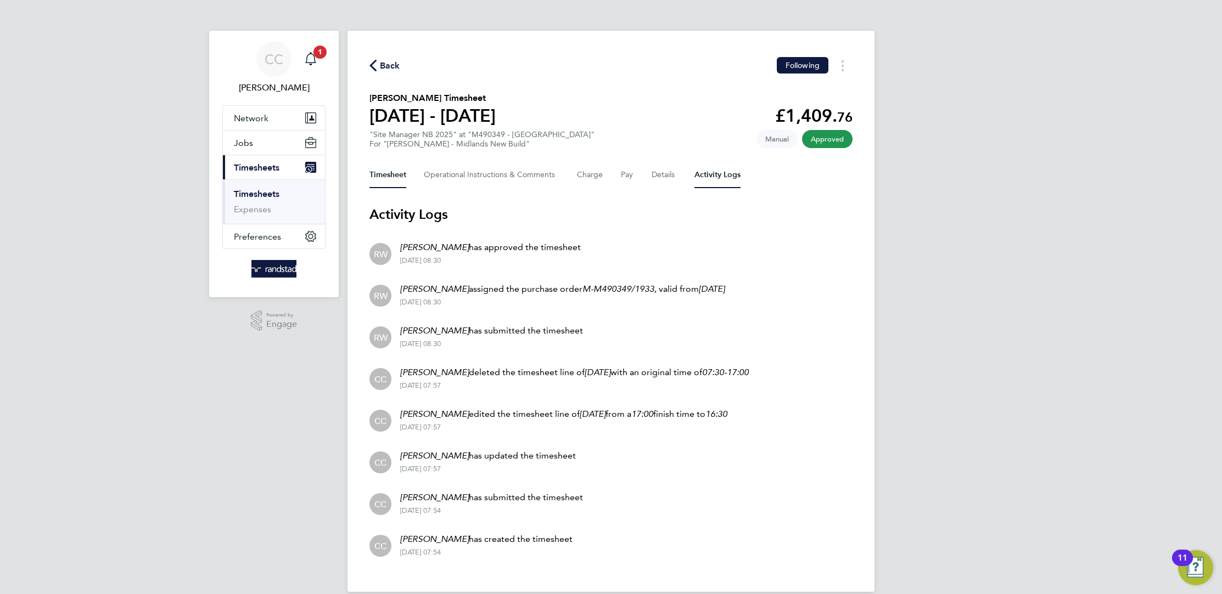
click at [395, 162] on button "Timesheet" at bounding box center [387, 175] width 37 height 26
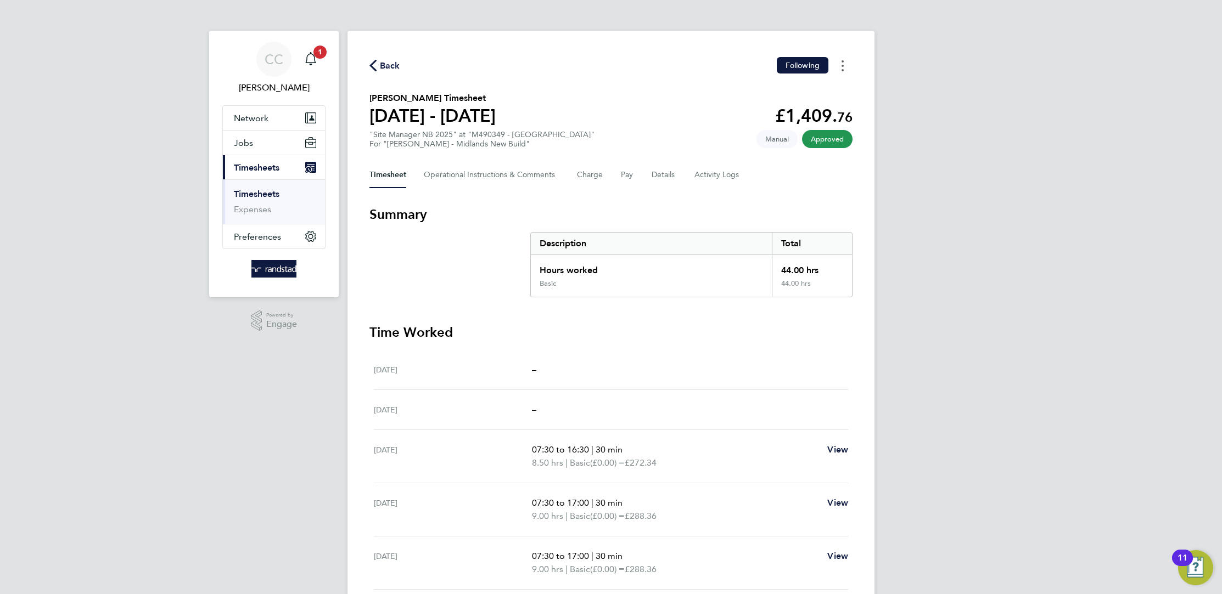
click at [848, 69] on button "Timesheets Menu" at bounding box center [843, 65] width 20 height 17
click at [745, 183] on div "Timesheet Operational Instructions & Comments Charge Pay Details Activity Logs" at bounding box center [610, 175] width 483 height 26
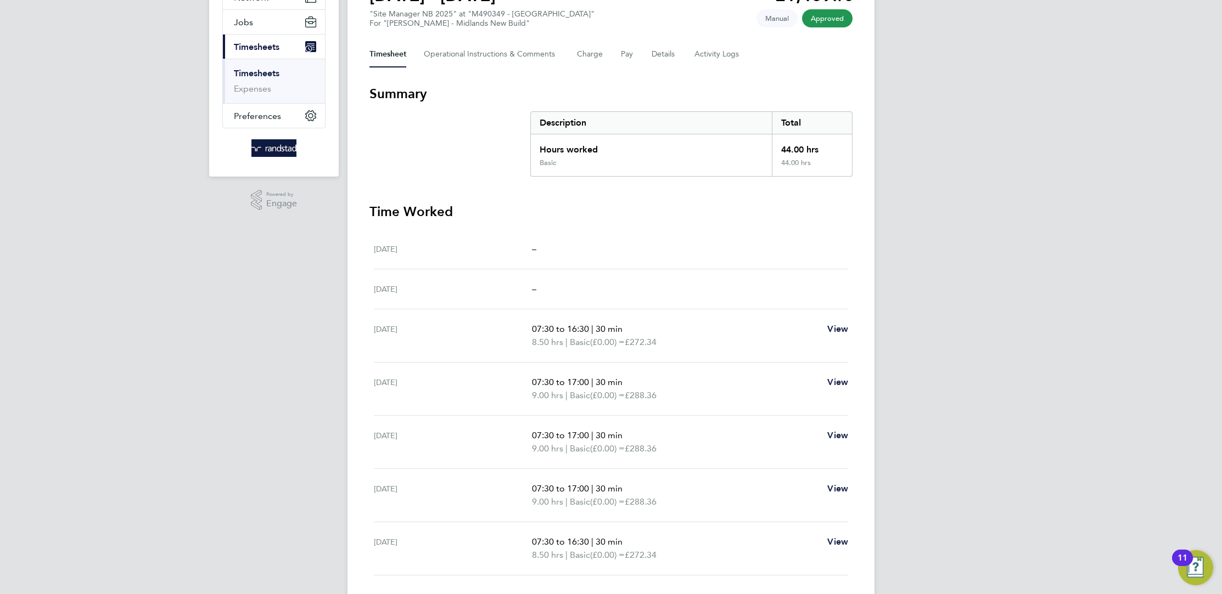
scroll to position [143, 0]
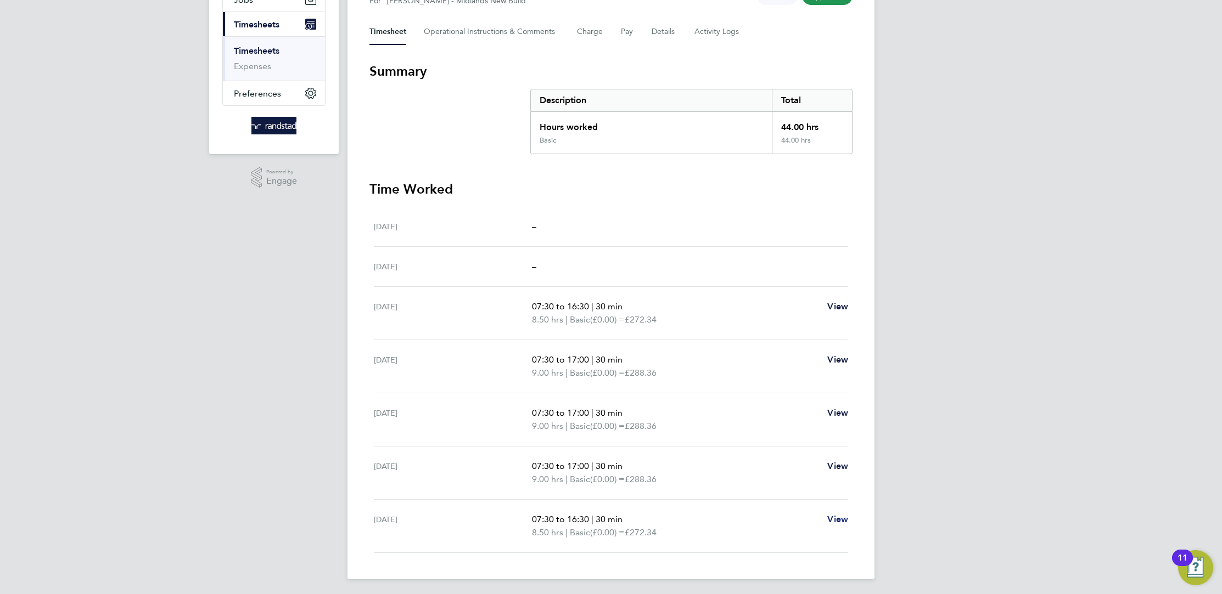
click at [830, 520] on span "View" at bounding box center [837, 519] width 21 height 10
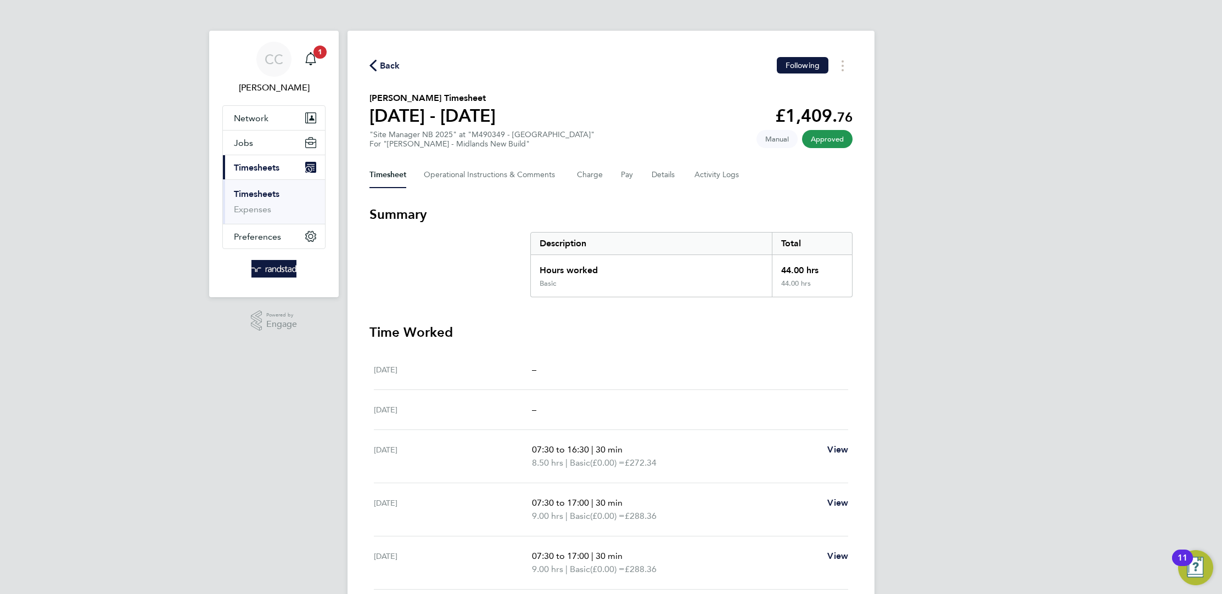
select select "30"
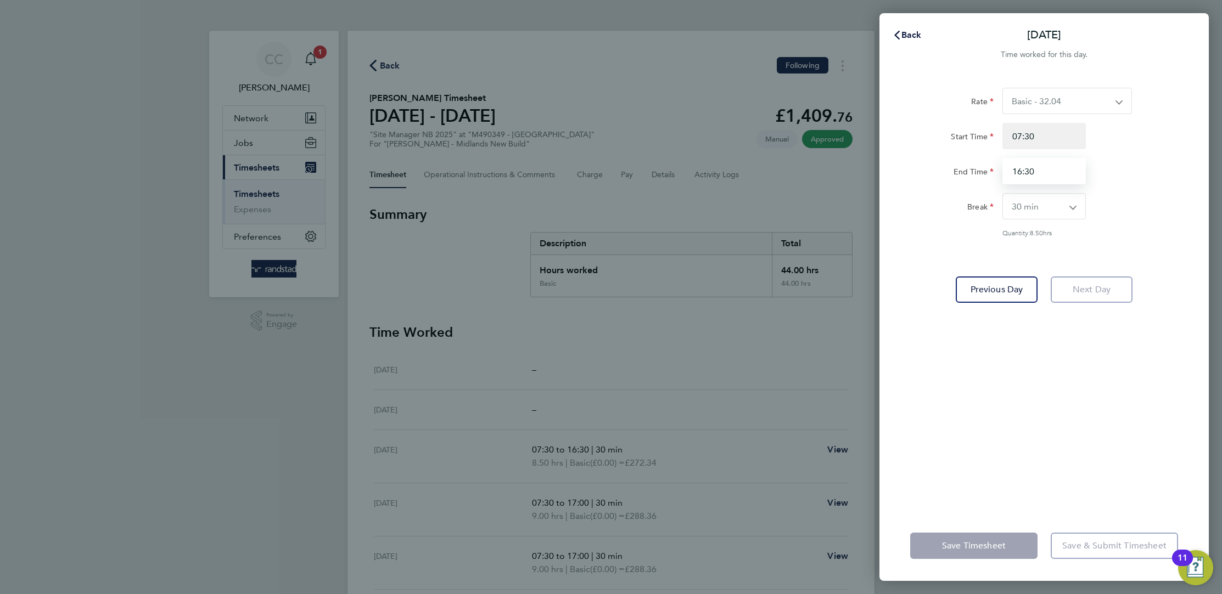
click at [1044, 168] on input "16:30" at bounding box center [1043, 171] width 83 height 26
click at [622, 171] on div "Back Fri 22 Aug Time worked for this day. Rate Basic - 32.04 Start Time 07:30 E…" at bounding box center [611, 297] width 1222 height 594
click at [795, 158] on div "Back Fri 22 Aug Time worked for this day. Rate Basic - 32.04 Start Time 07:30 E…" at bounding box center [611, 297] width 1222 height 594
click at [908, 42] on button "Back" at bounding box center [906, 35] width 51 height 22
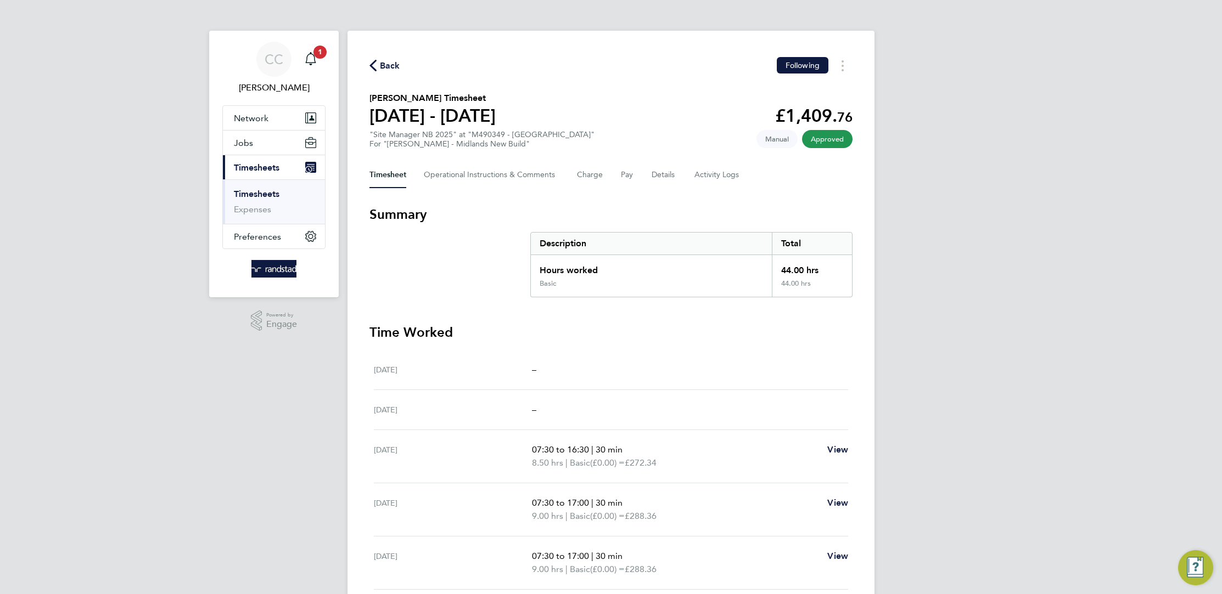
click at [639, 169] on div "Timesheet Operational Instructions & Comments Charge Pay Details Activity Logs" at bounding box center [610, 175] width 483 height 26
click at [674, 172] on button "Details" at bounding box center [663, 175] width 25 height 26
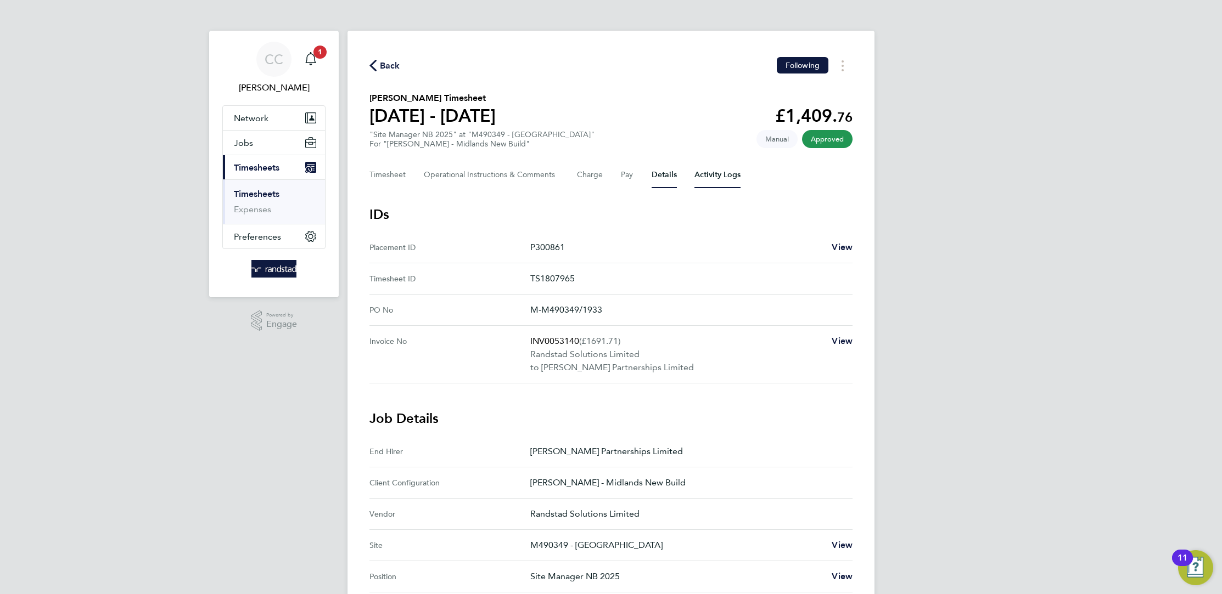
click at [709, 181] on Logs-tab "Activity Logs" at bounding box center [717, 175] width 46 height 26
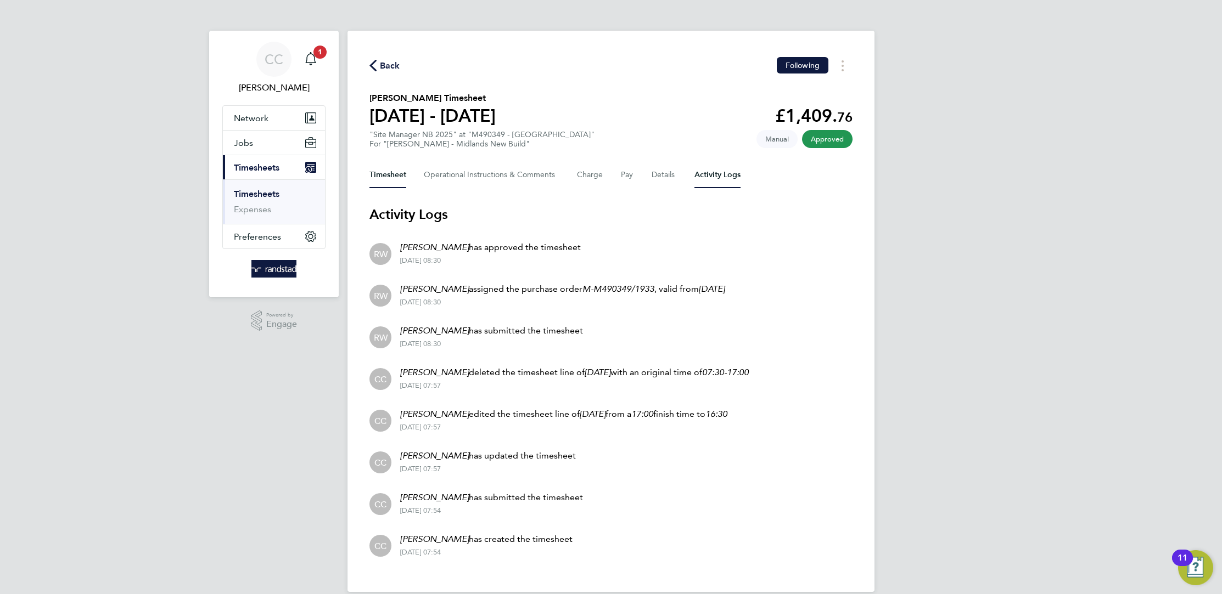
click at [398, 177] on button "Timesheet" at bounding box center [387, 175] width 37 height 26
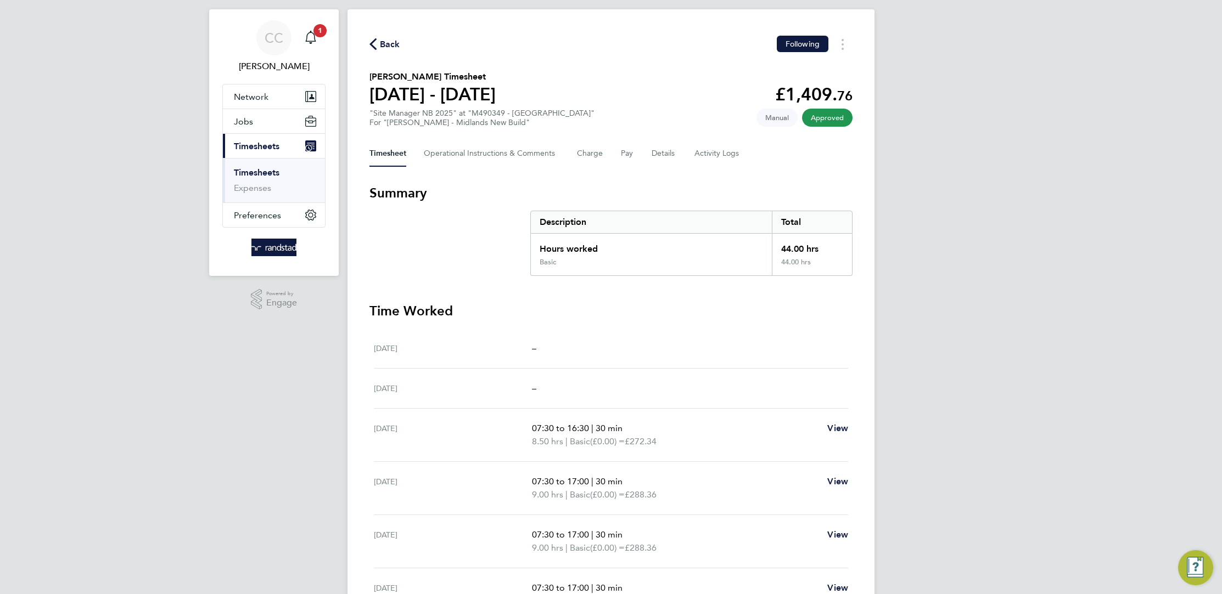
scroll to position [143, 0]
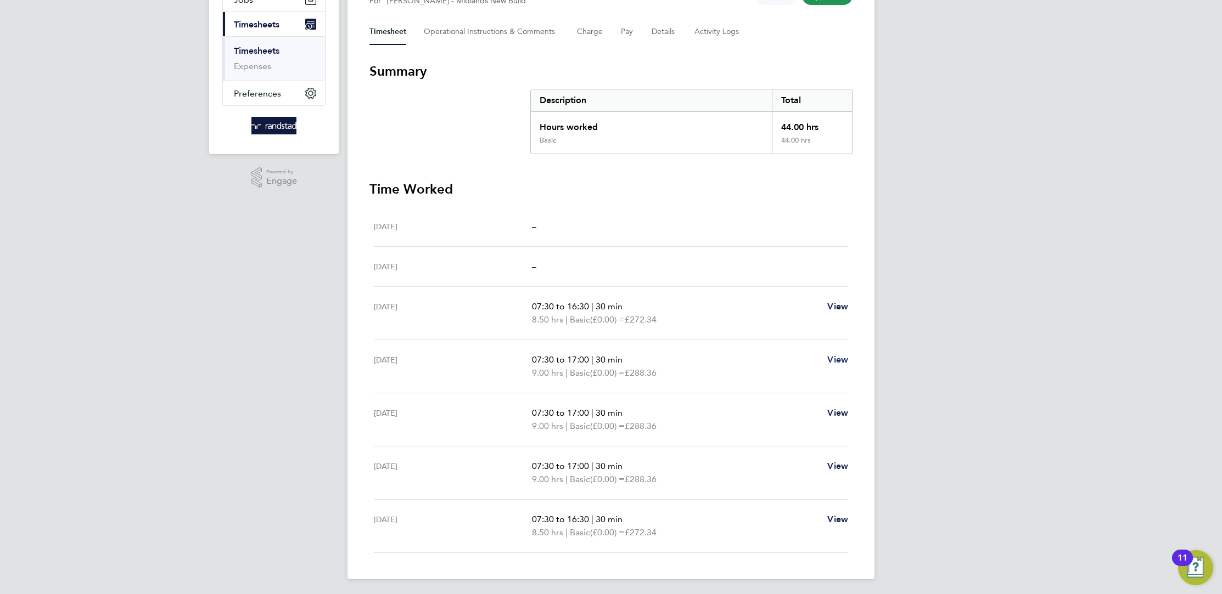
click at [834, 363] on link "View" at bounding box center [837, 359] width 21 height 13
select select "30"
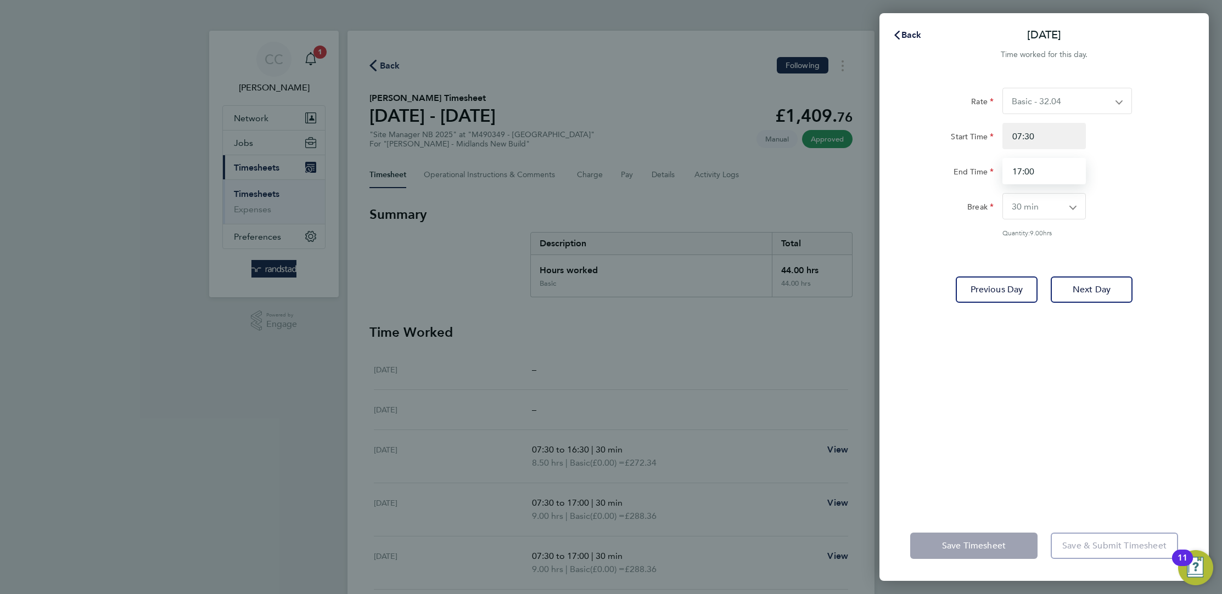
click at [1037, 171] on input "17:00" at bounding box center [1043, 171] width 83 height 26
type input "1"
type input "16:30"
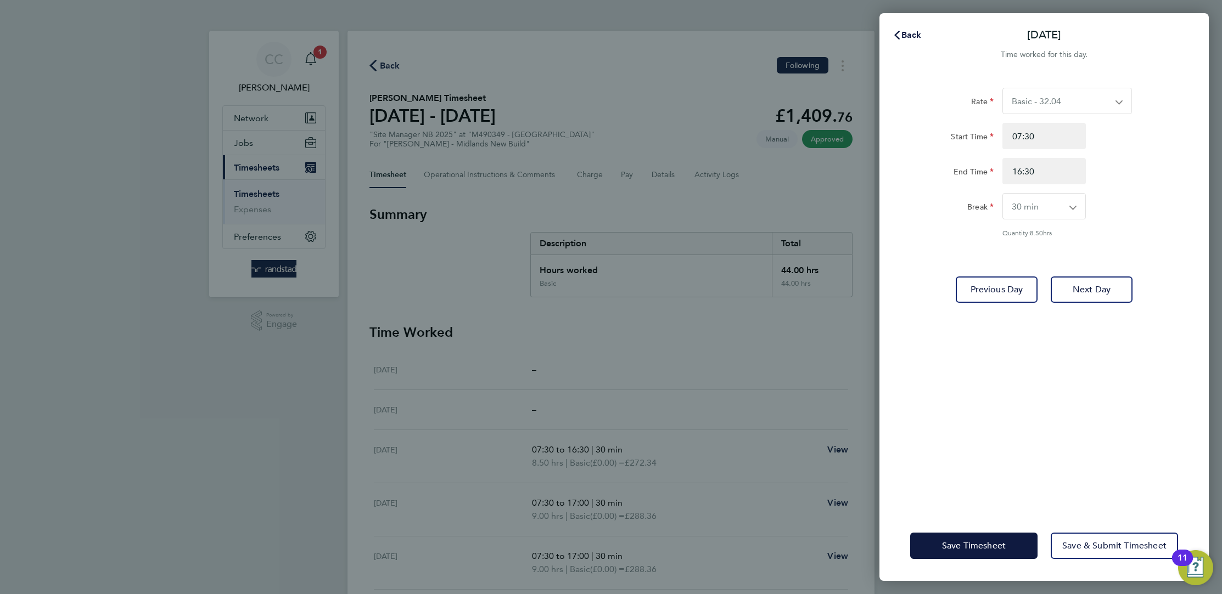
click at [1173, 248] on form "Rate Basic - 32.04 Start Time 07:30 End Time 16:30 Break 0 min 15 min 30 min 45…" at bounding box center [1044, 171] width 268 height 167
click at [1120, 283] on button "Next Day" at bounding box center [1091, 290] width 82 height 26
click at [1114, 279] on button "Next Day" at bounding box center [1091, 290] width 82 height 26
click at [1116, 280] on button "Next Day" at bounding box center [1091, 290] width 82 height 26
click at [901, 30] on span "Back" at bounding box center [911, 35] width 20 height 10
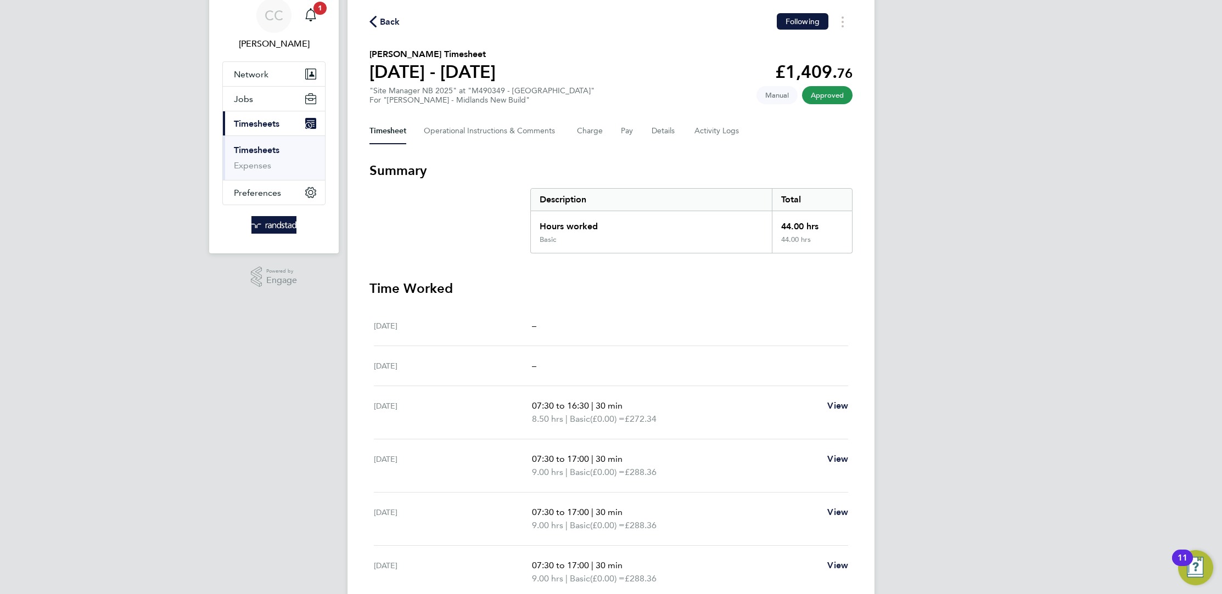
scroll to position [143, 0]
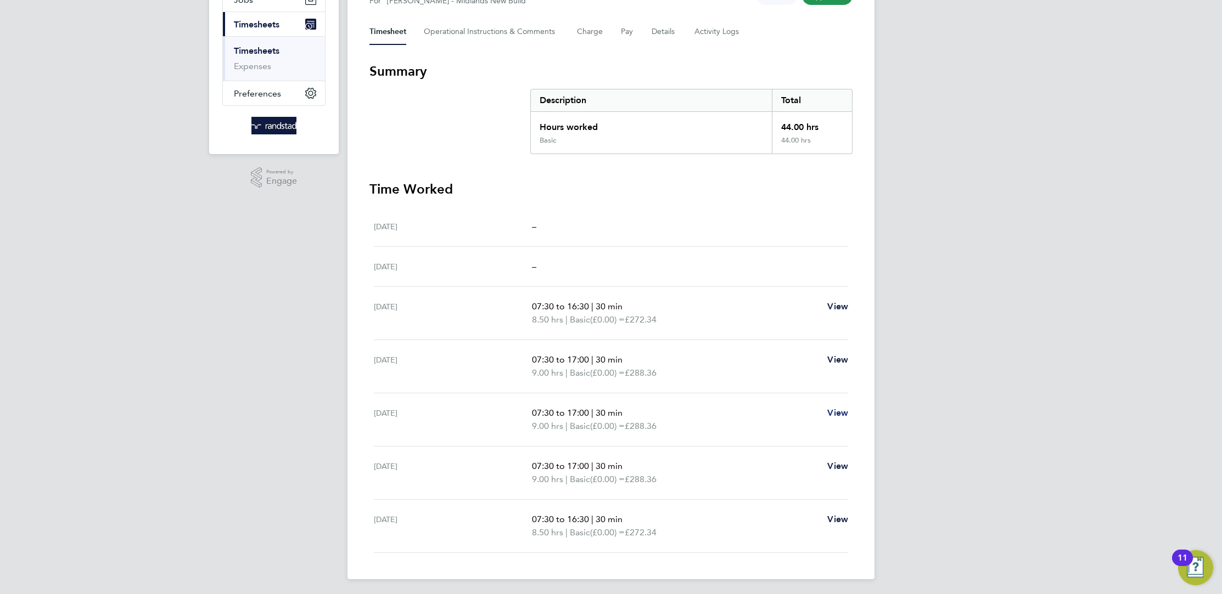
click at [846, 413] on span "View" at bounding box center [837, 413] width 21 height 10
select select "30"
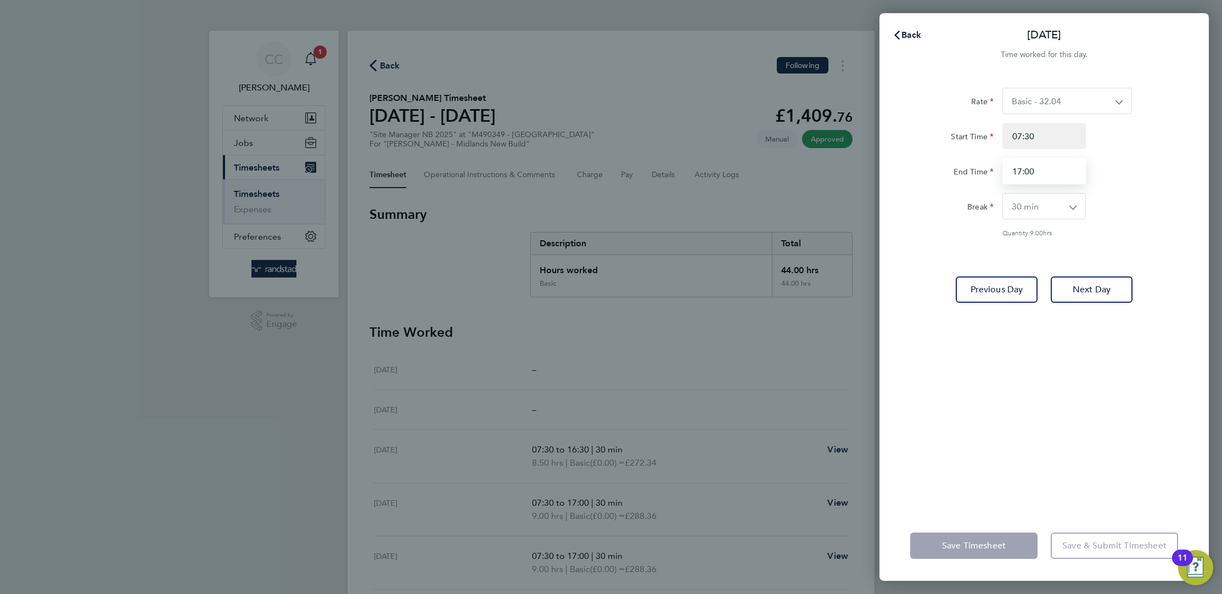
click at [1067, 164] on input "17:00" at bounding box center [1043, 171] width 83 height 26
type input "1"
type input "12:30"
drag, startPoint x: 964, startPoint y: 547, endPoint x: 968, endPoint y: 536, distance: 11.5
click at [968, 542] on app-form-button "Save Timesheet" at bounding box center [977, 546] width 134 height 26
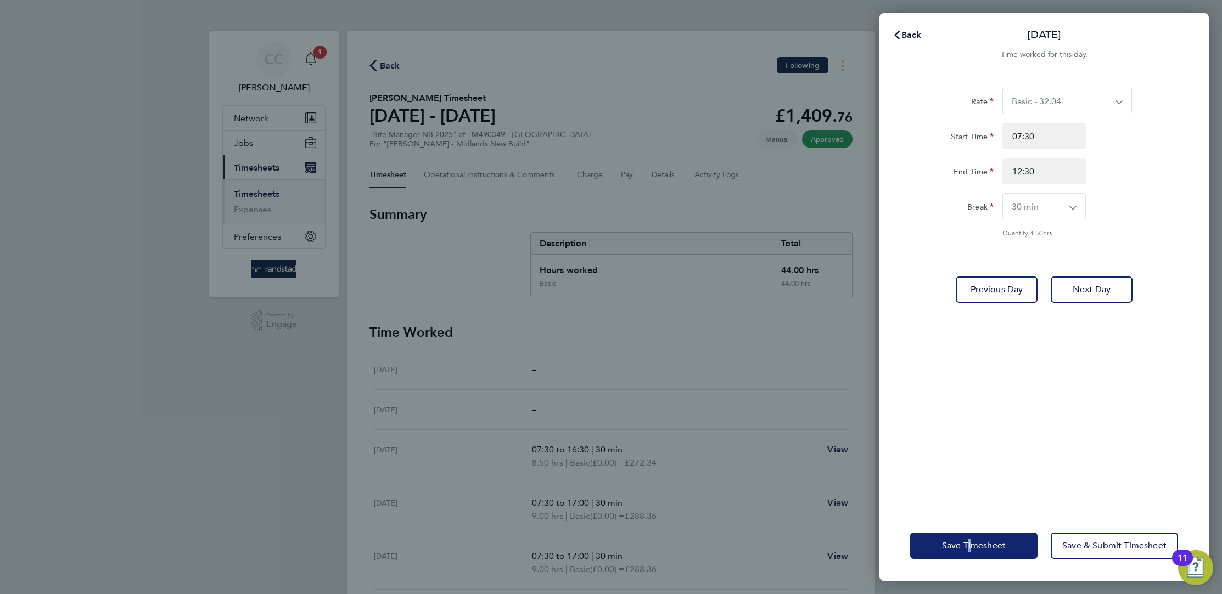
click at [966, 534] on button "Save Timesheet" at bounding box center [973, 546] width 127 height 26
click at [902, 34] on span "Back" at bounding box center [911, 35] width 20 height 10
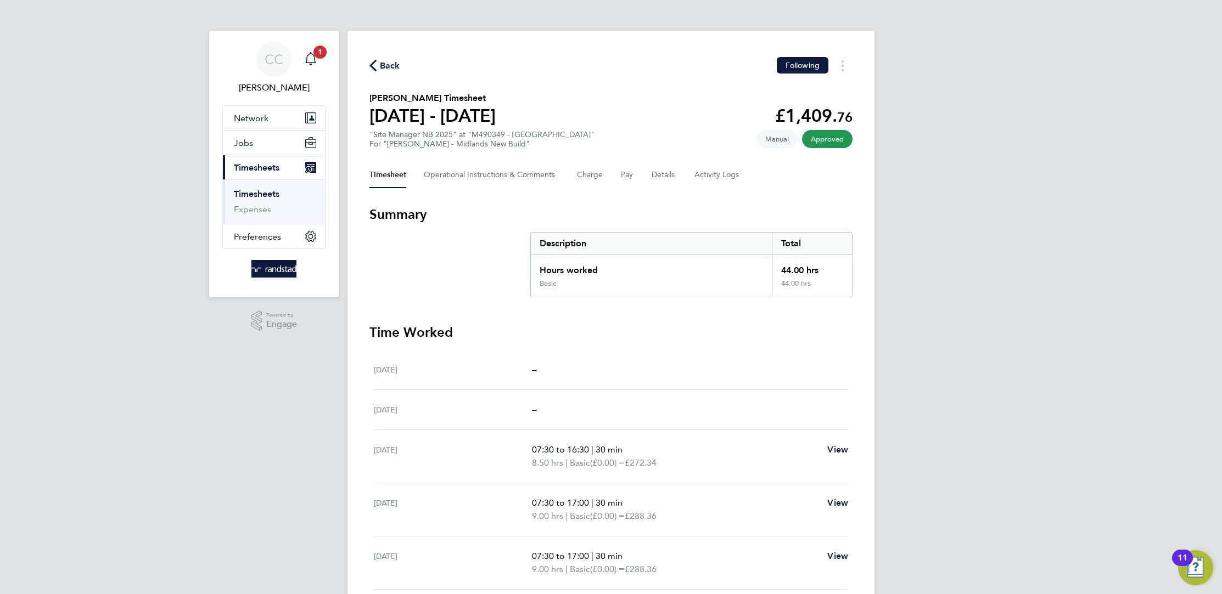
click at [373, 70] on icon "button" at bounding box center [372, 66] width 7 height 12
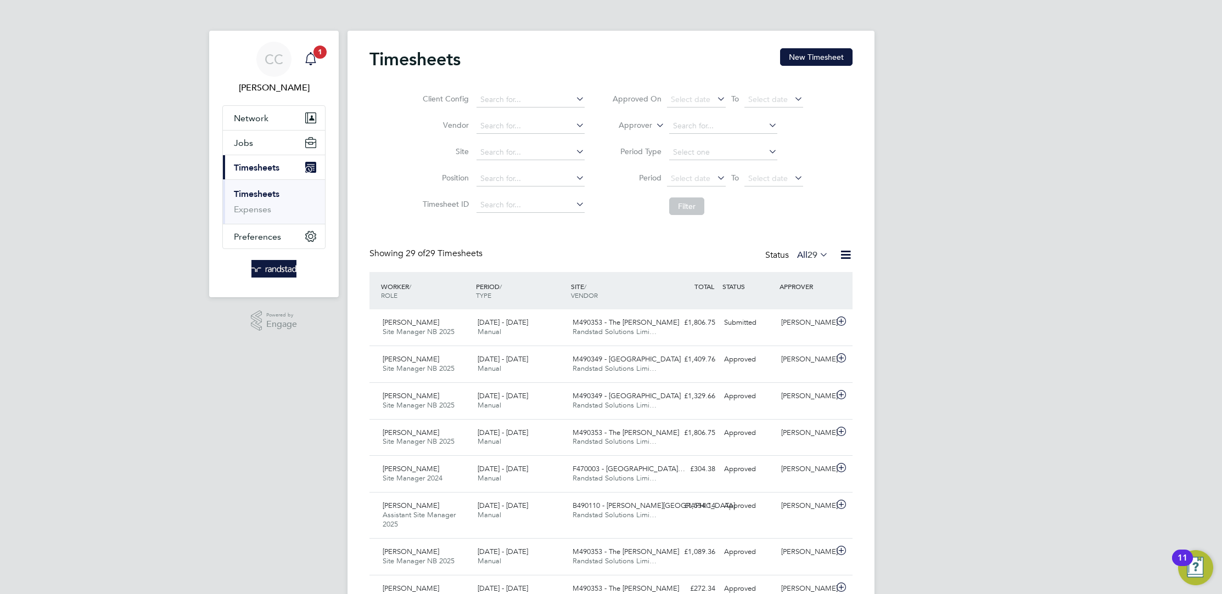
click at [305, 57] on icon "Main navigation" at bounding box center [310, 58] width 13 height 13
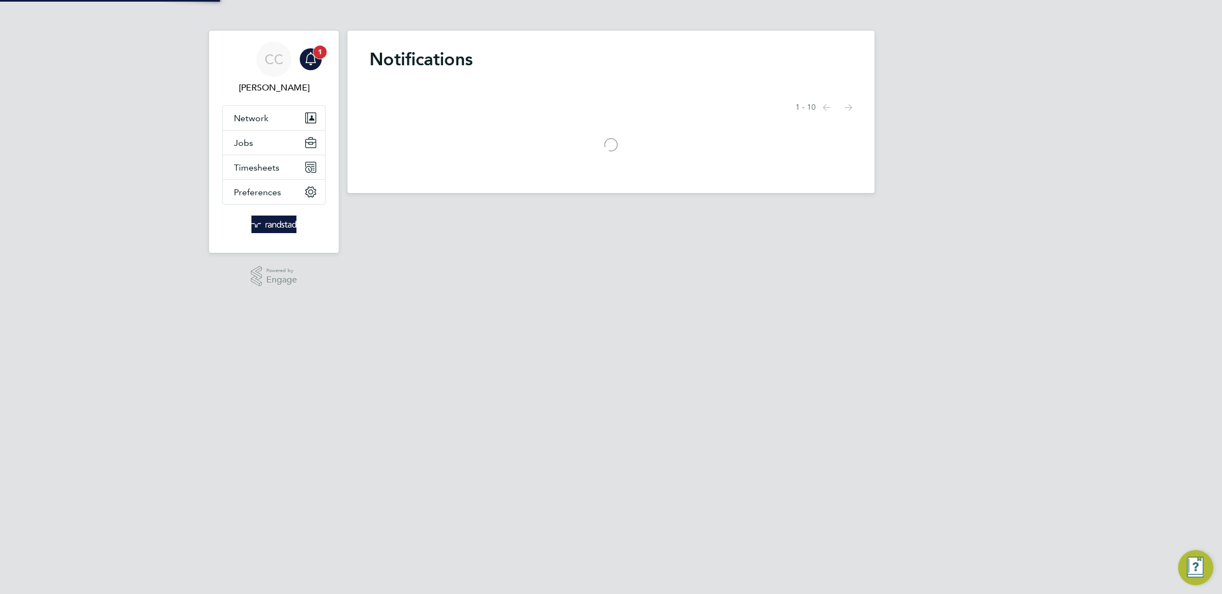
click at [314, 57] on icon "Main navigation" at bounding box center [310, 57] width 10 height 11
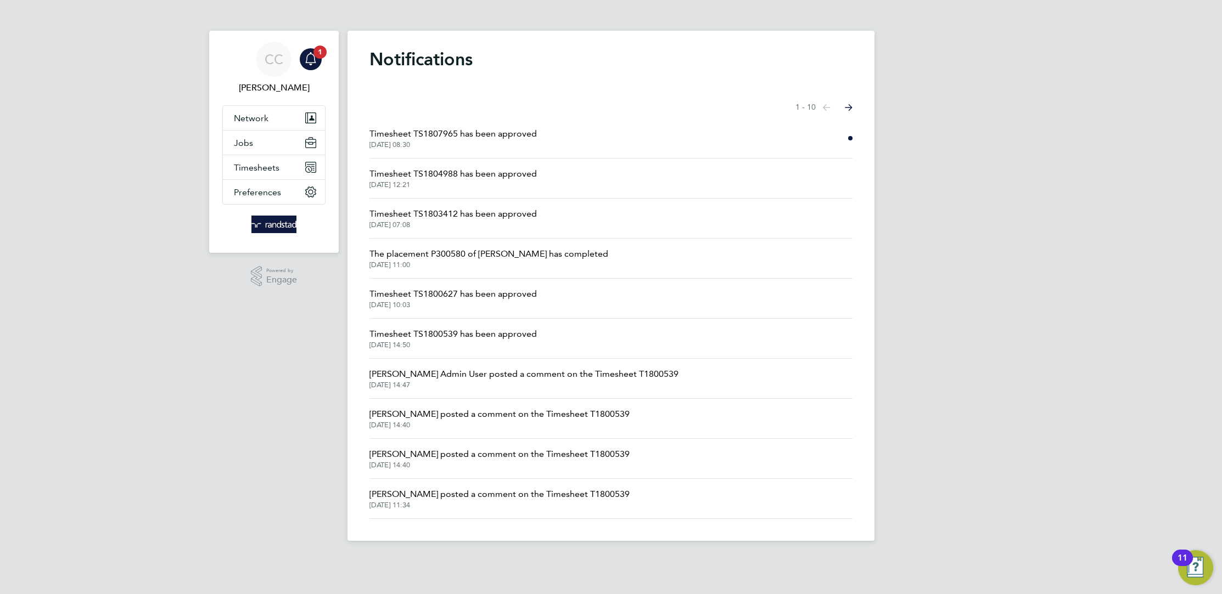
click at [460, 129] on span "Timesheet TS1807965 has been approved" at bounding box center [452, 133] width 167 height 13
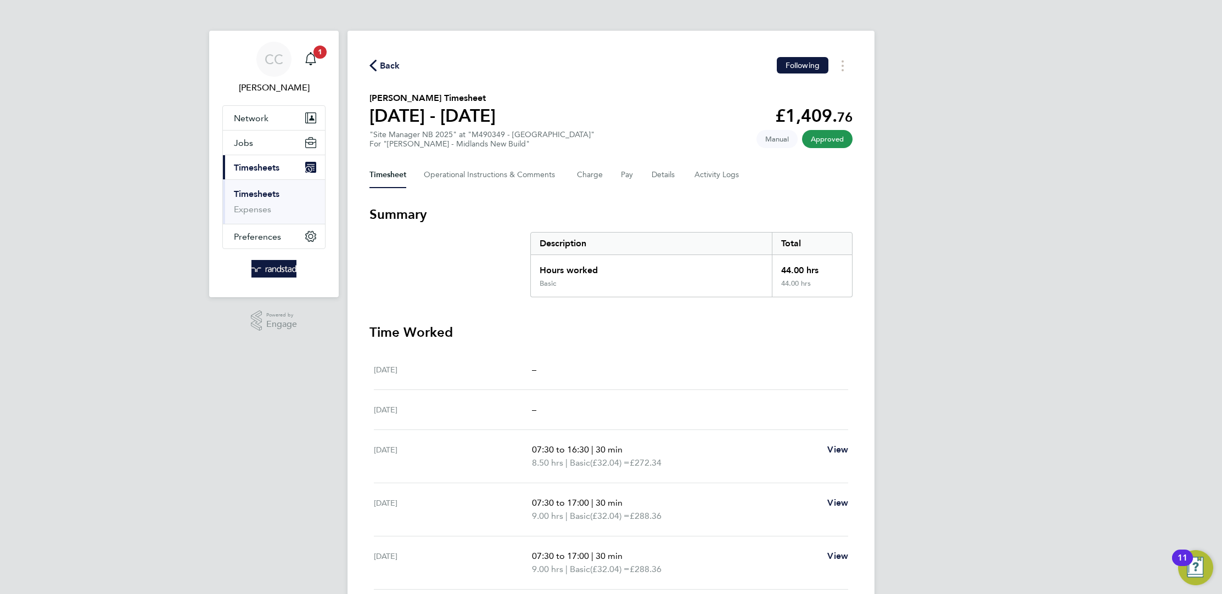
click at [383, 69] on span "Back" at bounding box center [390, 65] width 20 height 13
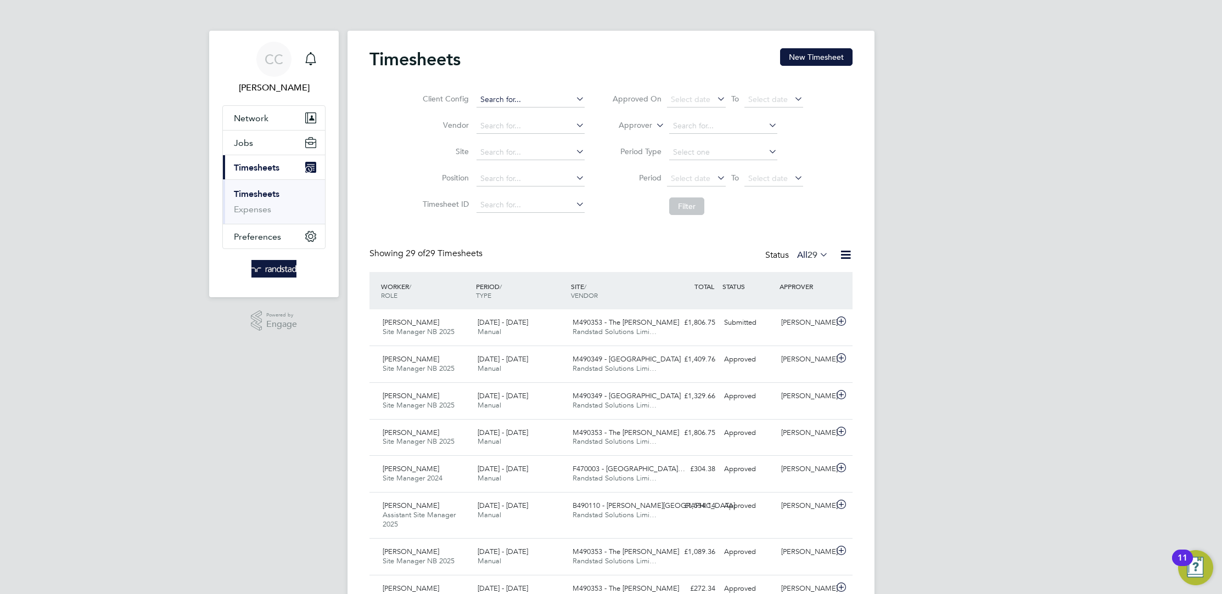
click at [515, 97] on input at bounding box center [530, 99] width 108 height 15
click at [846, 50] on button "New Timesheet" at bounding box center [816, 57] width 72 height 18
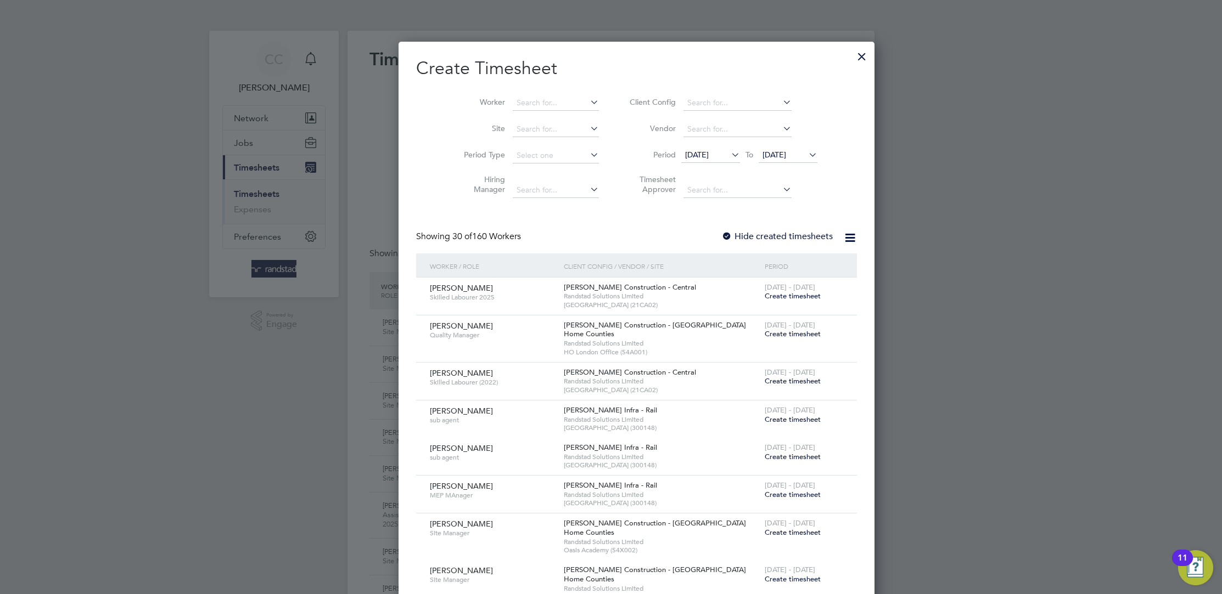
scroll to position [1948, 424]
click at [721, 235] on div at bounding box center [726, 237] width 11 height 11
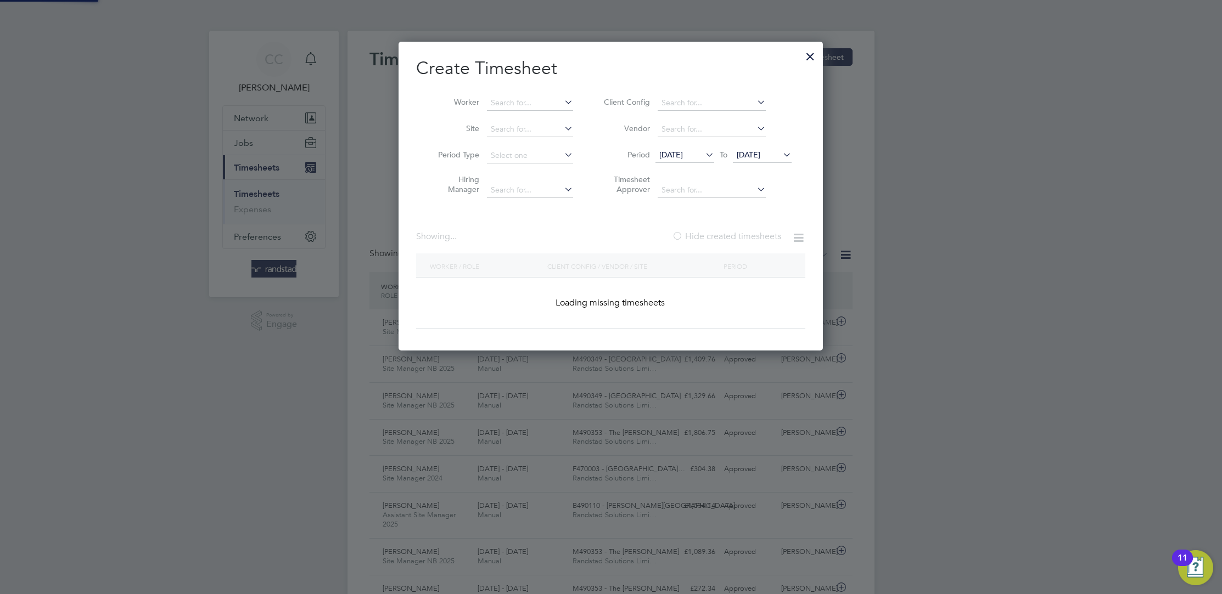
scroll to position [309, 424]
click at [526, 99] on input at bounding box center [530, 102] width 86 height 15
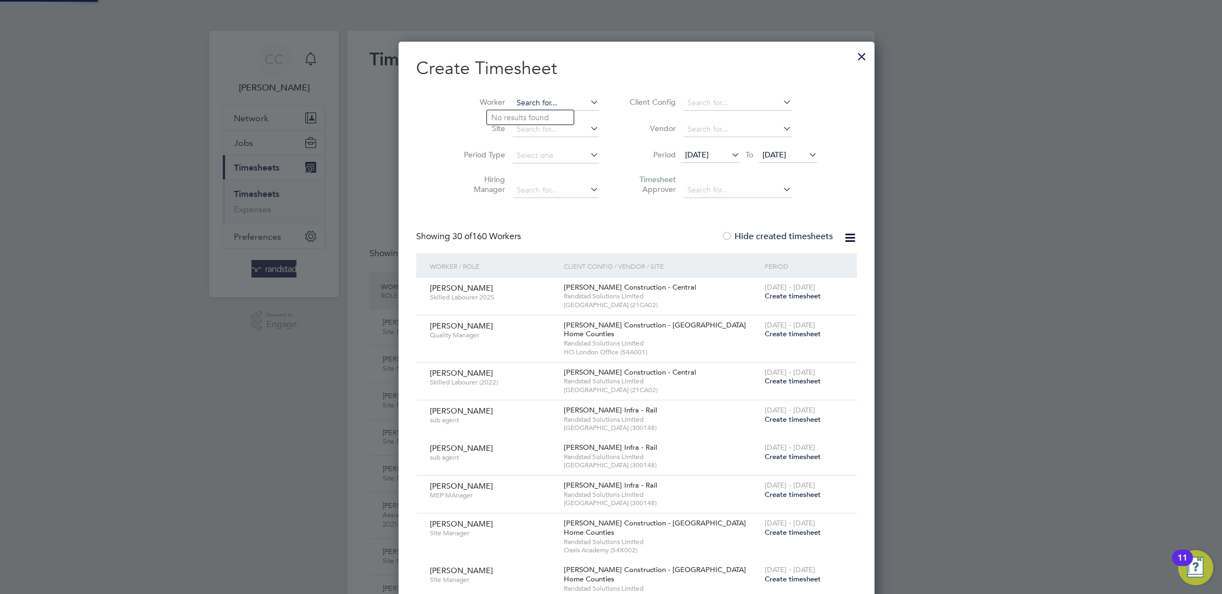
scroll to position [1948, 424]
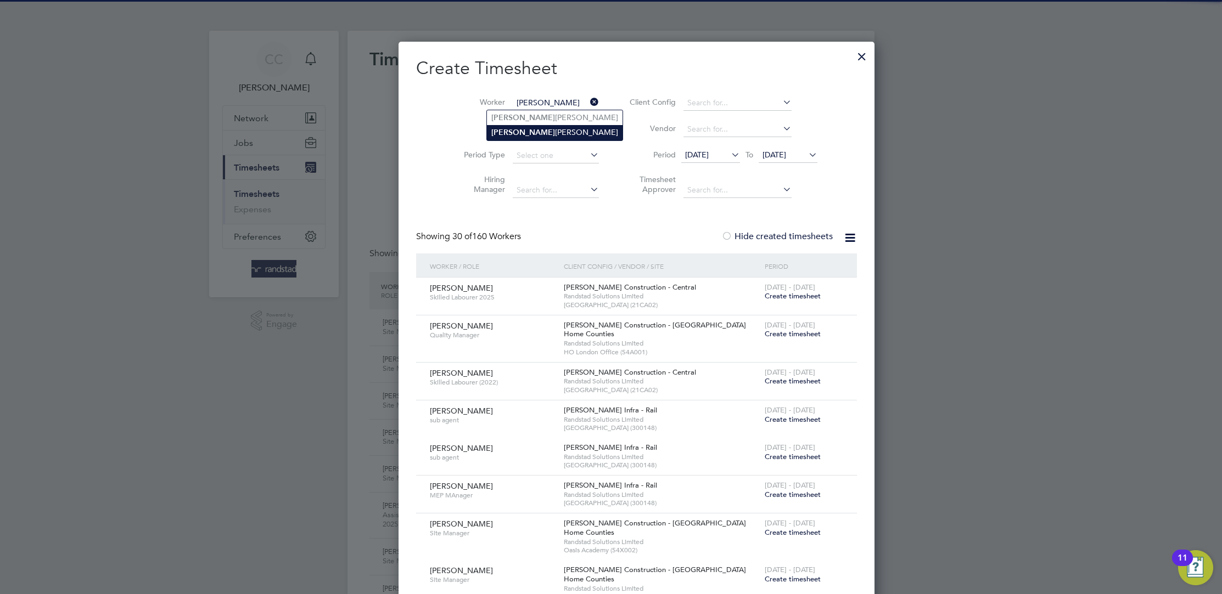
click at [519, 130] on li "[PERSON_NAME]" at bounding box center [555, 132] width 136 height 15
type input "[PERSON_NAME]"
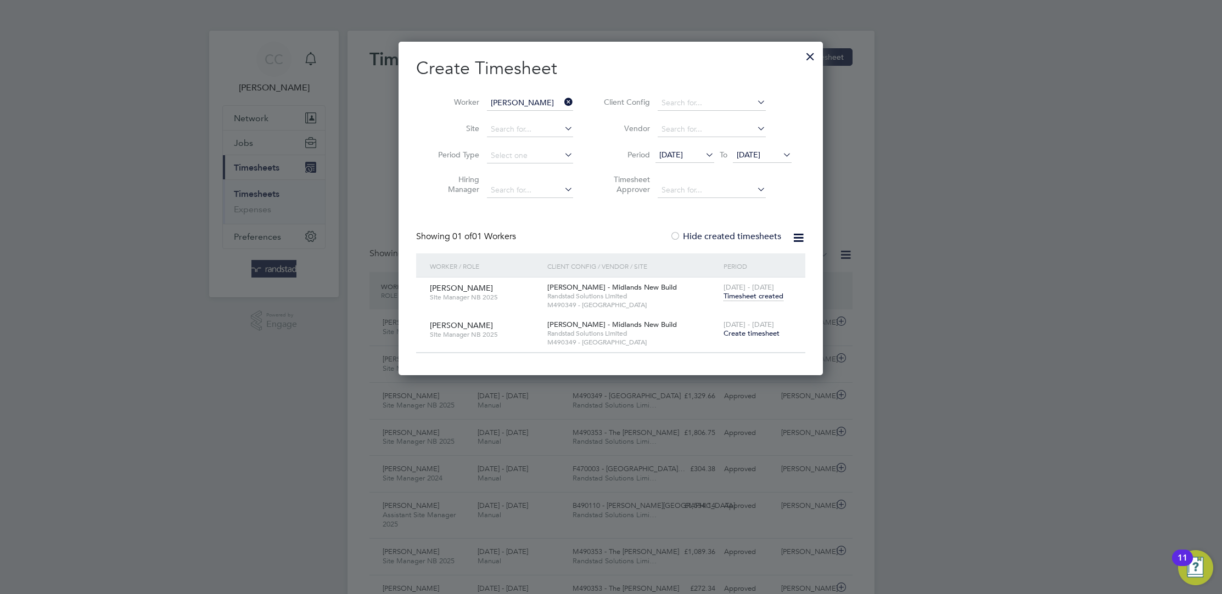
scroll to position [333, 424]
click at [763, 335] on span "Create timesheet" at bounding box center [751, 333] width 56 height 9
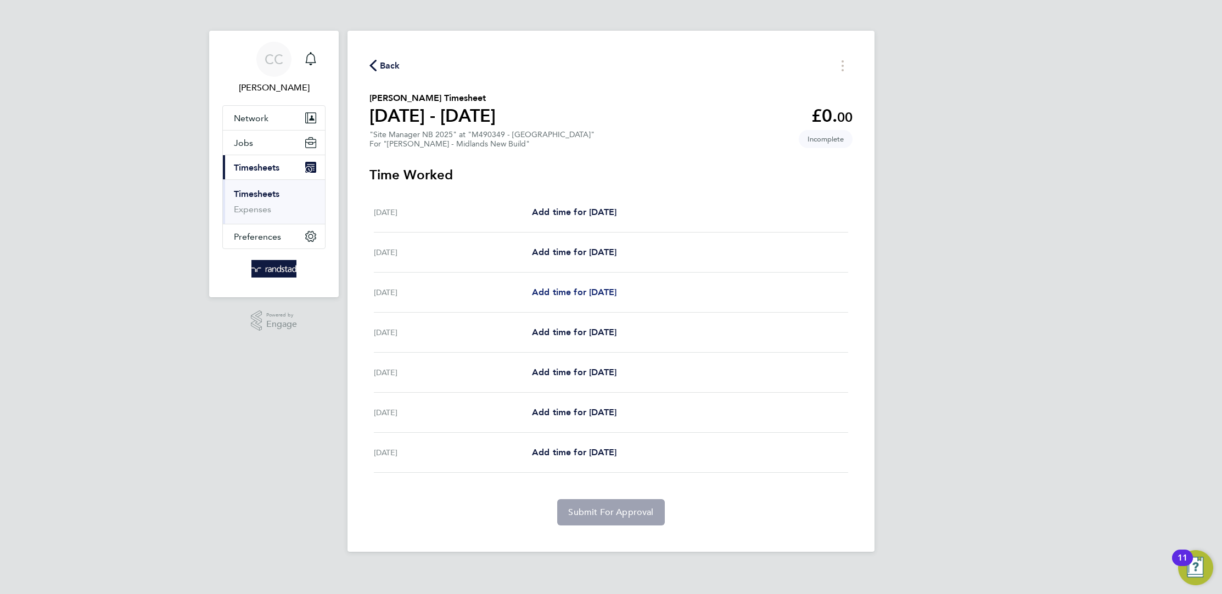
click at [568, 288] on span "Add time for [DATE]" at bounding box center [574, 292] width 85 height 10
select select "60"
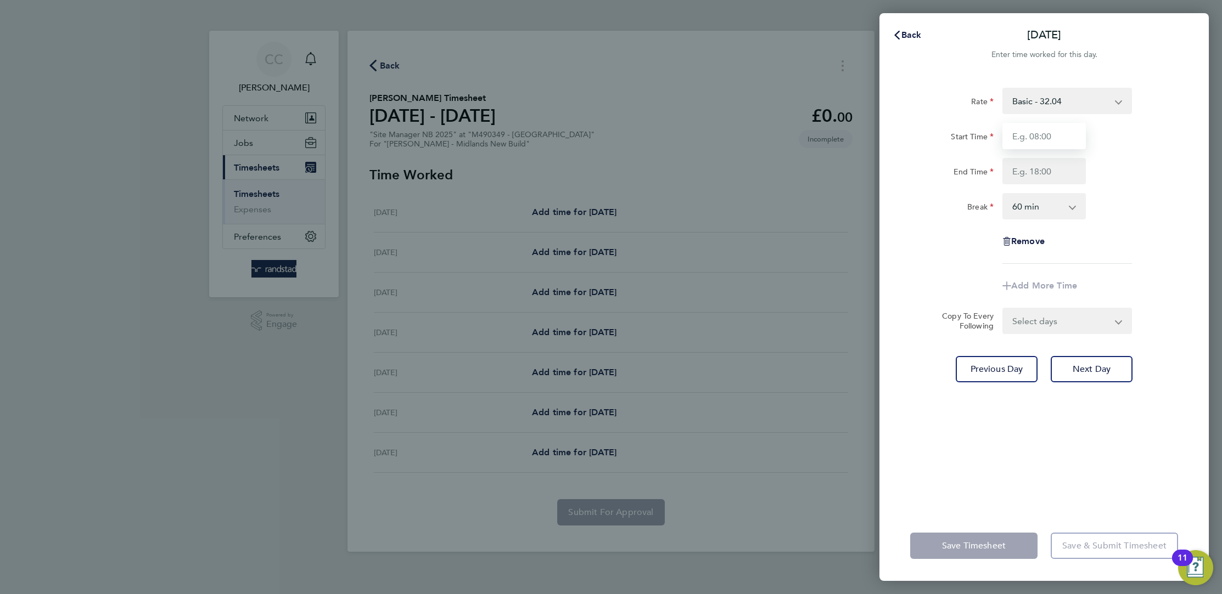
click at [1035, 140] on input "Start Time" at bounding box center [1043, 136] width 83 height 26
type input "07:30"
click at [1028, 176] on input "End Time" at bounding box center [1043, 171] width 83 height 26
type input "16:30"
click at [1021, 207] on select "0 min 15 min 30 min 45 min 60 min 75 min 90 min" at bounding box center [1037, 206] width 68 height 24
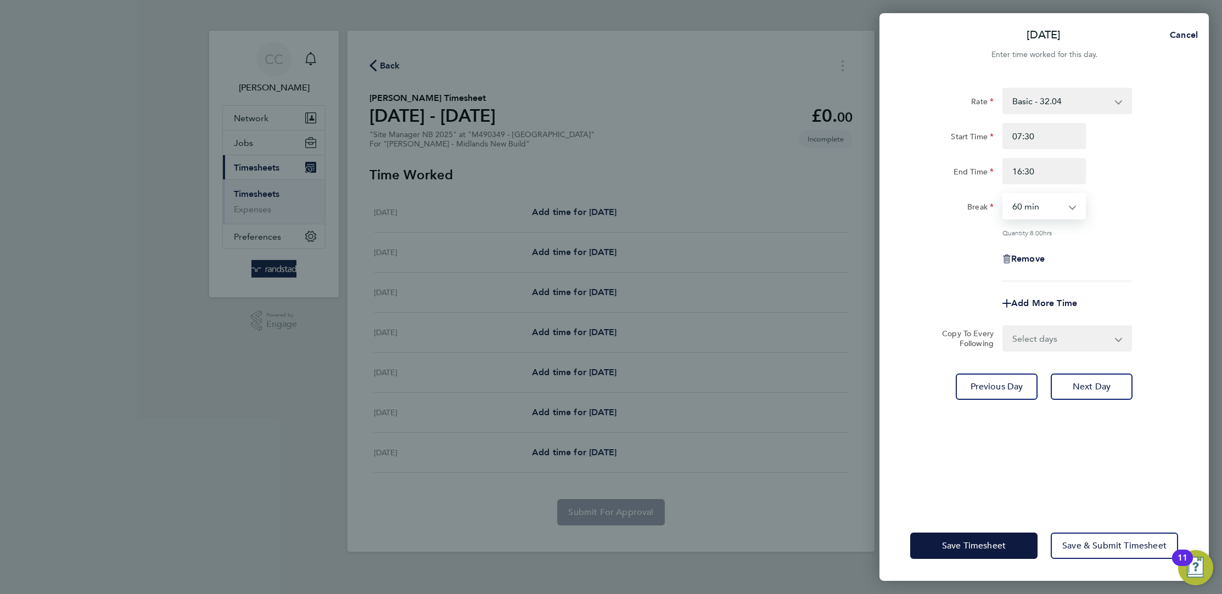
select select "30"
click at [1003, 194] on select "0 min 15 min 30 min 45 min 60 min 75 min 90 min" at bounding box center [1037, 206] width 68 height 24
click at [1032, 335] on select "Select days Day [DATE] [DATE] [DATE] [DATE]" at bounding box center [1060, 339] width 115 height 24
select select "DAY"
click at [1003, 327] on select "Select days Day [DATE] [DATE] [DATE] [DATE]" at bounding box center [1060, 339] width 115 height 24
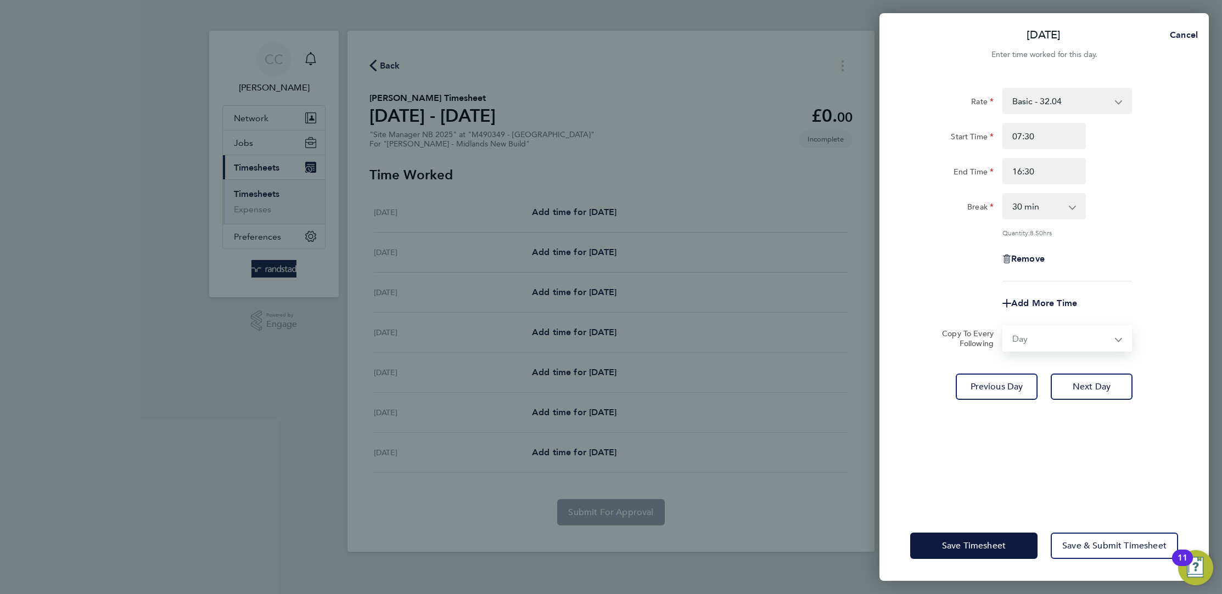
select select "[DATE]"
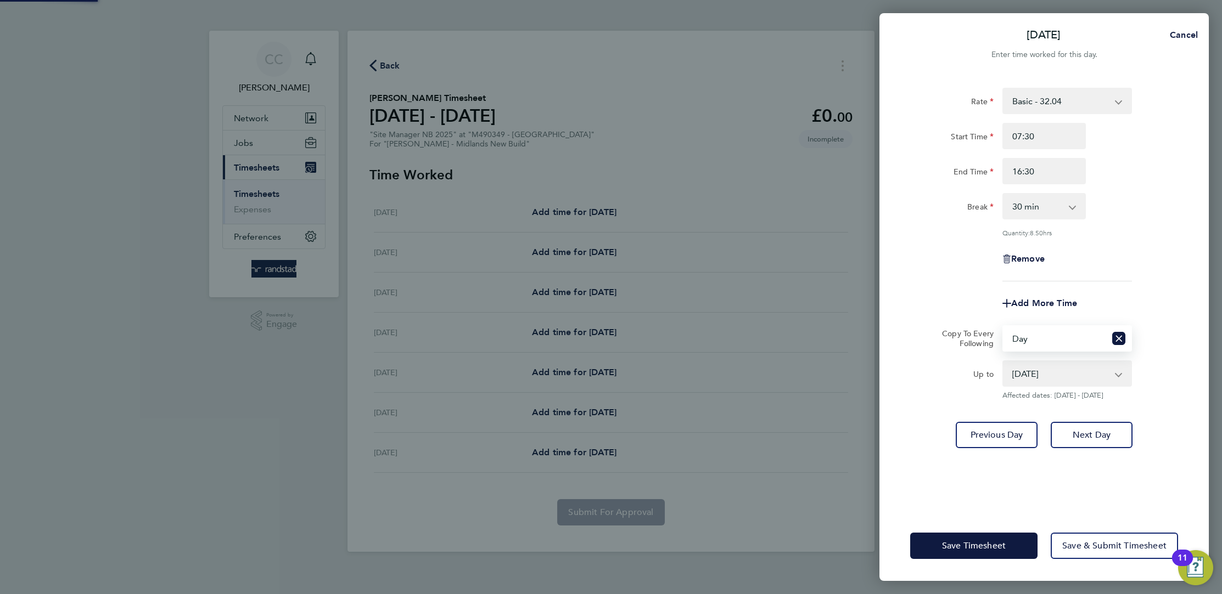
click at [1033, 372] on select "[DATE] [DATE] [DATE] [DATE]" at bounding box center [1060, 374] width 114 height 24
click at [1003, 362] on select "[DATE] [DATE] [DATE] [DATE]" at bounding box center [1060, 374] width 114 height 24
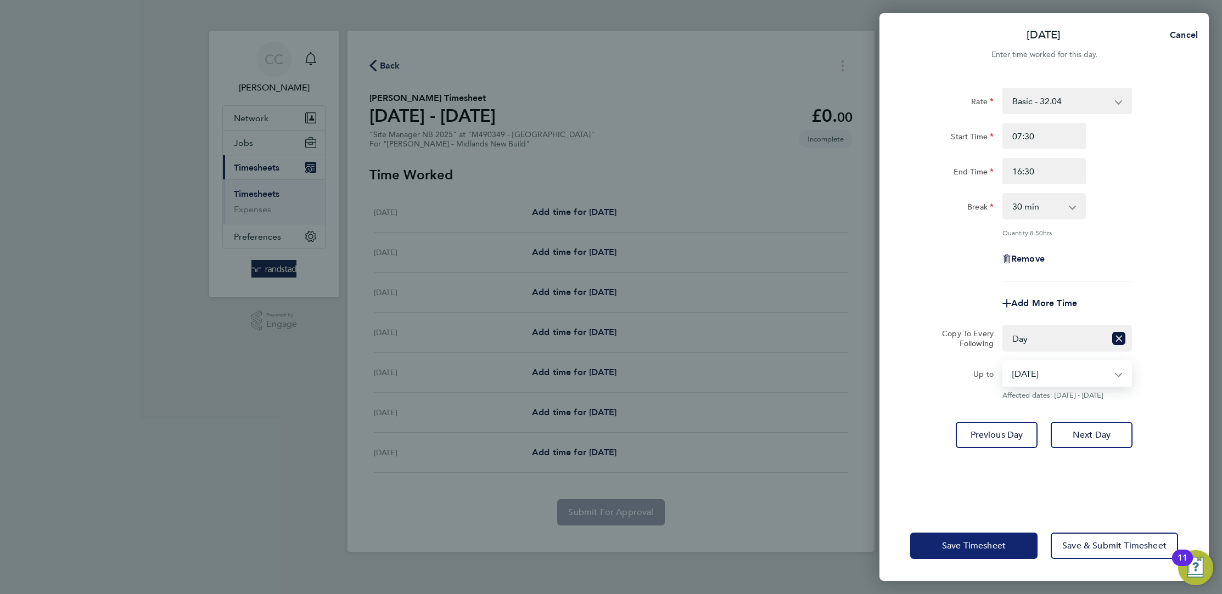
click at [980, 537] on button "Save Timesheet" at bounding box center [973, 546] width 127 height 26
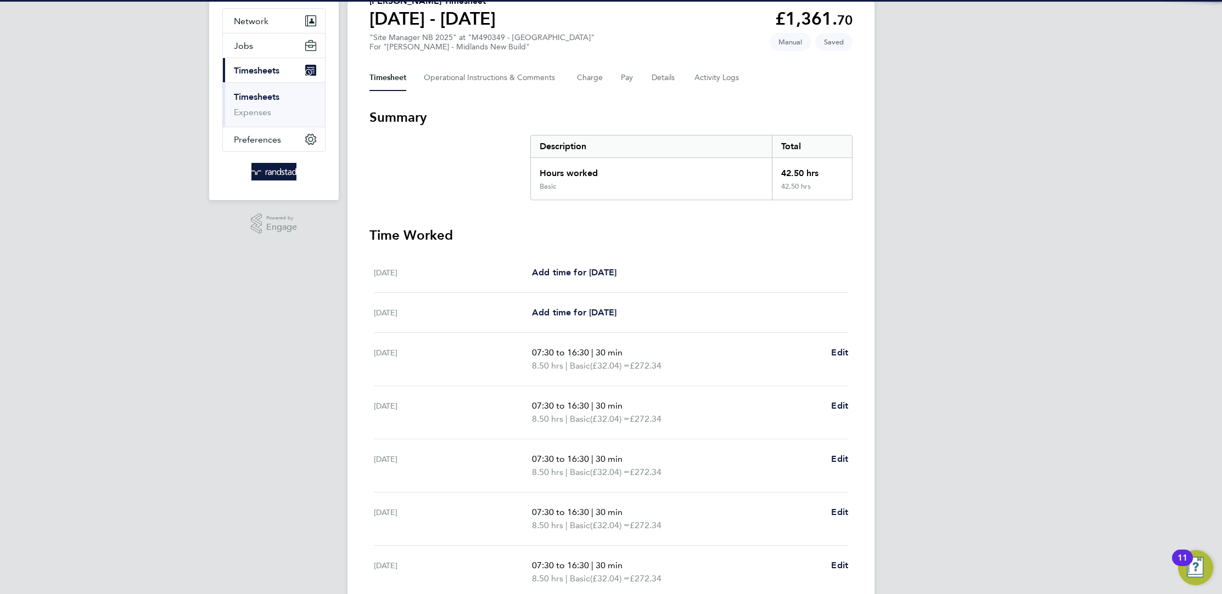
scroll to position [174, 0]
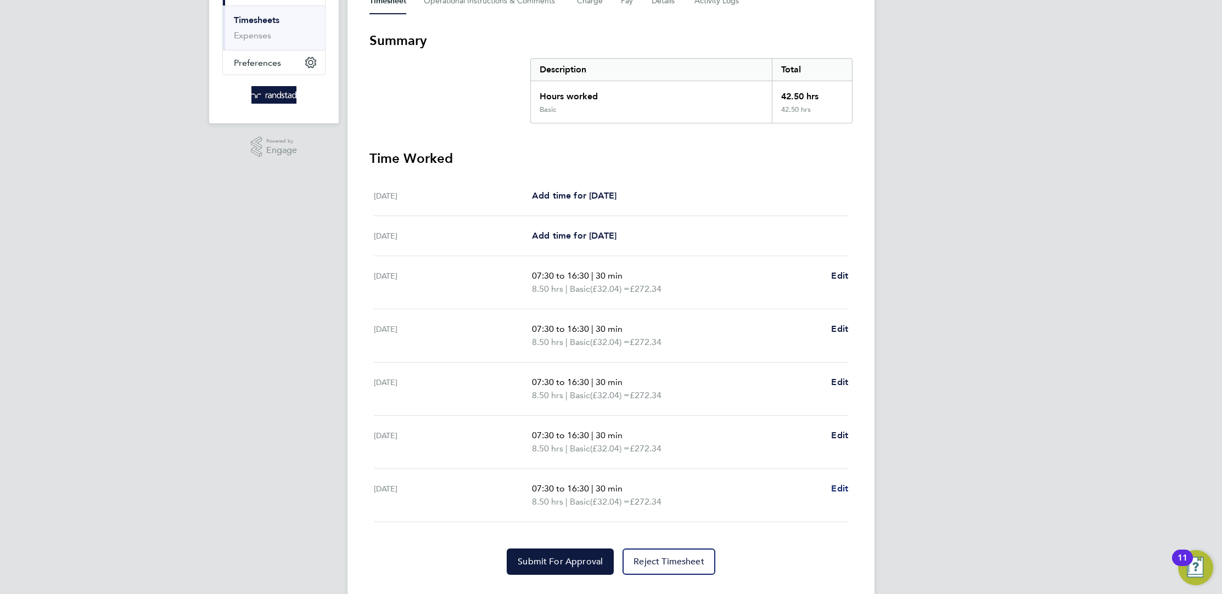
click at [837, 484] on span "Edit" at bounding box center [839, 489] width 17 height 10
select select "30"
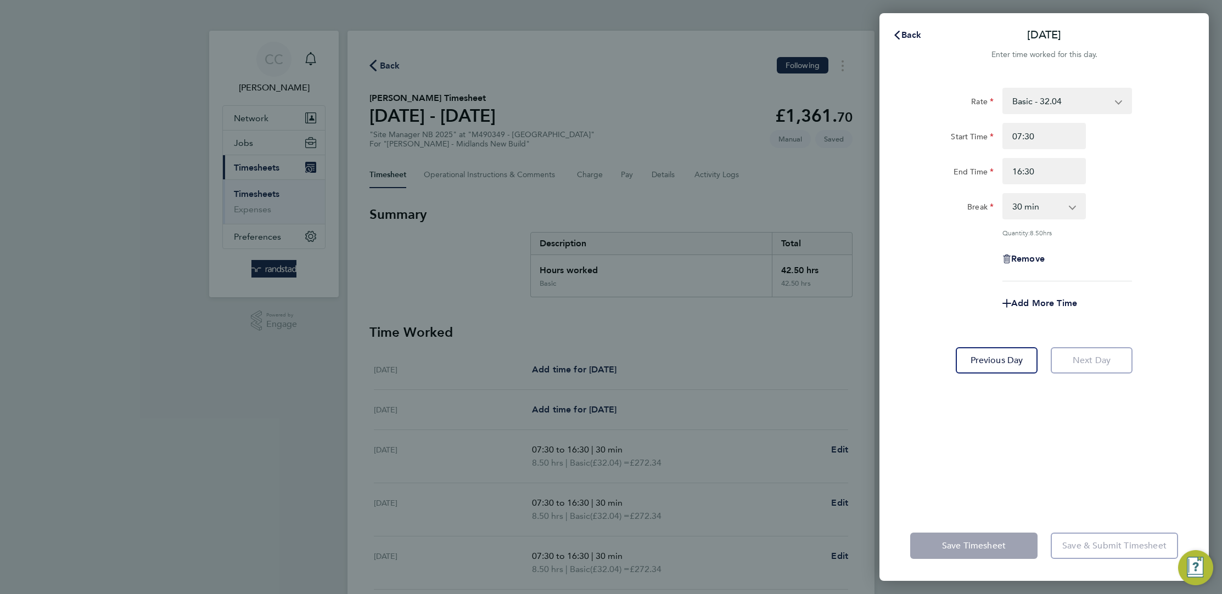
drag, startPoint x: 1053, startPoint y: 156, endPoint x: 1048, endPoint y: 165, distance: 10.1
click at [1053, 158] on div "Start Time 07:30 End Time 16:30" at bounding box center [1044, 153] width 277 height 61
click at [1048, 165] on input "16:30" at bounding box center [1043, 171] width 83 height 26
type input "1"
type input "15:30"
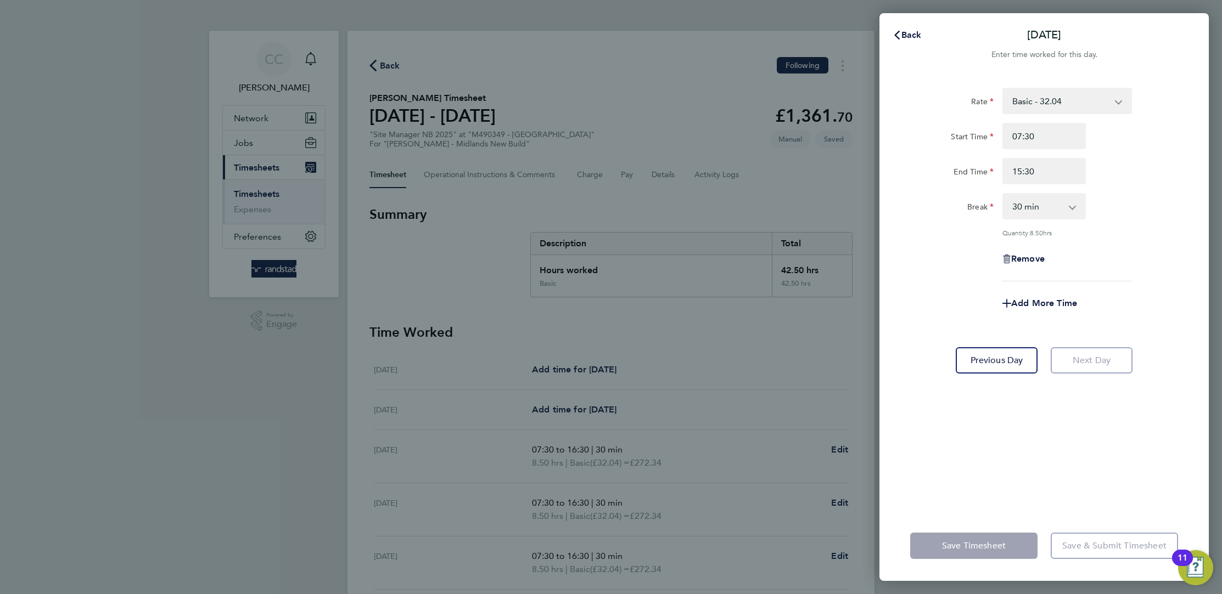
click at [1150, 235] on div "Rate Basic - 32.04 Start Time 07:30 End Time 15:30 Break 0 min 15 min 30 min 45…" at bounding box center [1044, 185] width 268 height 194
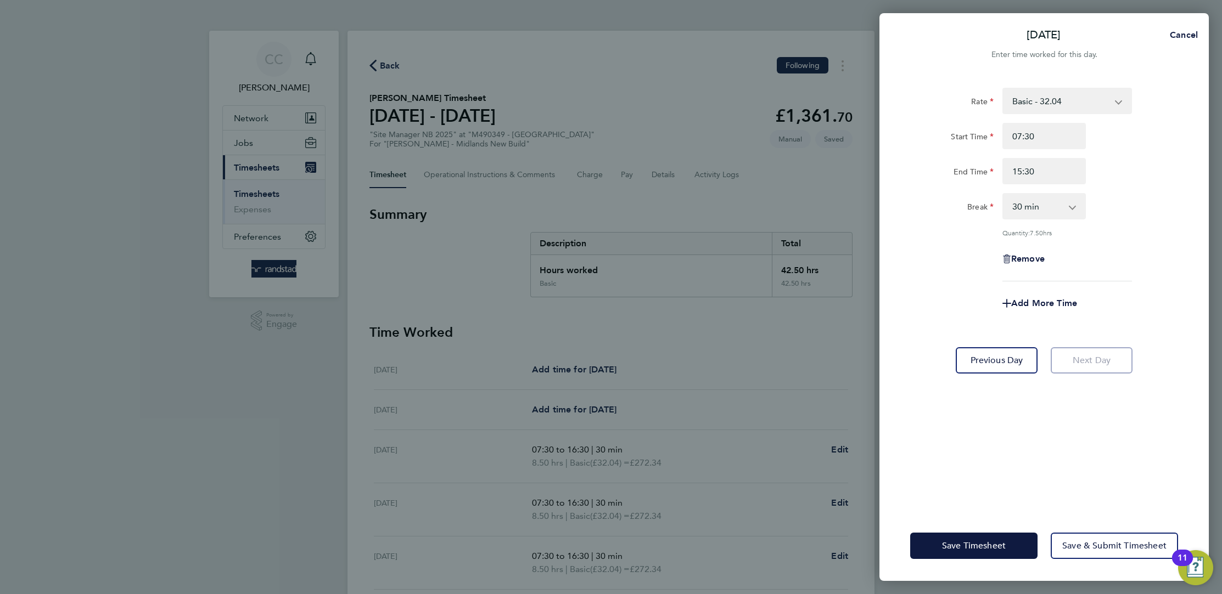
click at [960, 531] on div "Save Timesheet Save & Submit Timesheet" at bounding box center [1043, 546] width 329 height 70
click at [958, 537] on button "Save Timesheet" at bounding box center [973, 546] width 127 height 26
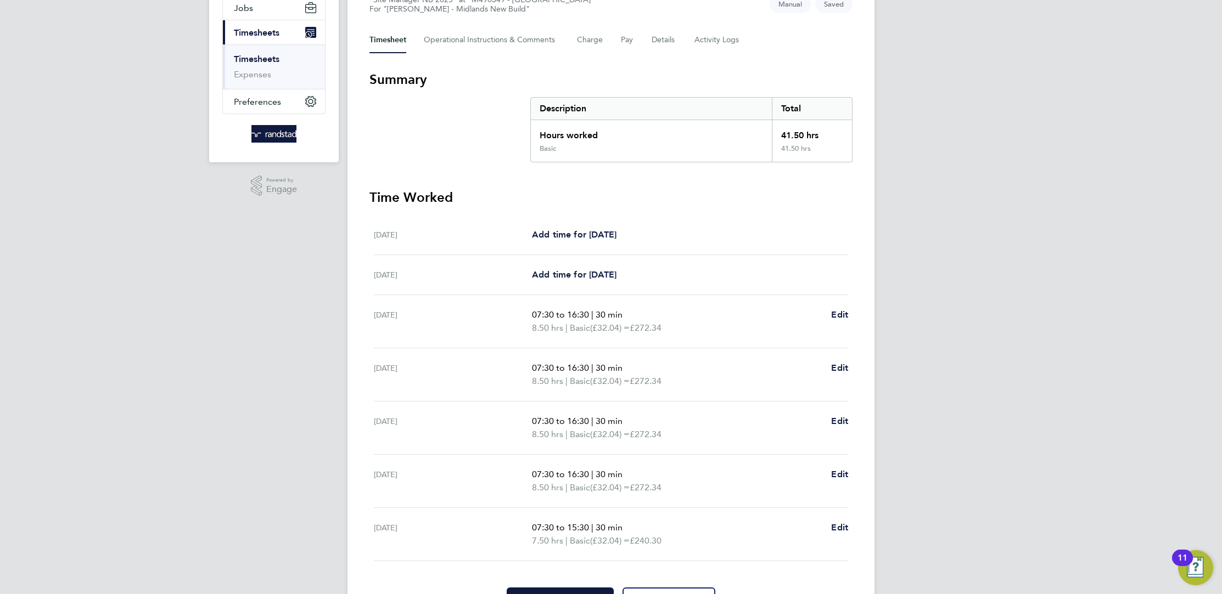
scroll to position [178, 0]
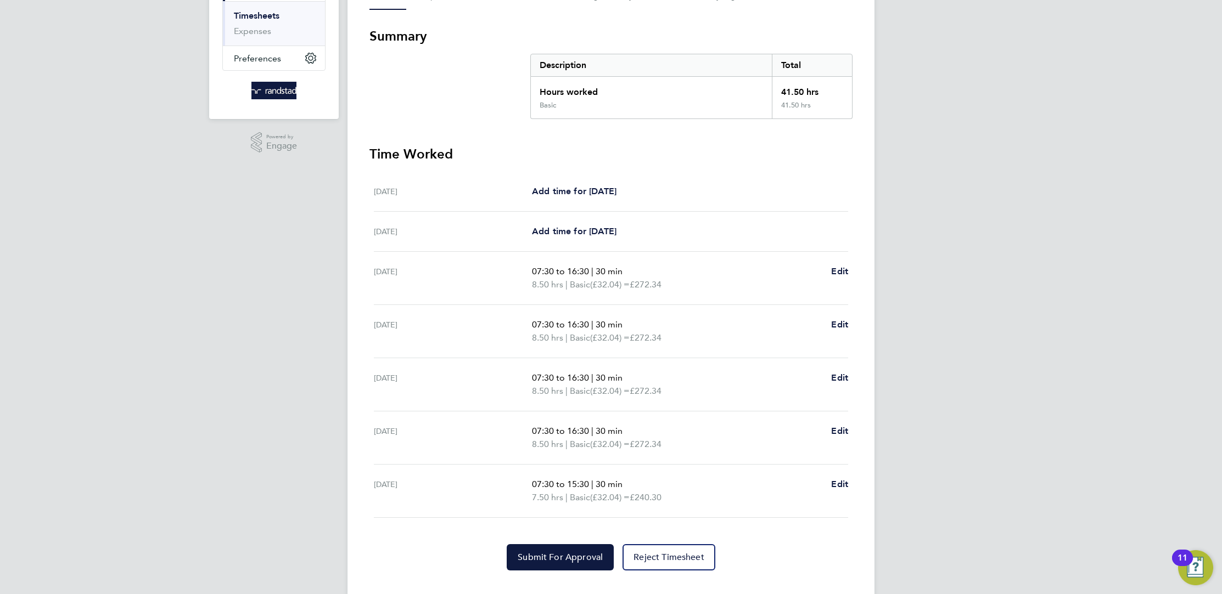
click at [856, 380] on div "Back Following Layton Francis's Timesheet 16 - 22 Aug 2025 £1,329. 66 "Site Man…" at bounding box center [610, 224] width 527 height 745
click at [841, 375] on span "Edit" at bounding box center [839, 378] width 17 height 10
select select "30"
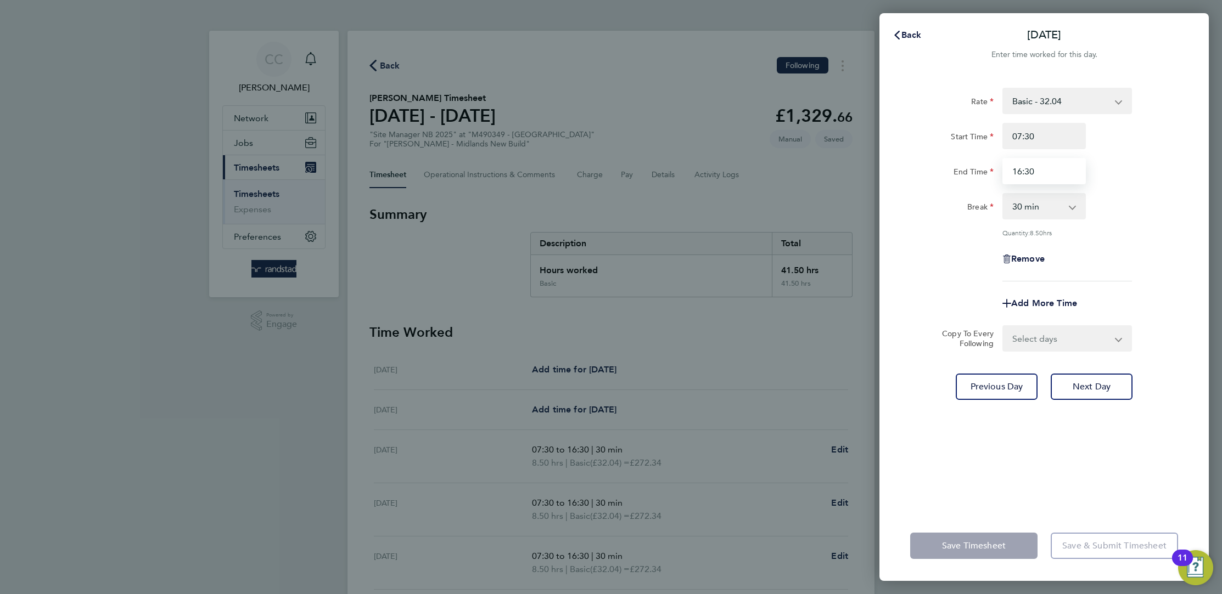
click at [1056, 180] on input "16:30" at bounding box center [1043, 171] width 83 height 26
type input "1"
drag, startPoint x: 1056, startPoint y: 180, endPoint x: 998, endPoint y: 452, distance: 277.7
click at [998, 447] on div "Rate Basic - 32.04 Start Time 07:30 End Time 12:30 Break 0 min 15 min 30 min 45…" at bounding box center [1043, 293] width 329 height 436
type input "12:30"
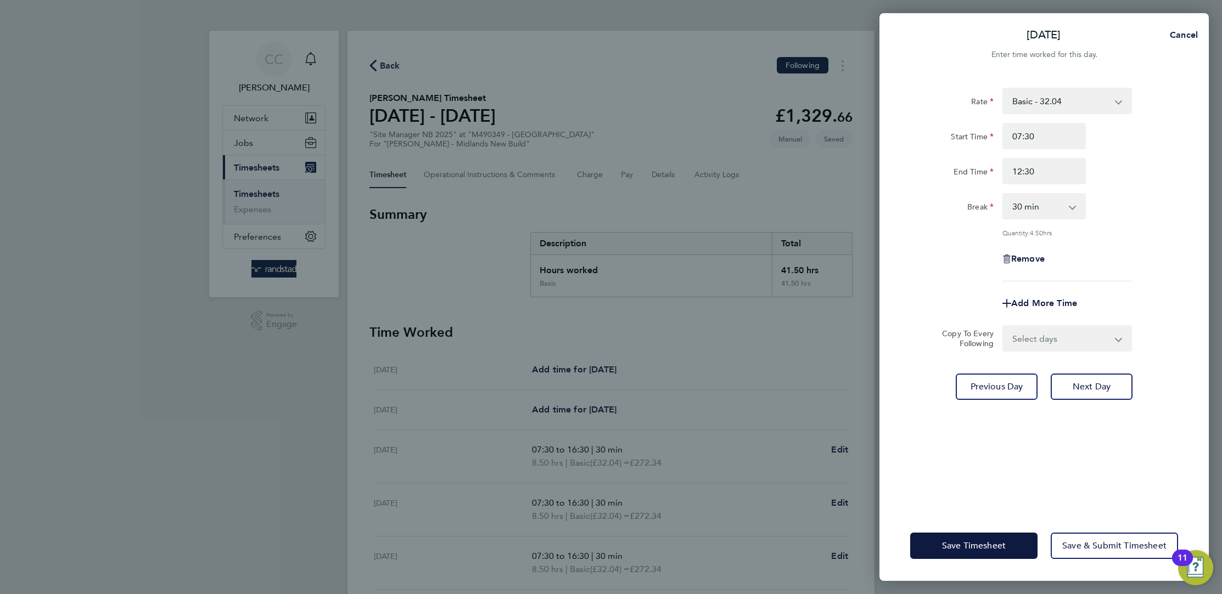
click at [972, 546] on app-form-button "Save Timesheet" at bounding box center [977, 546] width 134 height 26
click at [973, 548] on span "Save Timesheet" at bounding box center [974, 546] width 64 height 11
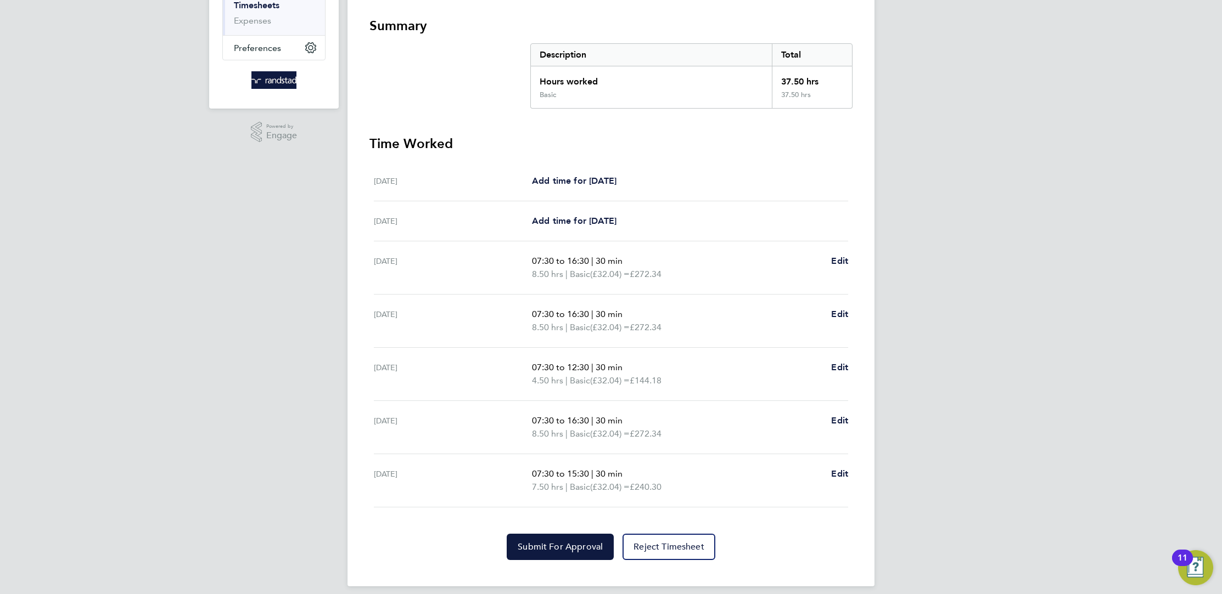
scroll to position [196, 0]
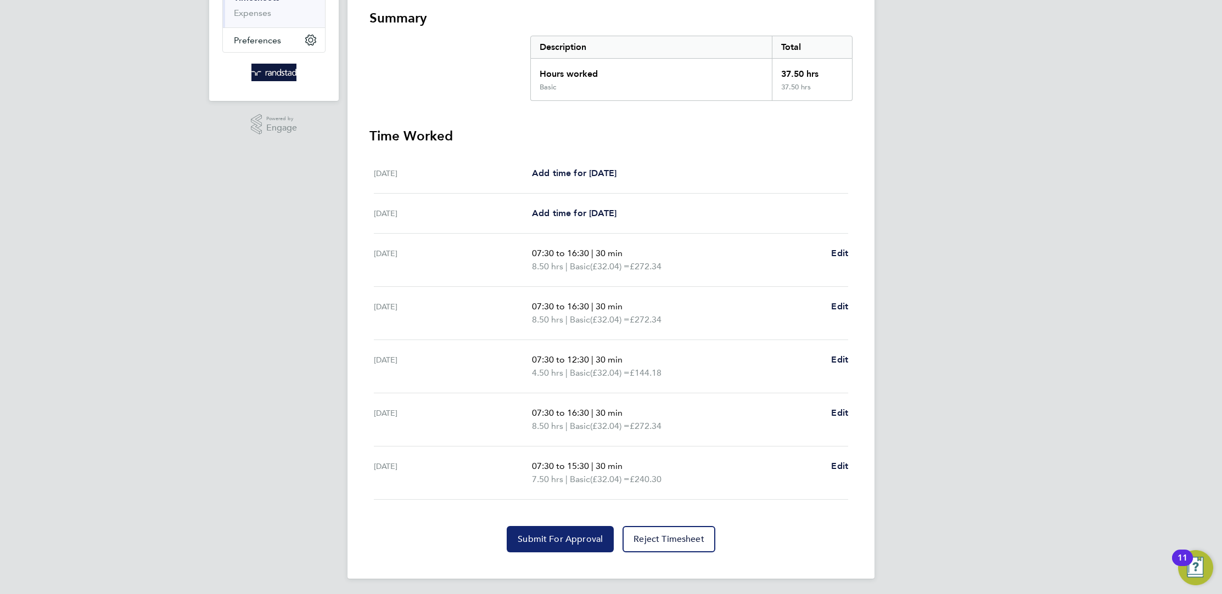
click at [565, 543] on button "Submit For Approval" at bounding box center [560, 539] width 107 height 26
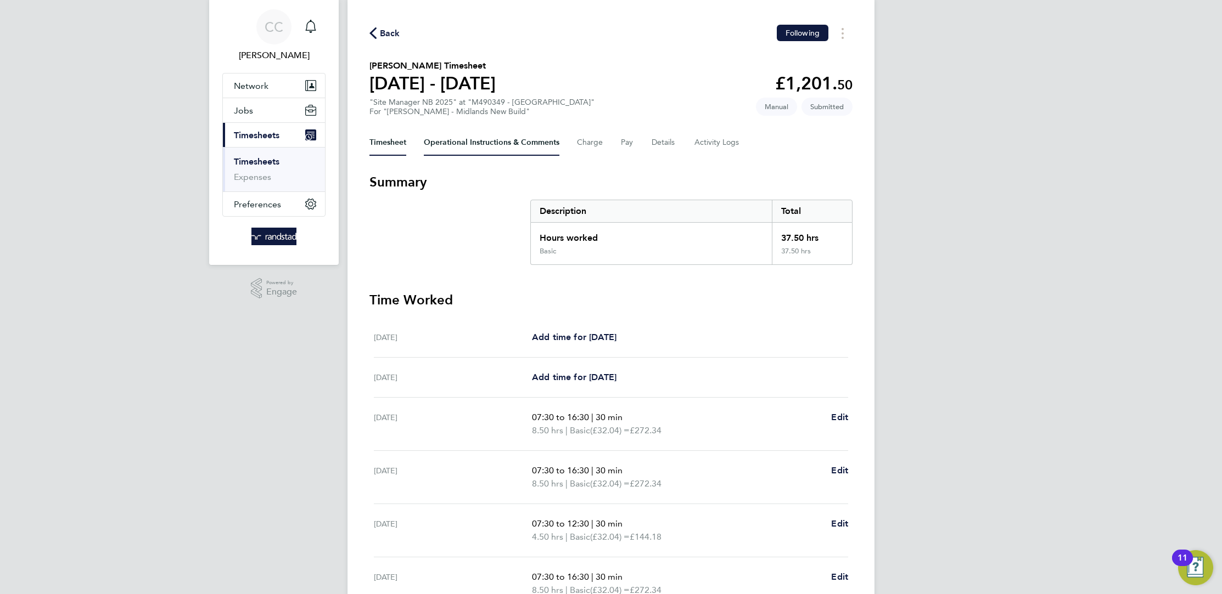
scroll to position [0, 0]
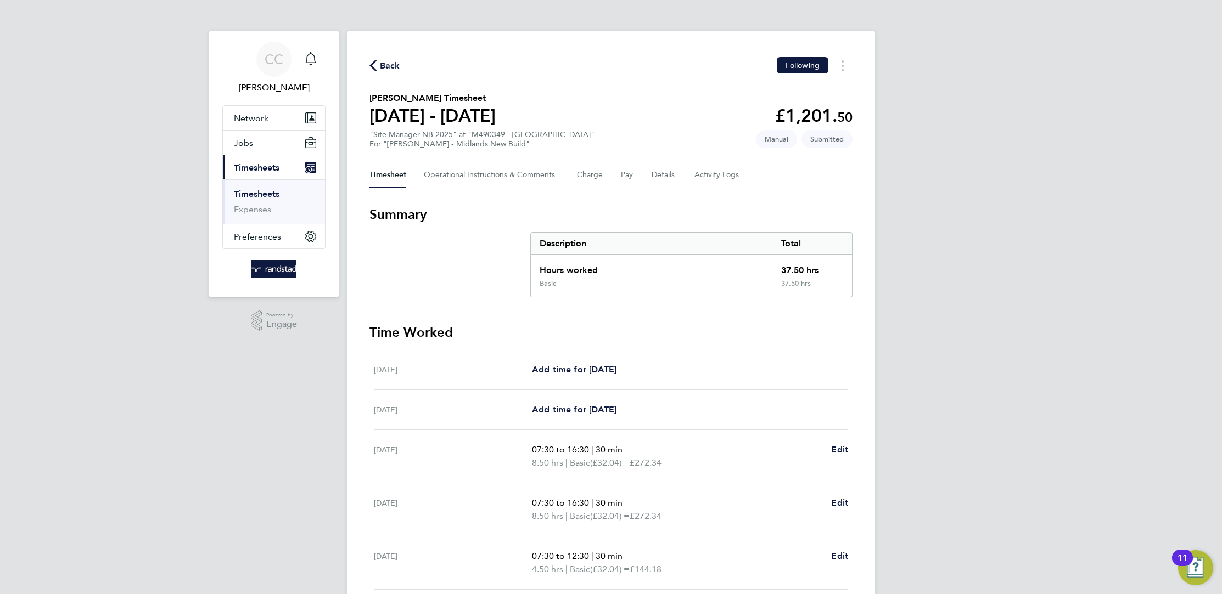
click at [376, 62] on icon "button" at bounding box center [372, 66] width 7 height 12
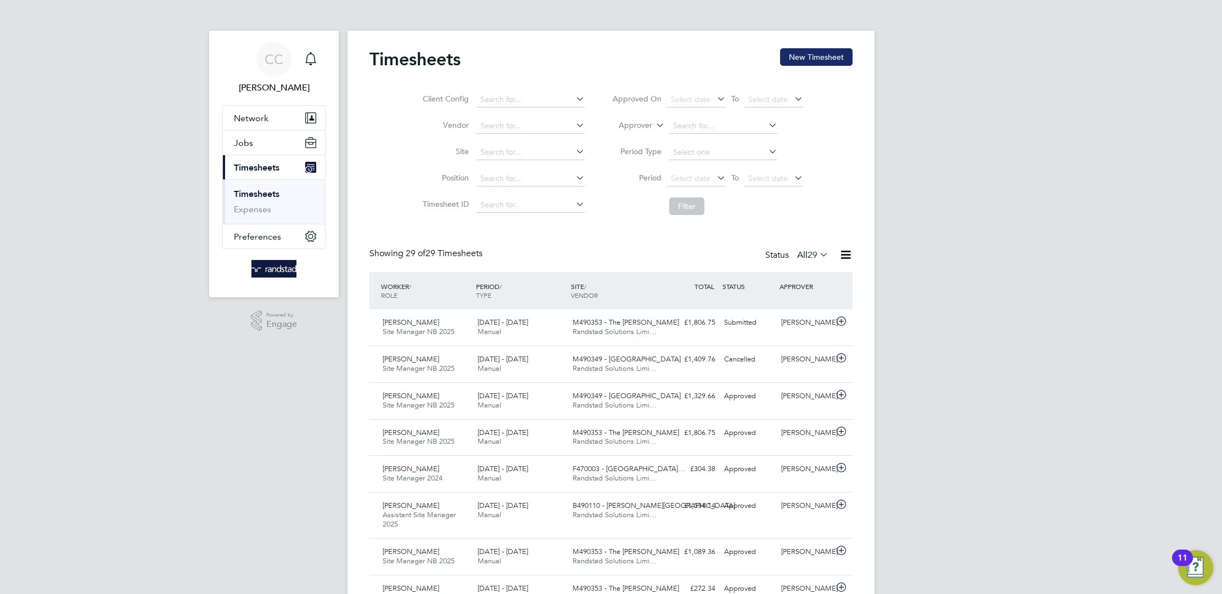
click at [834, 59] on button "New Timesheet" at bounding box center [816, 57] width 72 height 18
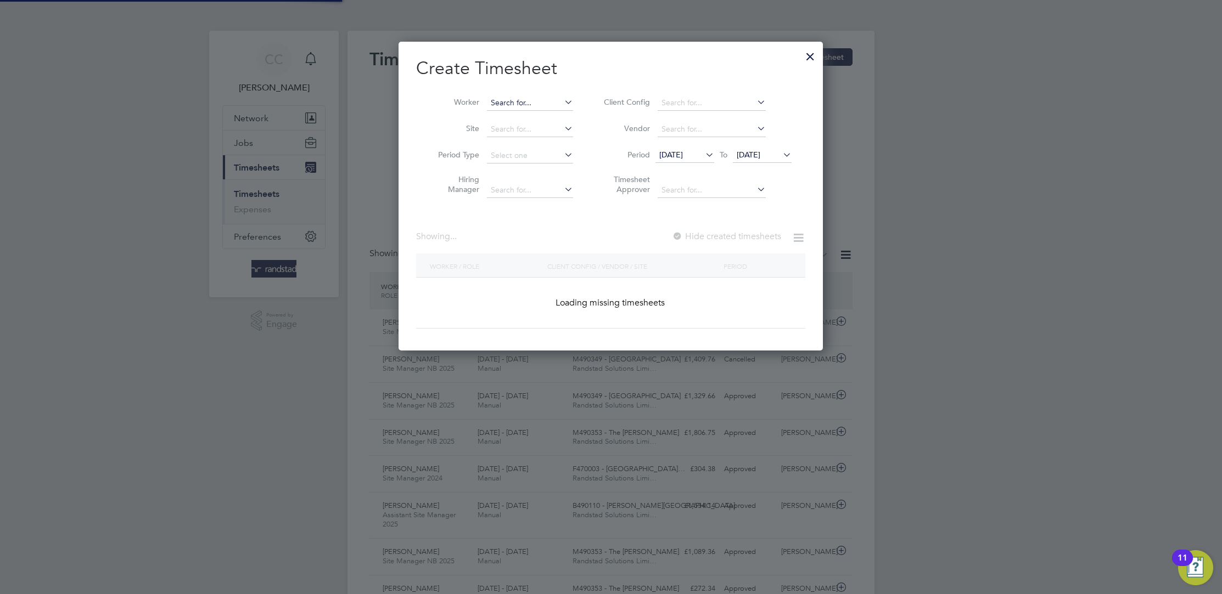
scroll to position [309, 424]
click at [529, 105] on input at bounding box center [530, 102] width 86 height 15
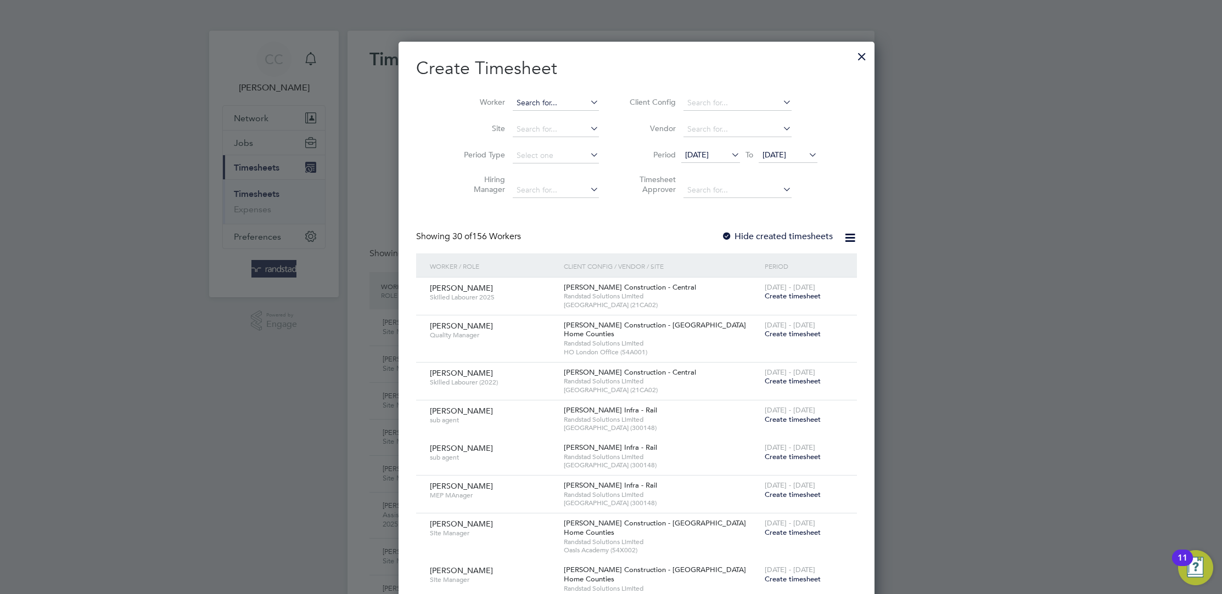
scroll to position [1948, 424]
click at [540, 143] on li "Adewale Bello" at bounding box center [539, 147] width 104 height 15
type input "Adewale Bello"
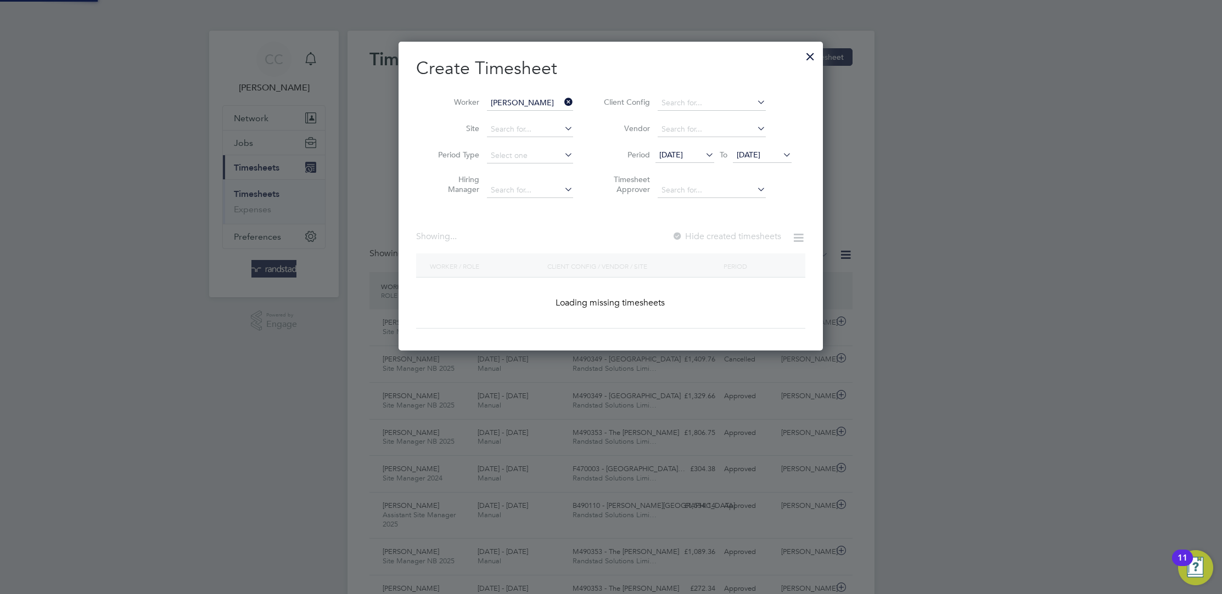
scroll to position [309, 424]
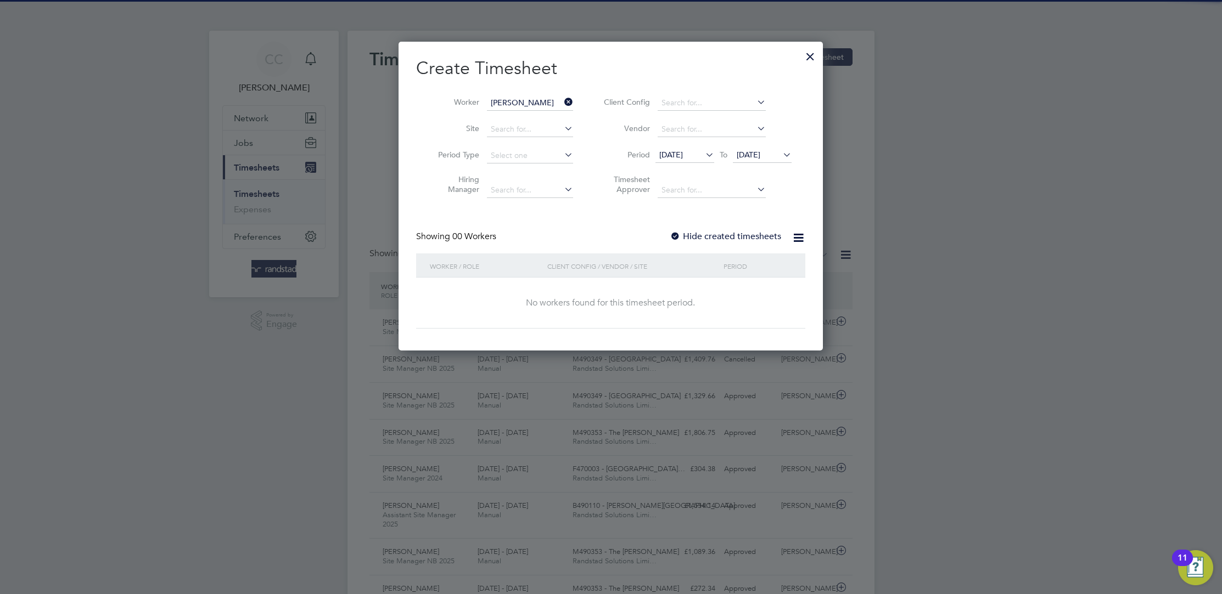
click at [744, 239] on label "Hide created timesheets" at bounding box center [725, 236] width 111 height 11
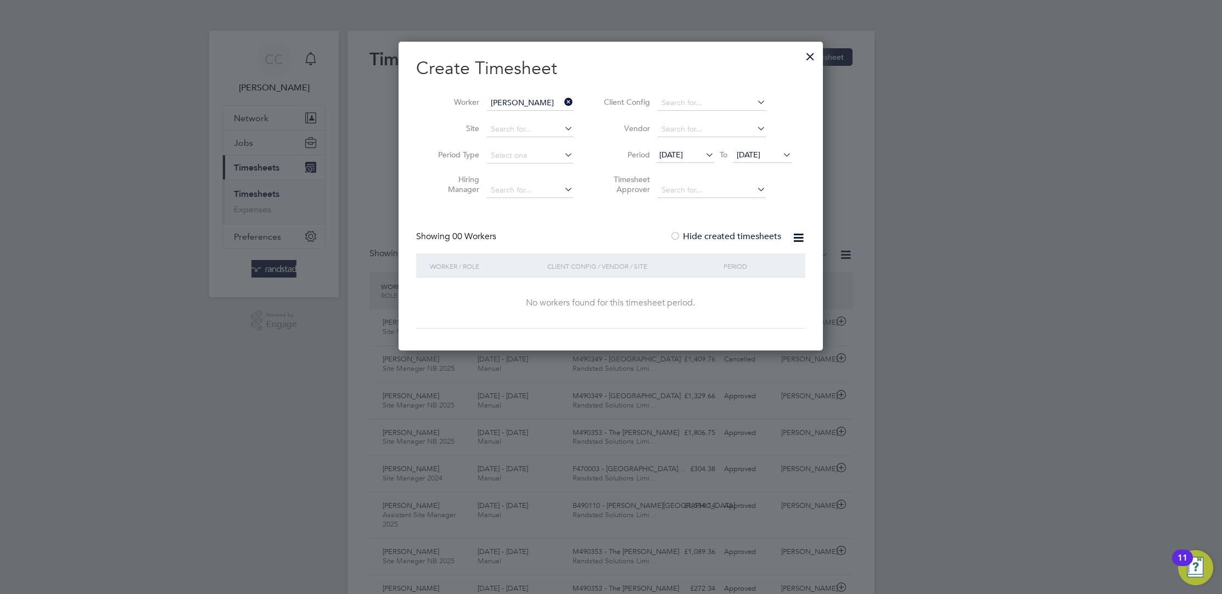
click at [703, 156] on icon at bounding box center [703, 154] width 0 height 15
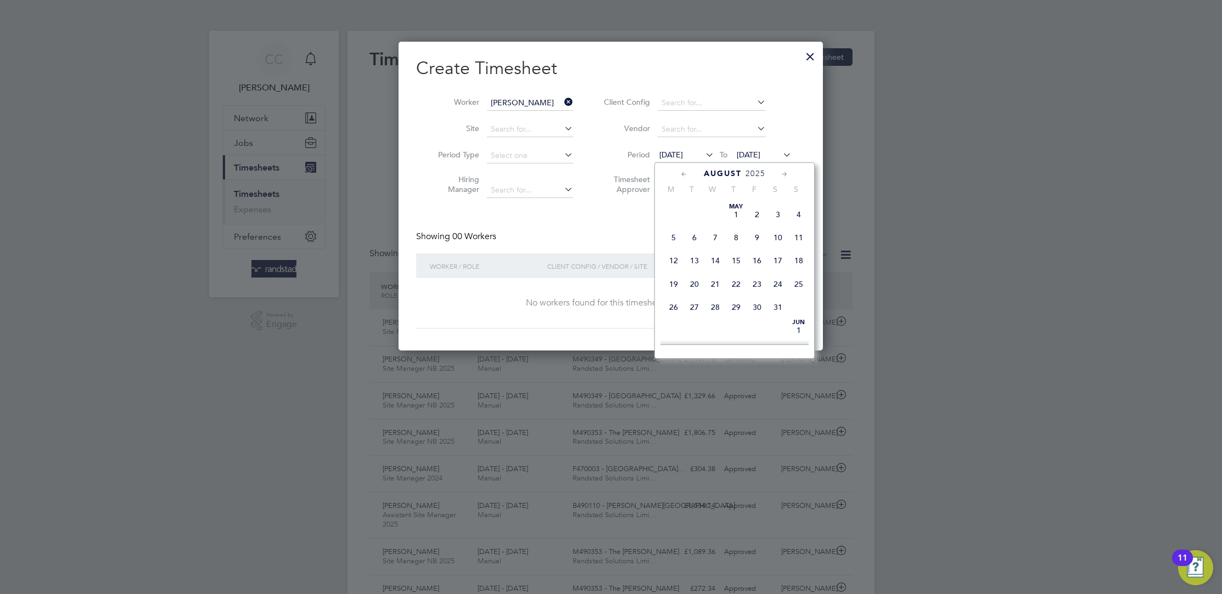
scroll to position [379, 0]
click at [799, 260] on span "17" at bounding box center [798, 251] width 21 height 21
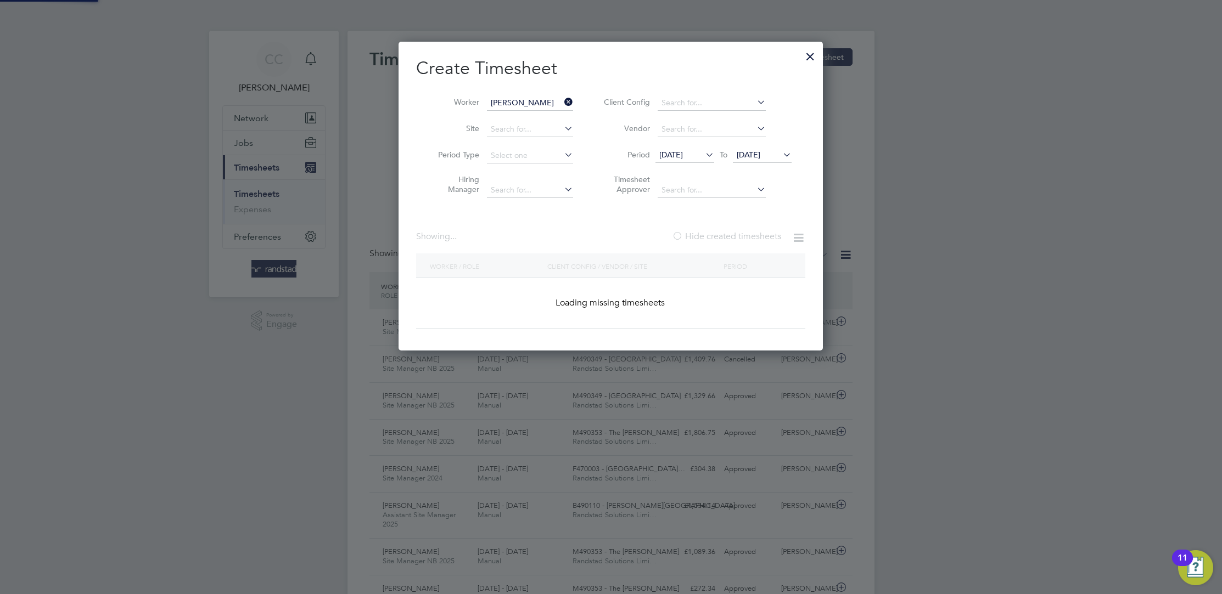
scroll to position [296, 424]
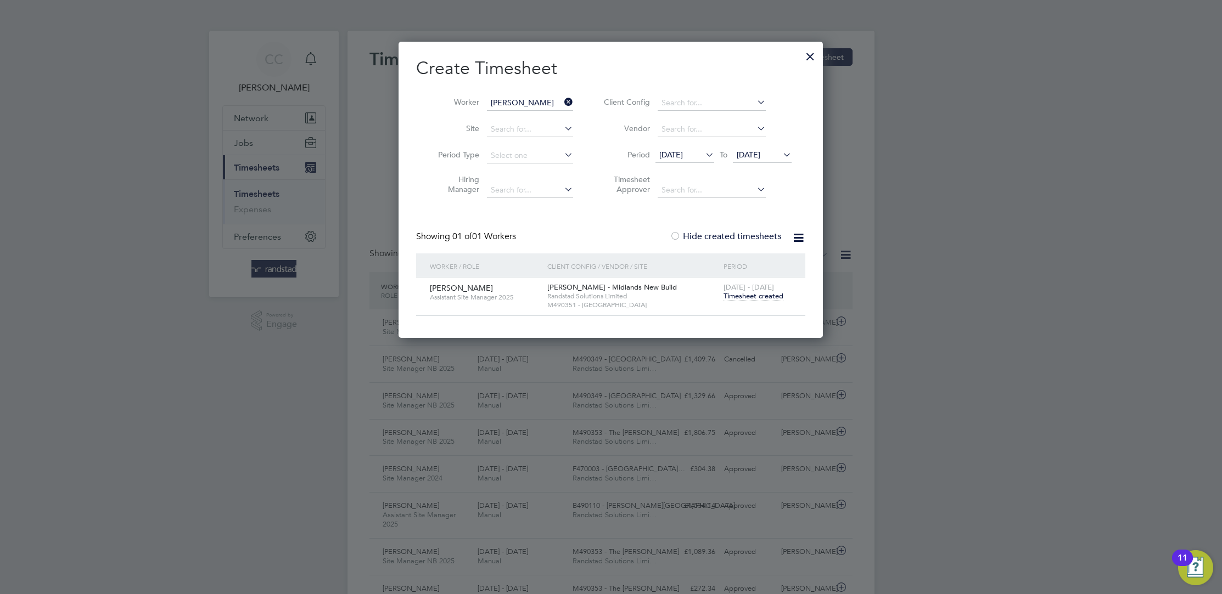
click at [562, 95] on icon at bounding box center [562, 101] width 0 height 15
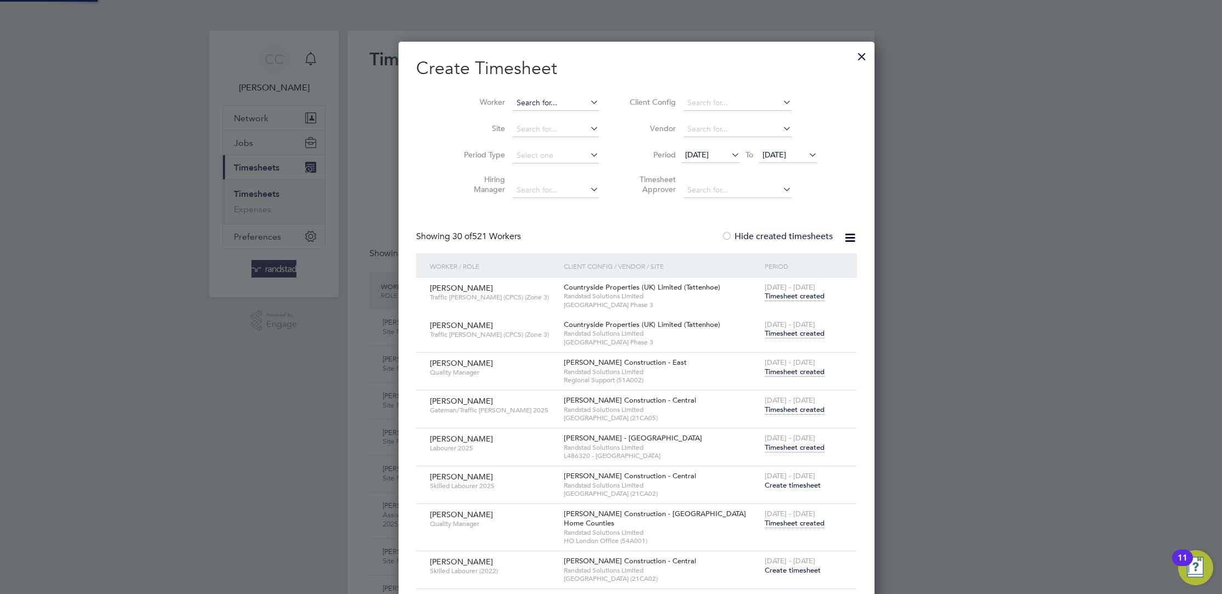
scroll to position [1659, 428]
click at [530, 106] on input at bounding box center [555, 102] width 86 height 15
click at [558, 117] on b "Lawley" at bounding box center [590, 117] width 64 height 9
type input "[PERSON_NAME]"
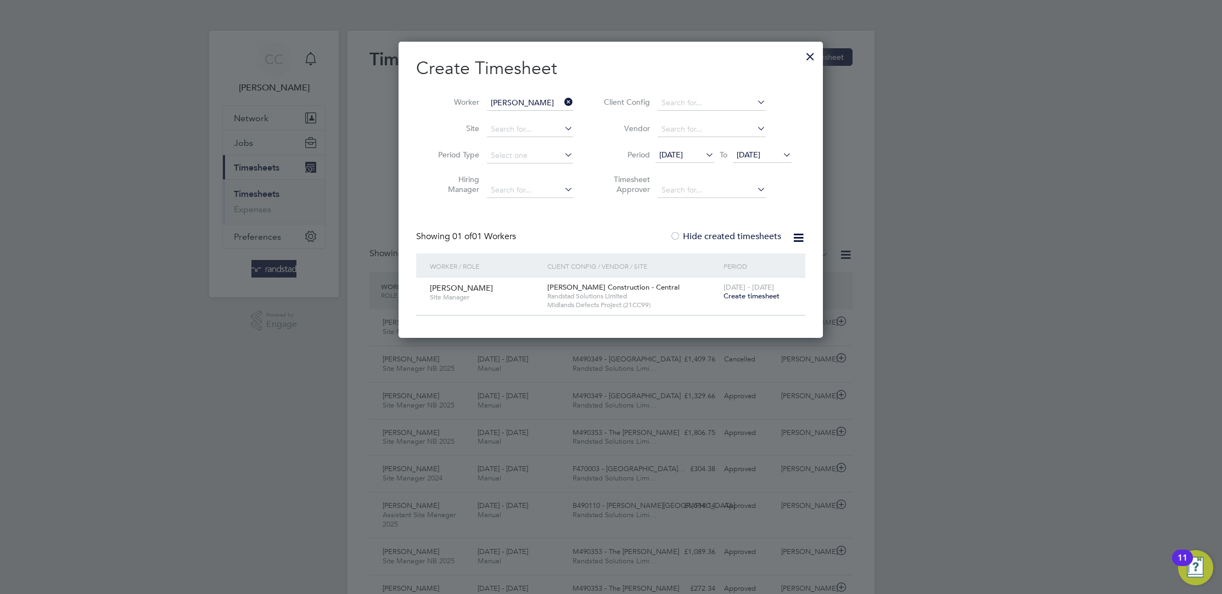
scroll to position [296, 424]
click at [814, 54] on div at bounding box center [810, 54] width 20 height 20
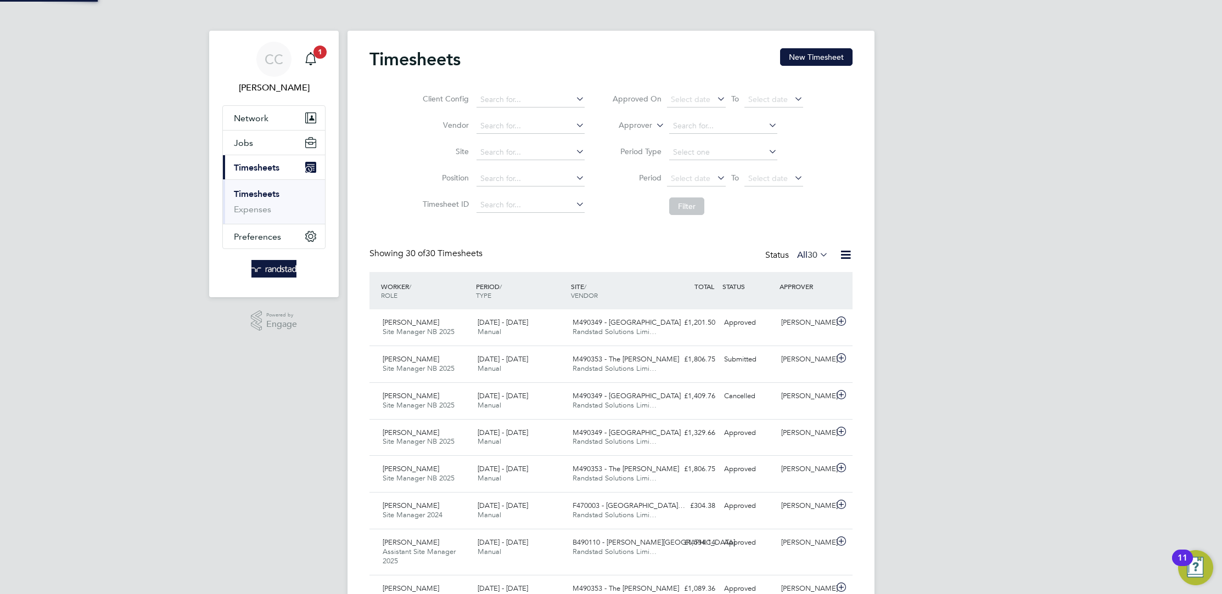
scroll to position [28, 95]
click at [816, 64] on button "New Timesheet" at bounding box center [816, 57] width 72 height 18
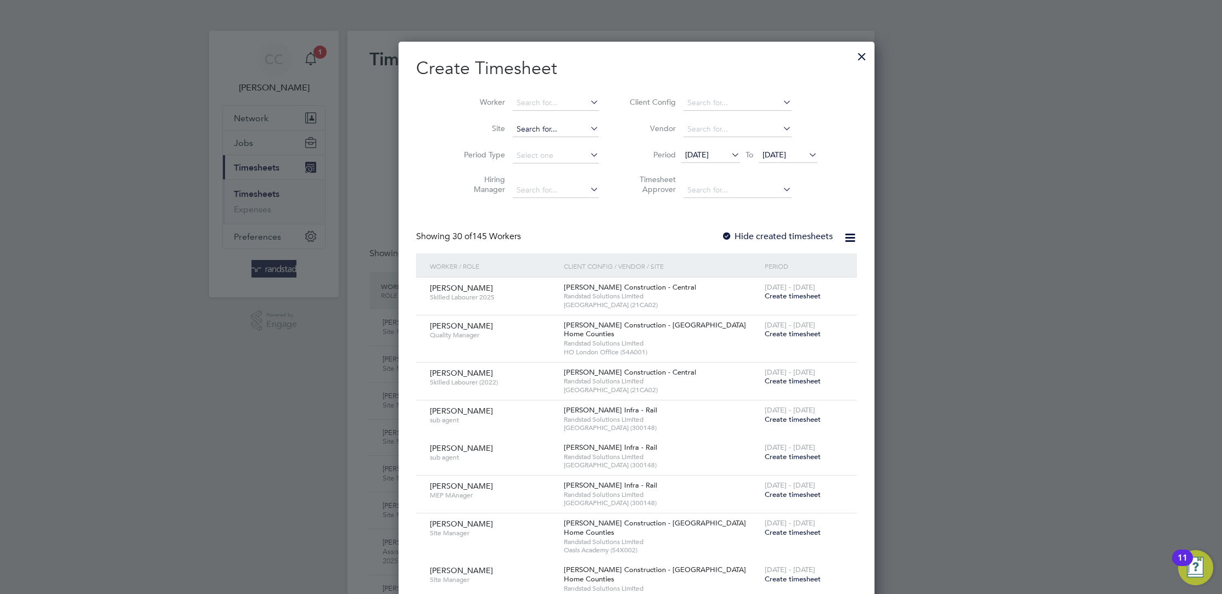
scroll to position [1948, 424]
click at [531, 100] on input at bounding box center [556, 102] width 86 height 15
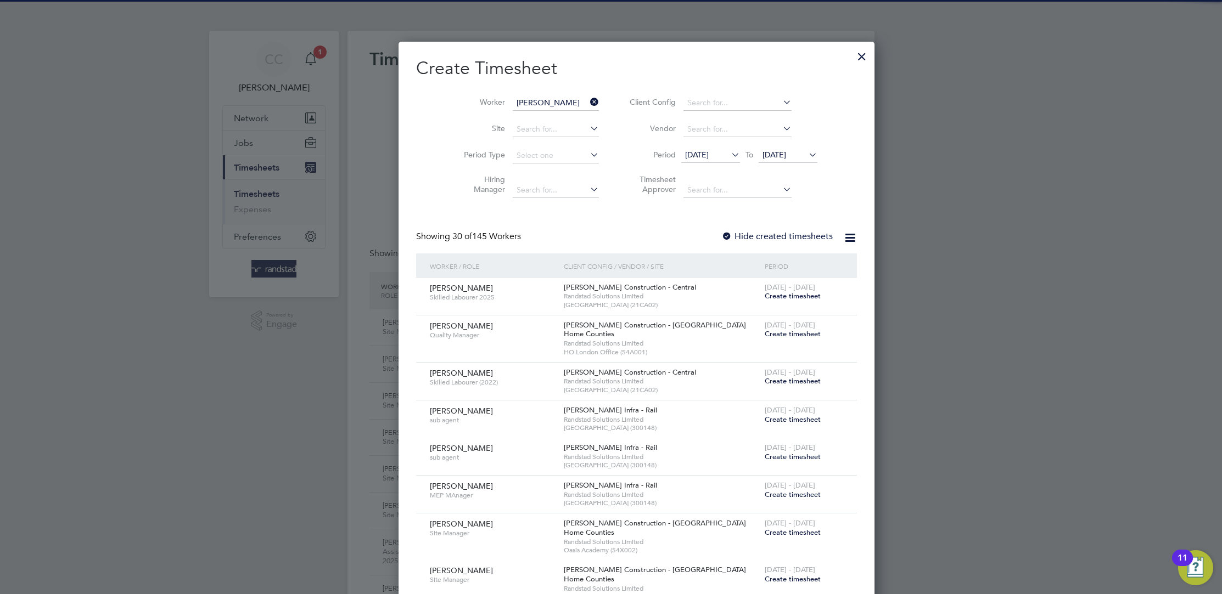
click at [519, 119] on b "Momodou" at bounding box center [523, 117] width 64 height 9
type input "Momodou S Ceesay"
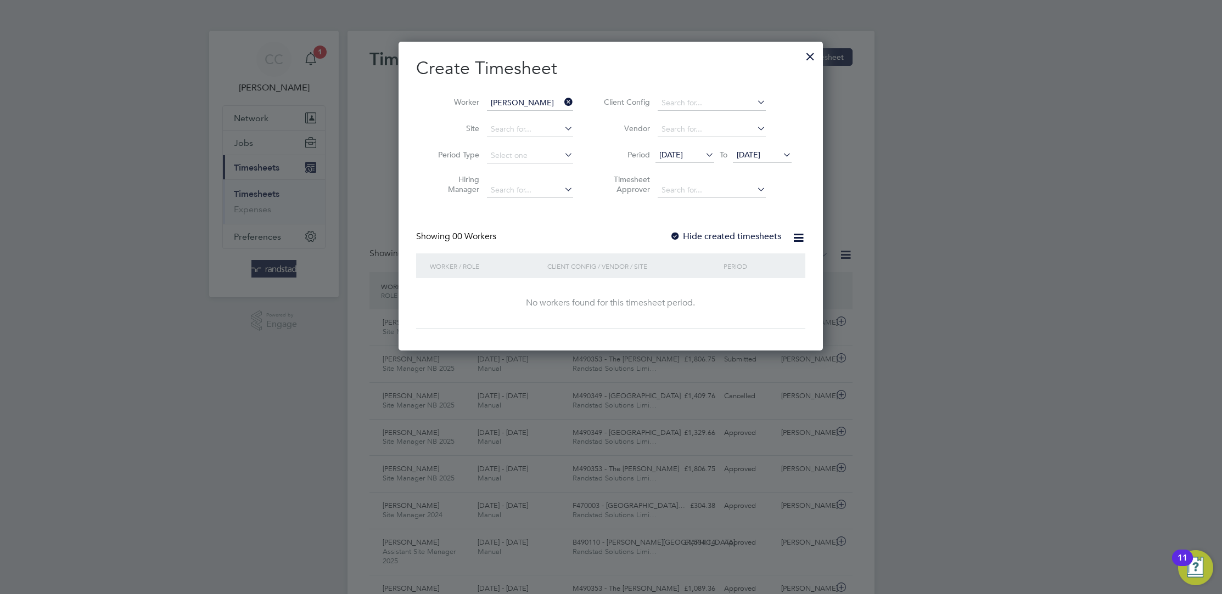
scroll to position [309, 424]
drag, startPoint x: 728, startPoint y: 233, endPoint x: 727, endPoint y: 224, distance: 8.3
click at [727, 229] on div "Create Timesheet Worker Momodou S Ceesay Site Period Type Hiring Manager Client…" at bounding box center [610, 193] width 389 height 272
click at [687, 235] on label "Hide created timesheets" at bounding box center [725, 236] width 111 height 11
click at [703, 153] on icon at bounding box center [703, 154] width 0 height 15
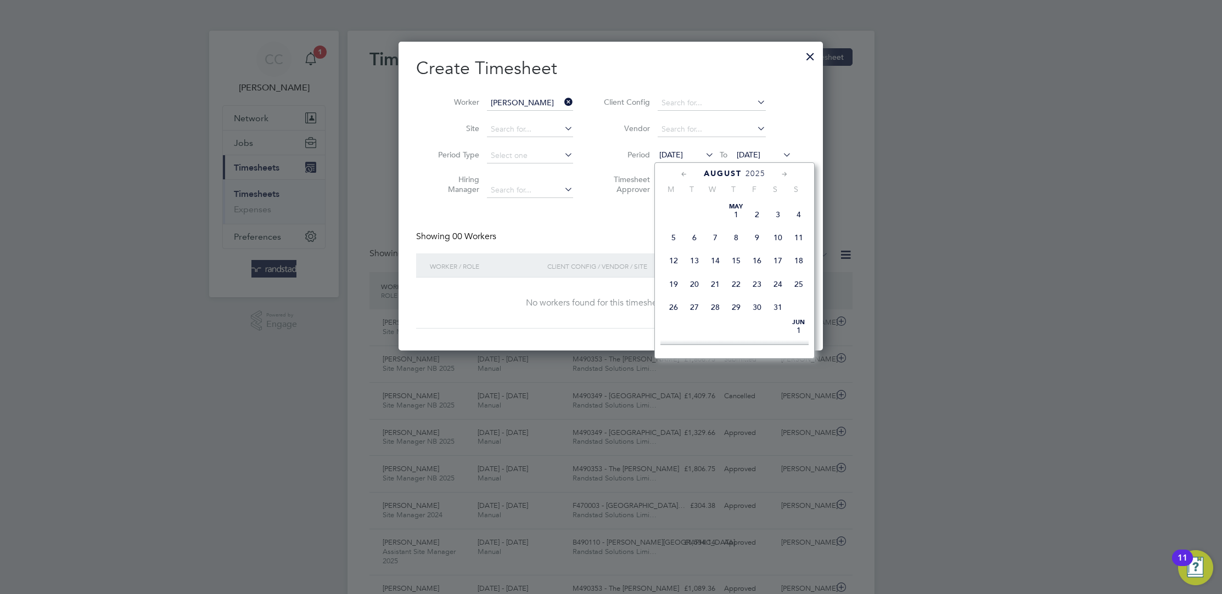
scroll to position [379, 0]
click at [801, 262] on span "17" at bounding box center [798, 251] width 21 height 21
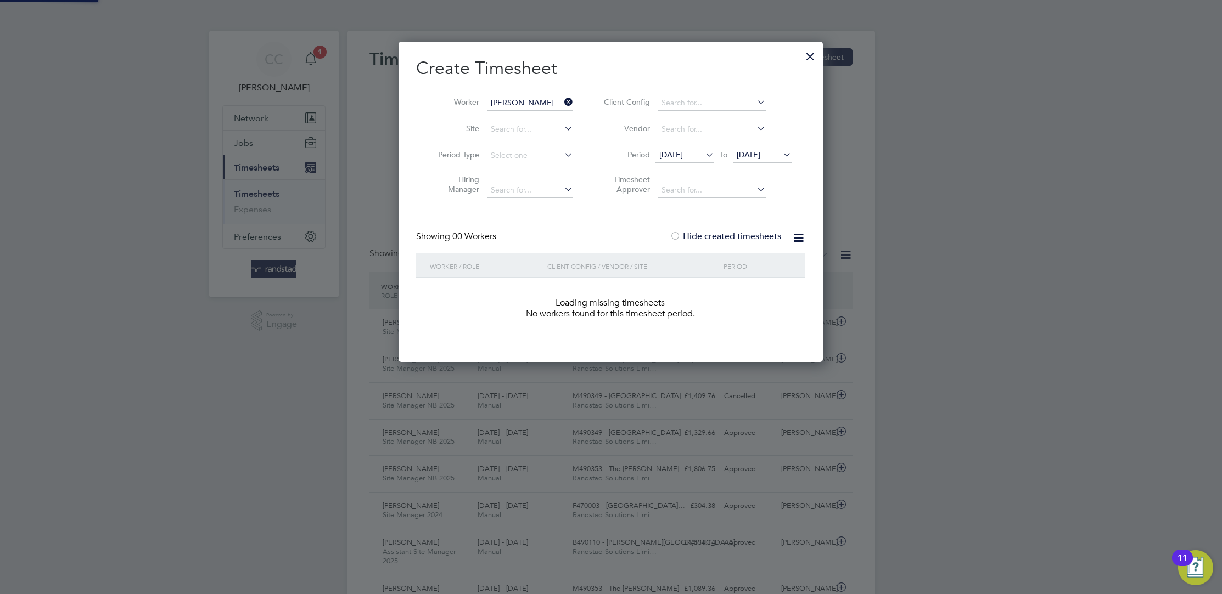
scroll to position [309, 424]
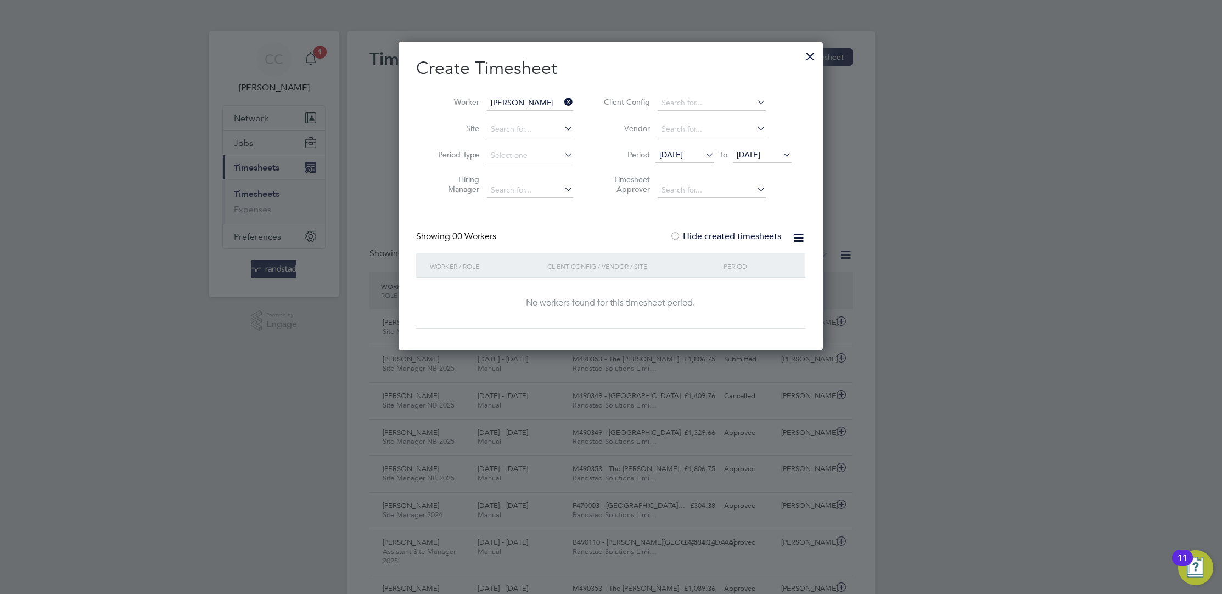
click at [780, 157] on icon at bounding box center [780, 154] width 0 height 15
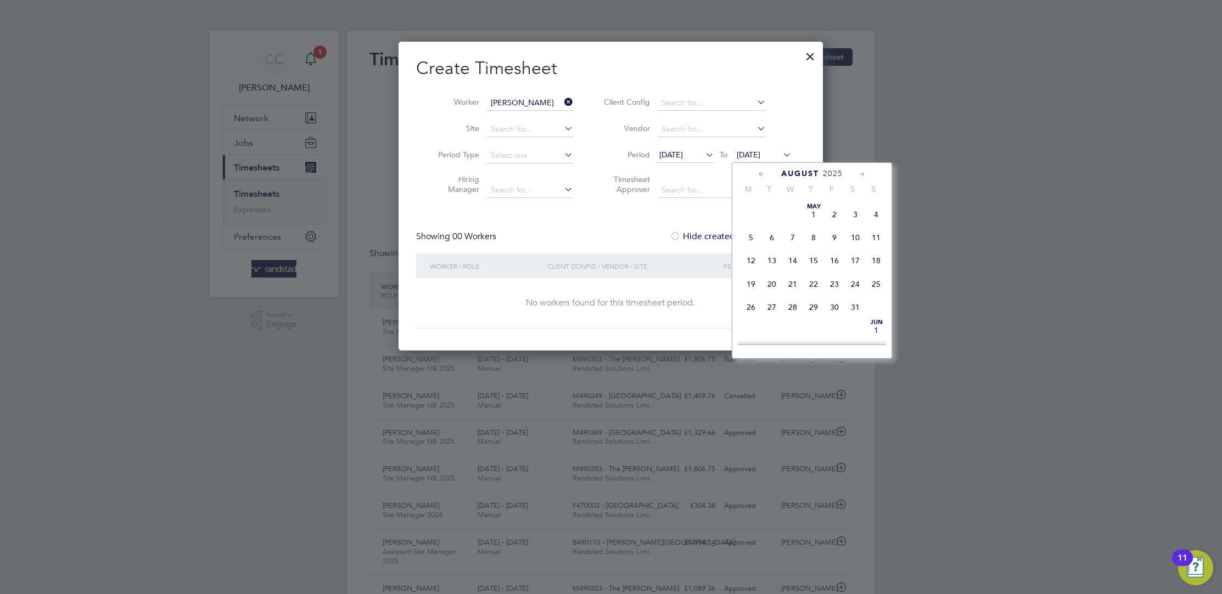
scroll to position [403, 0]
click at [839, 122] on div at bounding box center [611, 297] width 1222 height 594
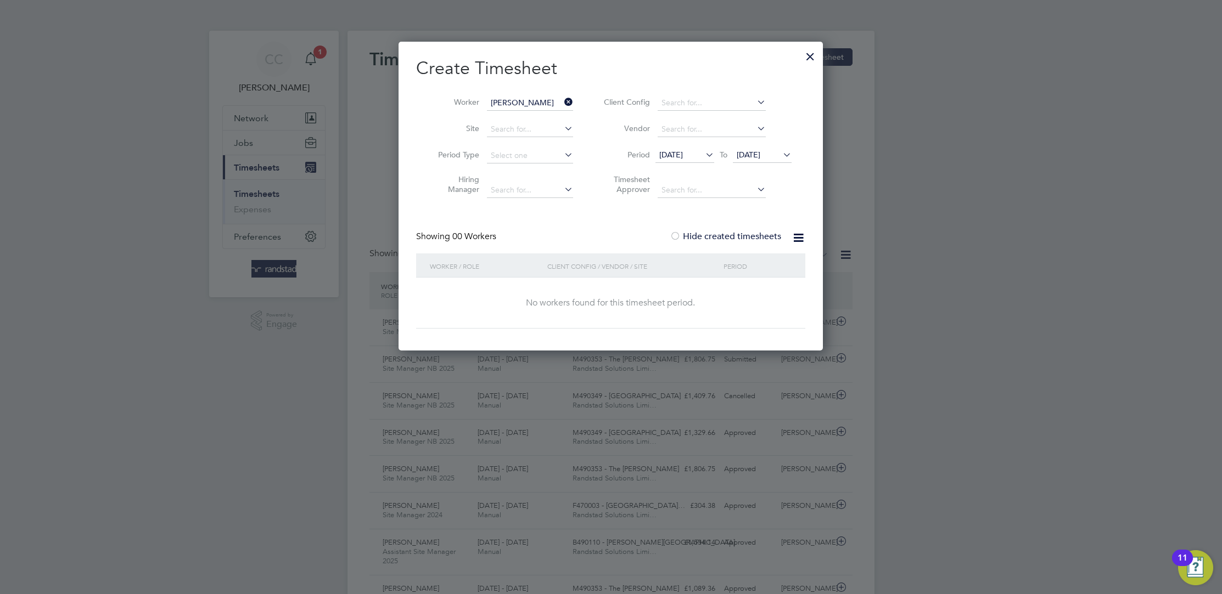
click at [808, 55] on div at bounding box center [810, 54] width 20 height 20
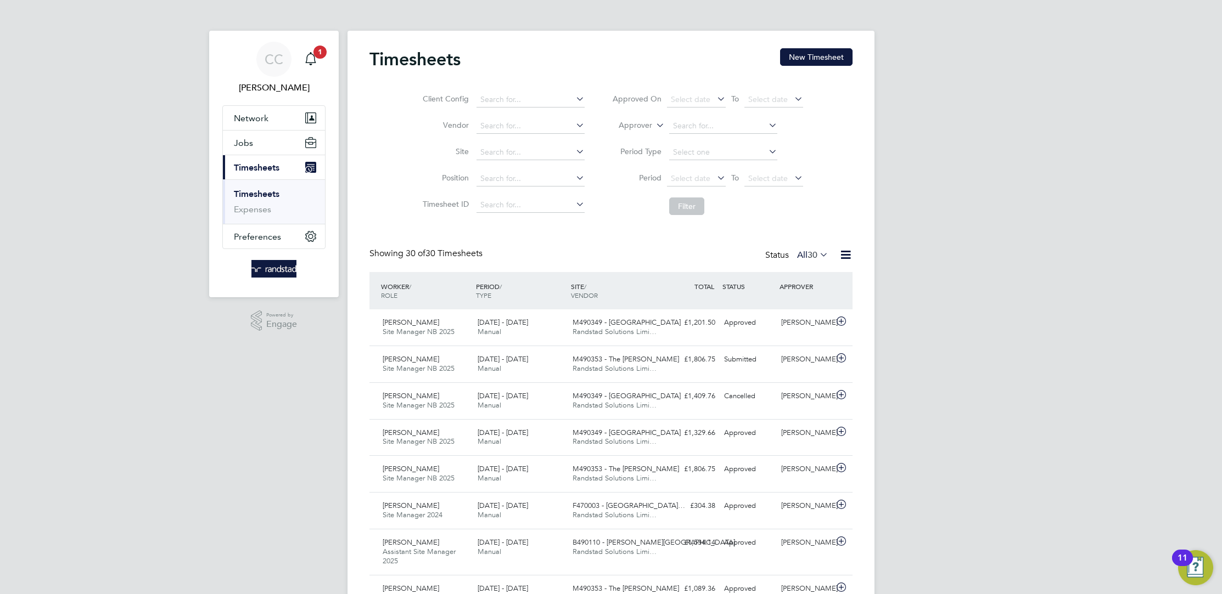
scroll to position [28, 95]
